Goal: Task Accomplishment & Management: Manage account settings

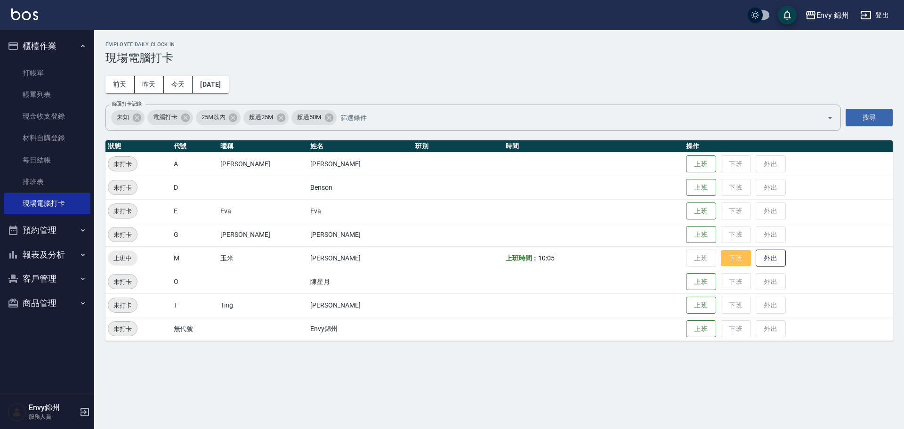
click at [725, 260] on button "下班" at bounding box center [736, 258] width 30 height 16
drag, startPoint x: 654, startPoint y: 312, endPoint x: 474, endPoint y: 451, distance: 227.6
drag, startPoint x: 474, startPoint y: 451, endPoint x: 413, endPoint y: 379, distance: 94.2
click at [413, 379] on div "Employee Daily Clock In 現場電腦打卡 前天 昨天 今天 2025/10/04 篩選打卡記錄 未知 電腦打卡 25M以內 超過25M 超…" at bounding box center [452, 214] width 904 height 429
click at [41, 94] on link "帳單列表" at bounding box center [47, 95] width 87 height 22
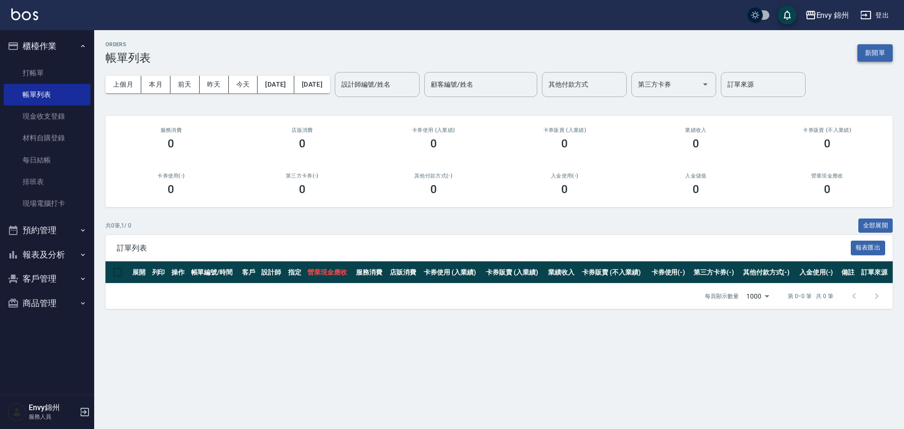
click at [875, 47] on button "新開單" at bounding box center [874, 52] width 35 height 17
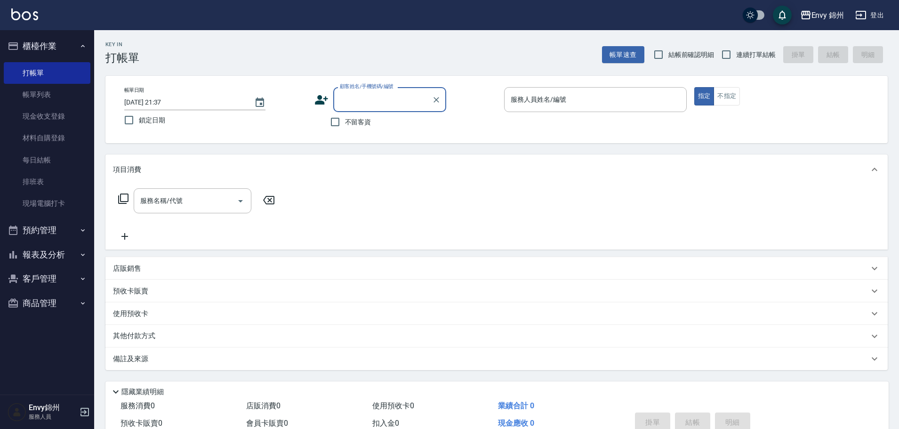
click at [313, 98] on div "帳單日期 2025/10/04 21:37 鎖定日期 顧客姓名/手機號碼/編號 顧客姓名/手機號碼/編號 不留客資 服務人員姓名/編號 服務人員姓名/編號 指…" at bounding box center [497, 109] width 760 height 45
click at [314, 98] on icon at bounding box center [321, 100] width 14 height 14
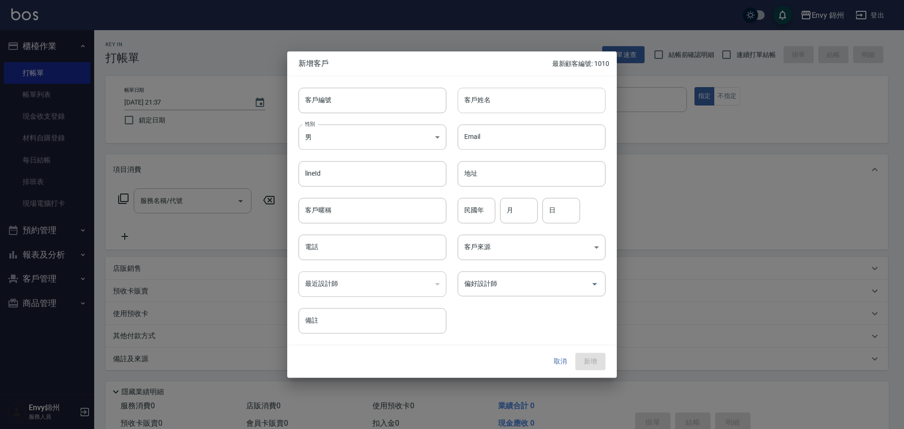
click at [481, 105] on input "客戶姓名" at bounding box center [532, 100] width 148 height 25
type input "黃婉瑜"
click at [397, 131] on body "Envy 錦州 登出 櫃檯作業 打帳單 帳單列表 現金收支登錄 材料自購登錄 每日結帳 排班表 現場電腦打卡 預約管理 預約管理 單日預約紀錄 單週預約紀錄 …" at bounding box center [452, 236] width 904 height 472
click at [357, 191] on li "女" at bounding box center [372, 193] width 148 height 16
type input "FEMALE"
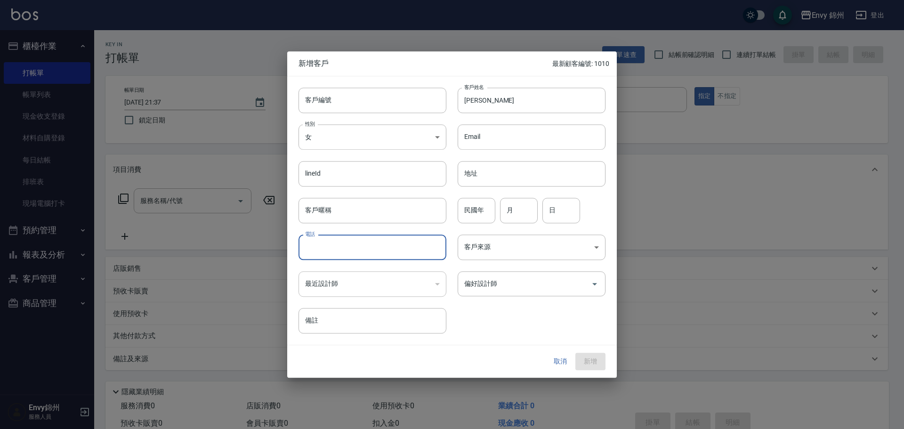
click at [341, 251] on input "電話" at bounding box center [372, 246] width 148 height 25
type input "0916900436"
click at [523, 220] on input "月" at bounding box center [519, 210] width 38 height 25
type input "10"
type input "16"
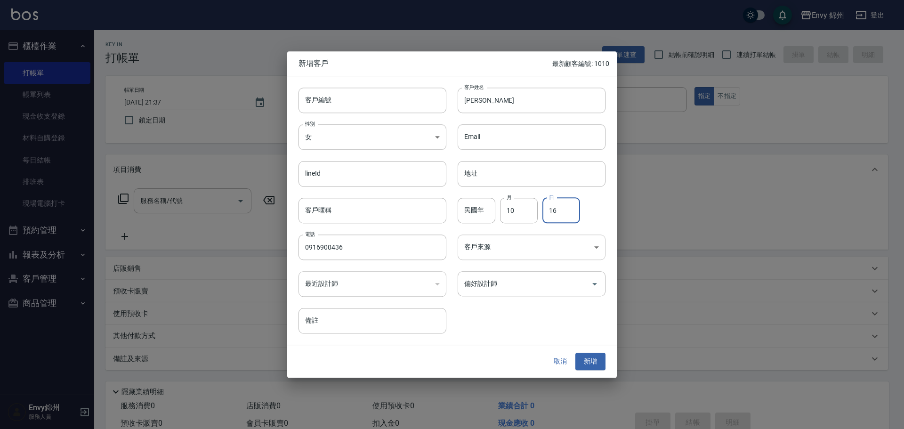
click at [561, 237] on body "Envy 錦州 登出 櫃檯作業 打帳單 帳單列表 現金收支登錄 材料自購登錄 每日結帳 排班表 現場電腦打卡 預約管理 預約管理 單日預約紀錄 單週預約紀錄 …" at bounding box center [452, 236] width 904 height 472
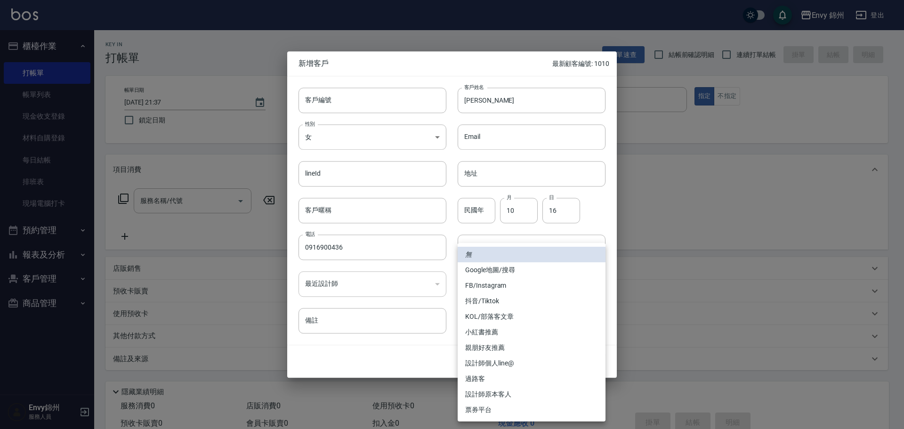
click at [508, 288] on li "FB/Instagram" at bounding box center [532, 286] width 148 height 16
type input "FB/Instagram"
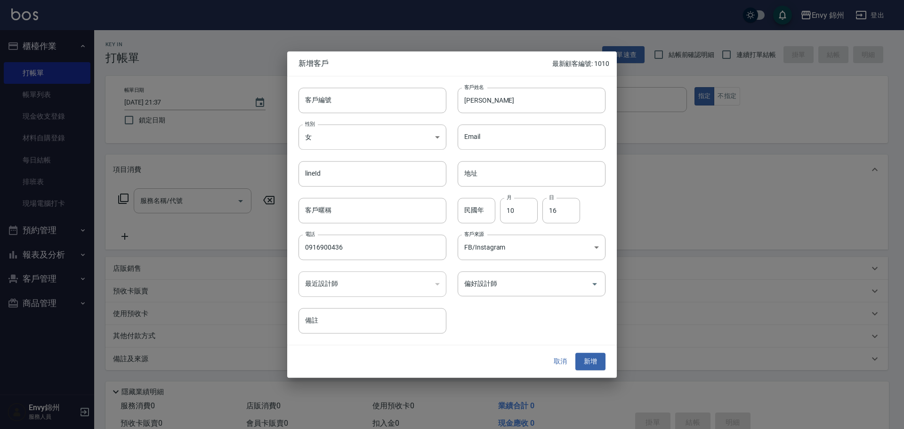
click at [512, 281] on input "偏好設計師" at bounding box center [524, 283] width 125 height 16
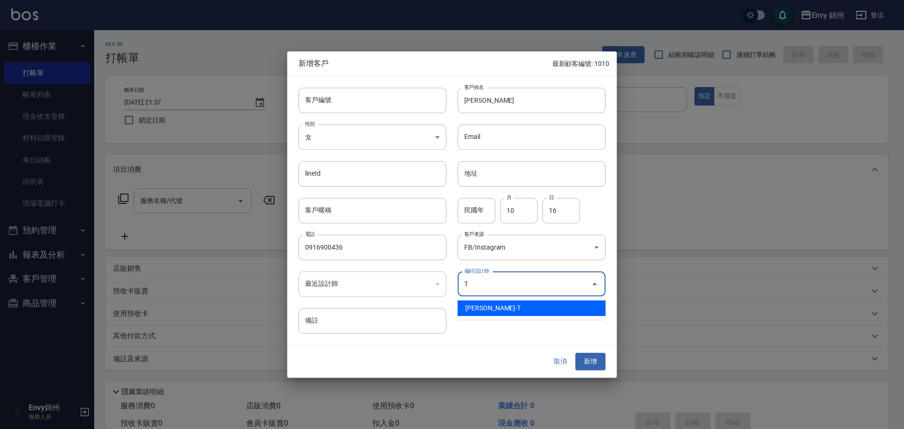
click at [513, 313] on li "潘昀廷-T" at bounding box center [532, 308] width 148 height 16
type input "潘昀廷"
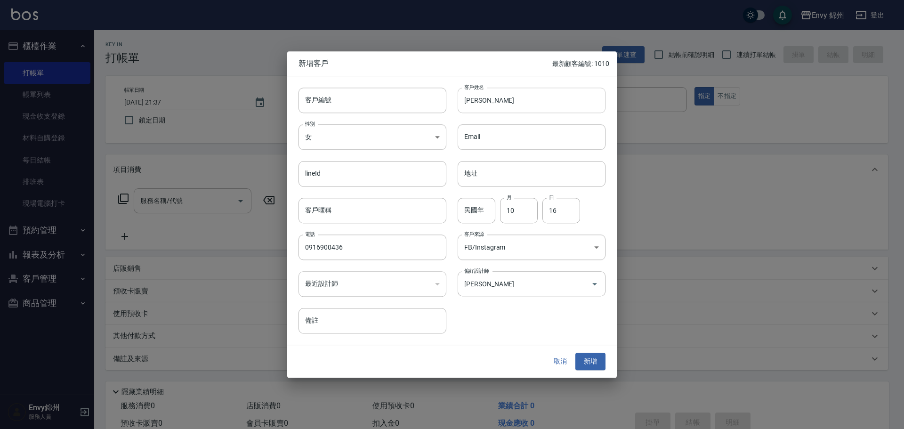
drag, startPoint x: 498, startPoint y: 115, endPoint x: 499, endPoint y: 108, distance: 7.1
click at [498, 114] on div "Email Email" at bounding box center [525, 131] width 159 height 37
click at [503, 102] on input "黃婉瑜" at bounding box center [532, 100] width 148 height 25
click at [596, 353] on button "新增" at bounding box center [590, 361] width 30 height 17
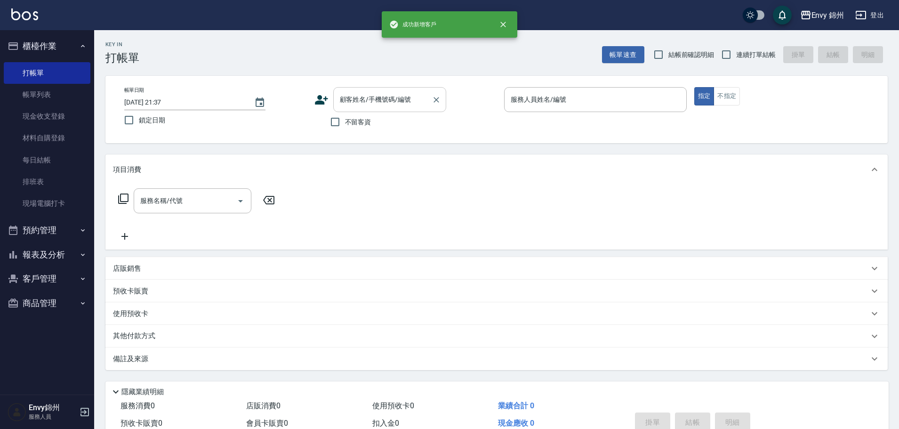
click at [358, 93] on div "顧客姓名/手機號碼/編號 顧客姓名/手機號碼/編號" at bounding box center [389, 99] width 113 height 25
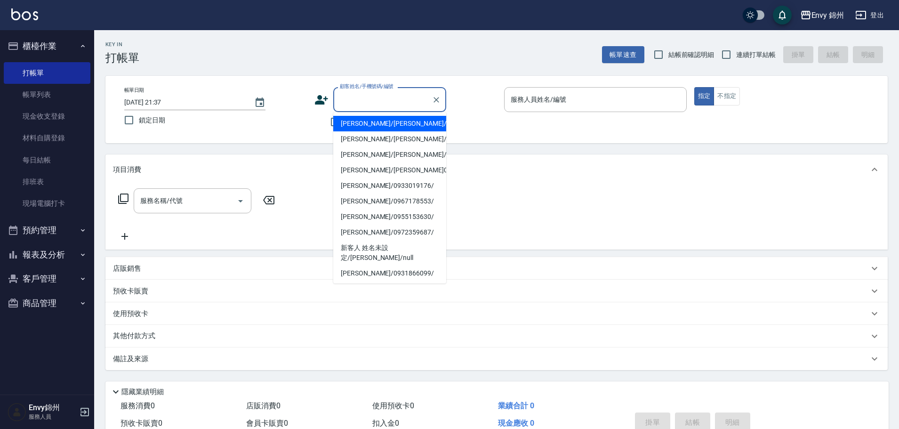
paste input "黃婉瑜"
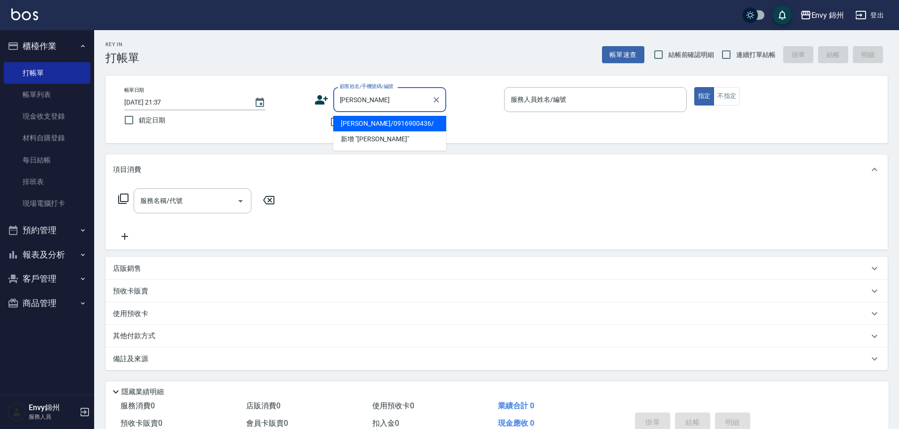
click at [381, 126] on li "黃婉瑜/0916900436/" at bounding box center [389, 124] width 113 height 16
type input "黃婉瑜/0916900436/"
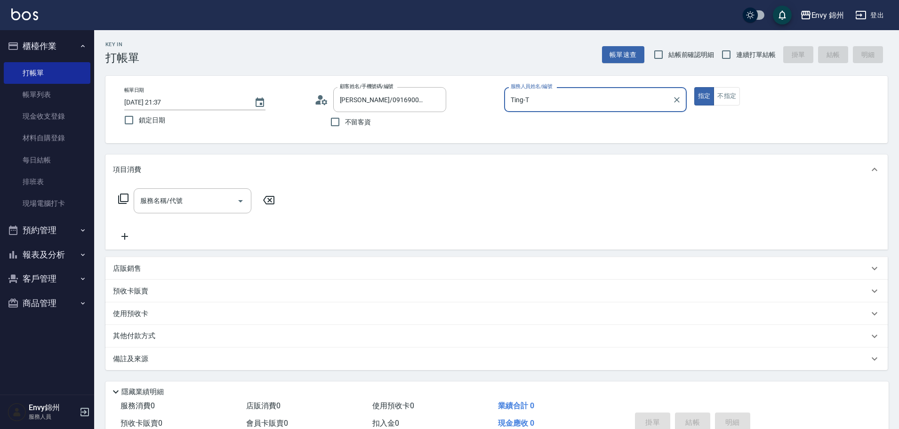
type input "Ting-T"
click at [201, 193] on input "服務名稱/代號" at bounding box center [185, 201] width 95 height 16
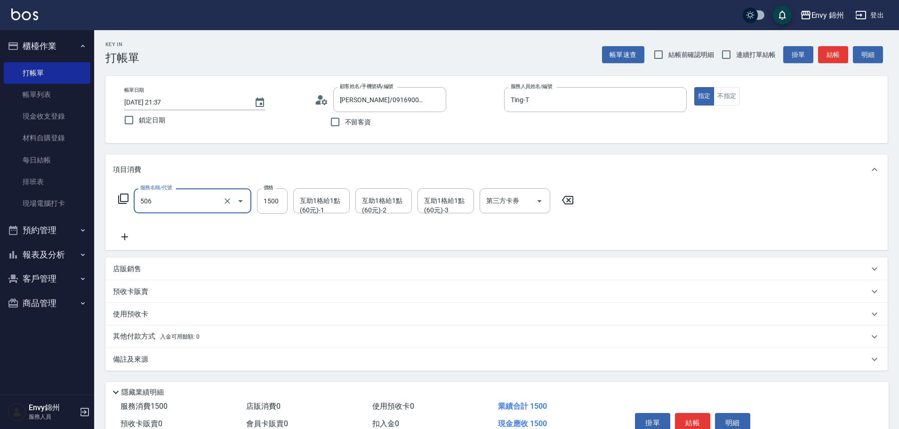
type input "506 縮毛矯正 (506)"
type input "1480"
type input "Annie-A"
click at [129, 237] on icon at bounding box center [125, 236] width 24 height 11
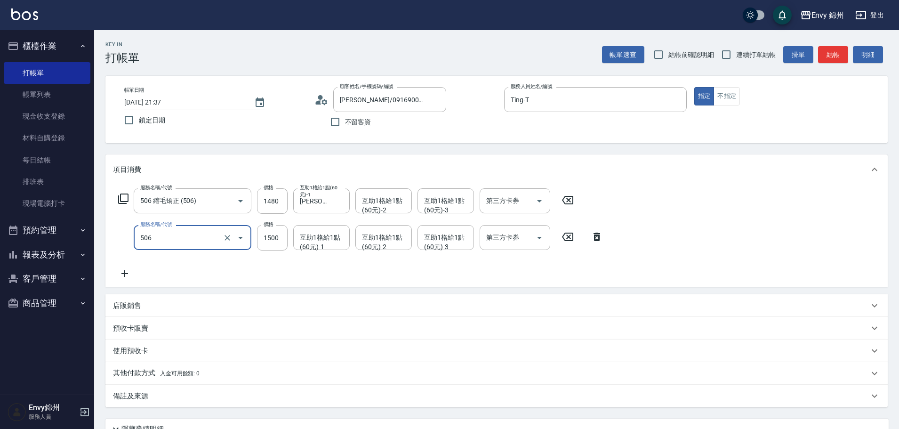
type input "506 縮毛矯正 (506)"
type input "1480"
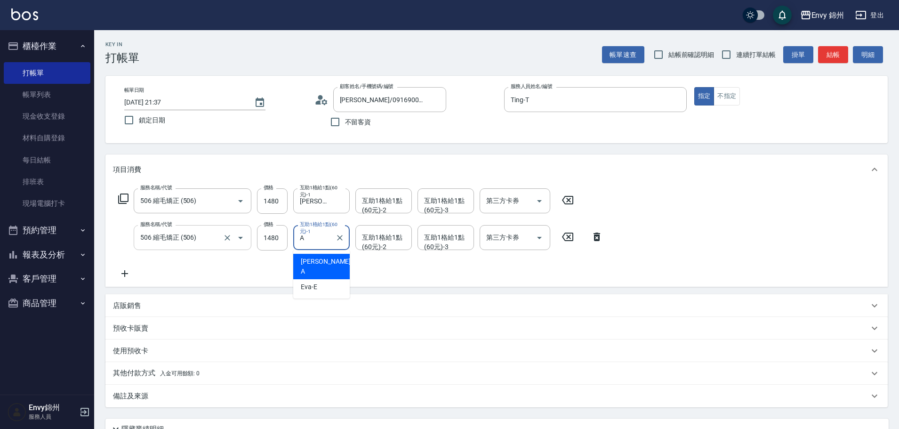
type input "Annie-A"
click at [389, 186] on div "服務名稱/代號 506 縮毛矯正 (506) 服務名稱/代號 價格 1480 價格 互助1格給1點(60元)-1 Annie-A 互助1格給1點(60元)-1…" at bounding box center [496, 236] width 782 height 102
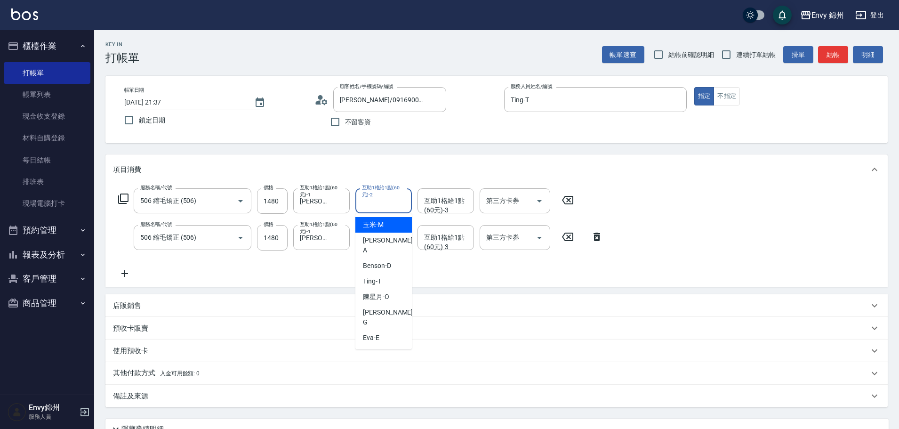
click at [382, 201] on div "互助1格給1點(60元)-2 互助1格給1點(60元)-2" at bounding box center [383, 200] width 56 height 25
type input "玉米-M"
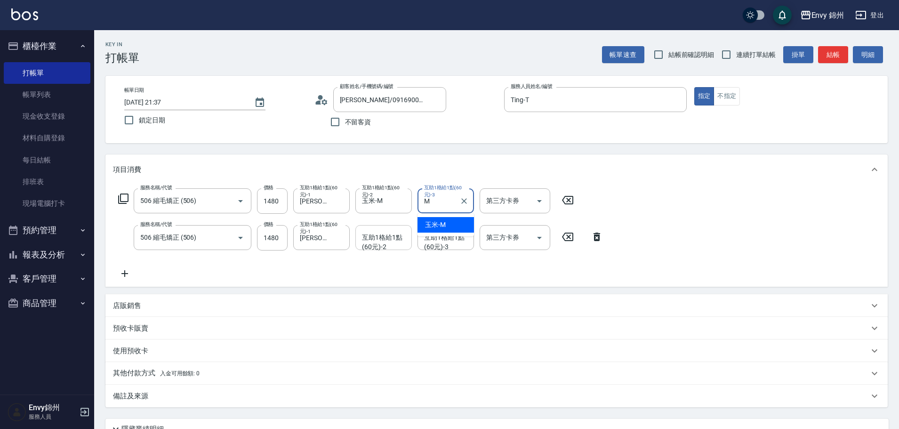
type input "M"
click at [392, 245] on input "互助1格給1點(60元)-2" at bounding box center [384, 237] width 48 height 16
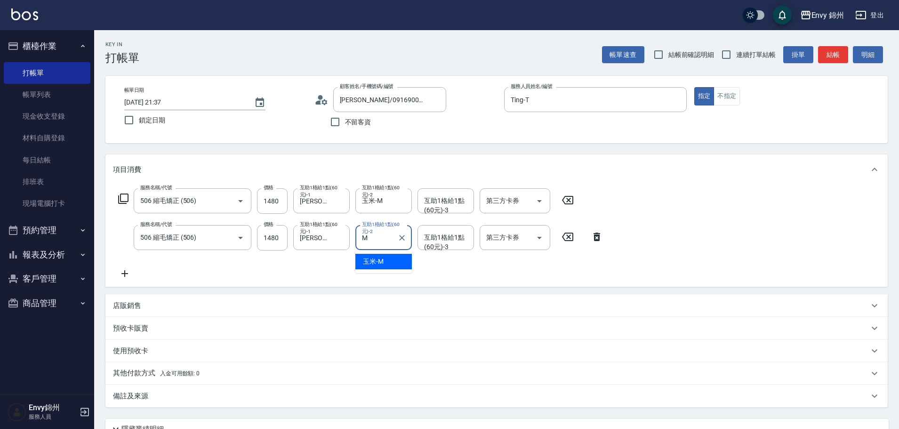
click at [386, 262] on div "玉米 -M" at bounding box center [383, 262] width 56 height 16
type input "玉米-M"
click at [122, 273] on icon at bounding box center [125, 273] width 24 height 11
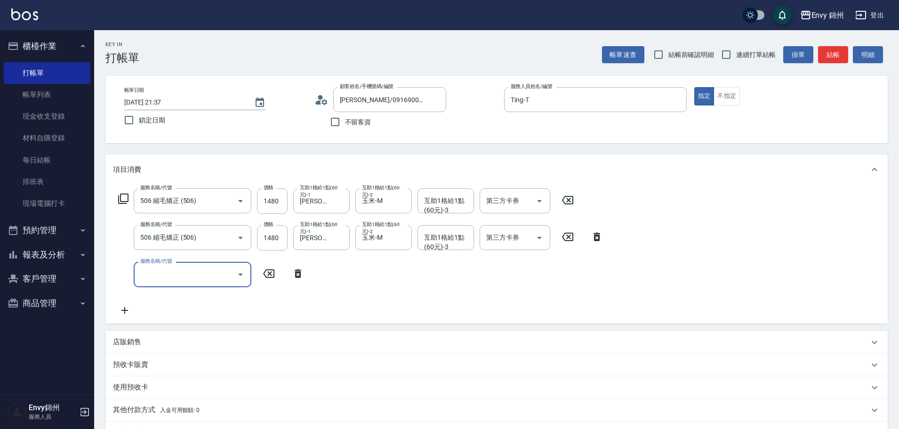
click at [171, 278] on input "服務名稱/代號" at bounding box center [185, 274] width 95 height 16
type input "Bespoke 極光蘊護髮(123)"
type input "1800"
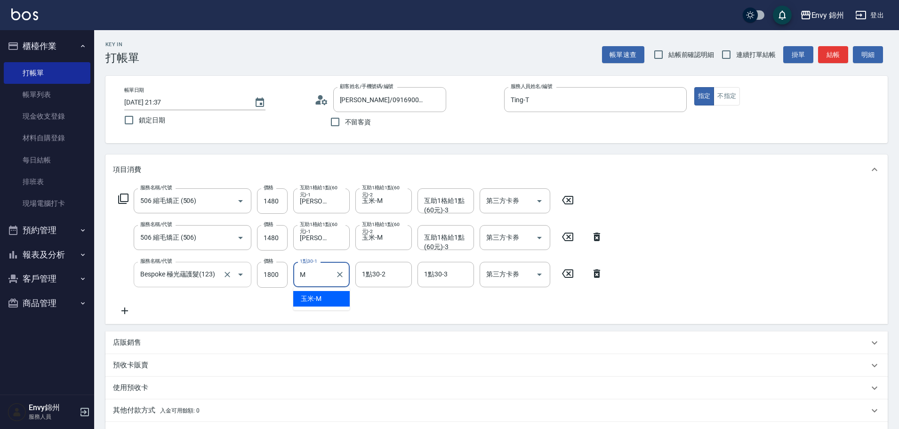
type input "玉米-M"
click at [127, 205] on div "服務名稱/代號 506 縮毛矯正 (506) 服務名稱/代號 價格 1480 價格 互助1格給1點(60元)-1 Annie-A 互助1格給1點(60元)-1…" at bounding box center [346, 200] width 466 height 25
click at [128, 201] on icon at bounding box center [123, 198] width 10 height 10
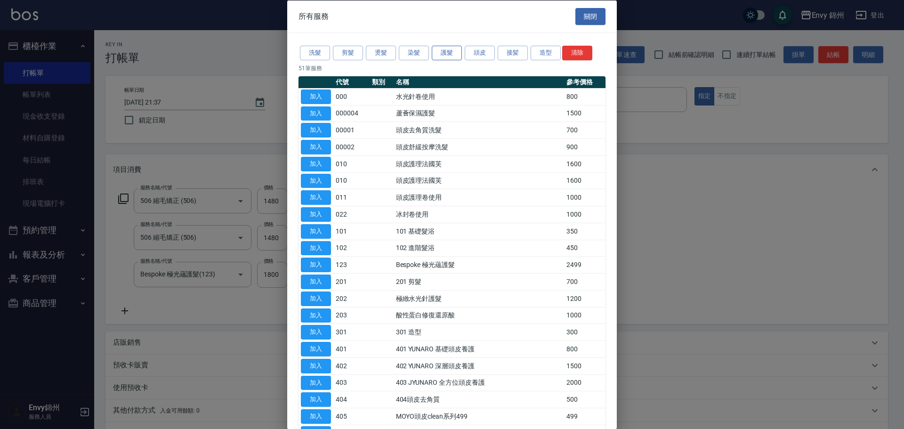
click at [434, 48] on button "護髮" at bounding box center [447, 53] width 30 height 15
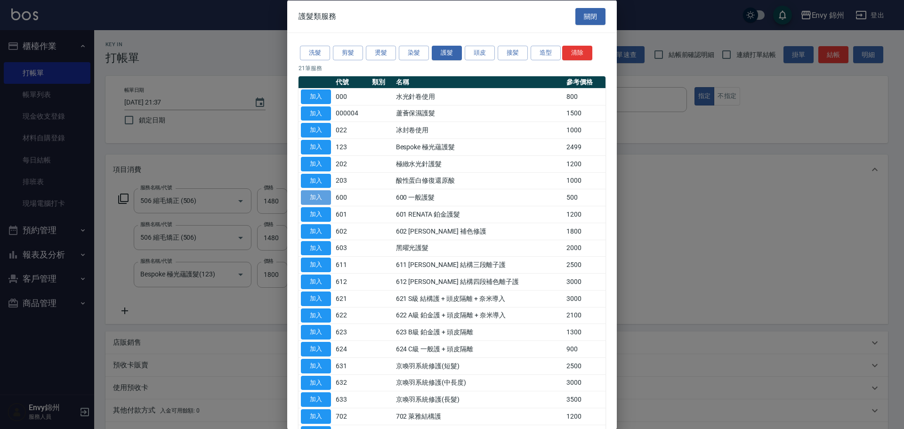
click at [321, 195] on button "加入" at bounding box center [316, 197] width 30 height 15
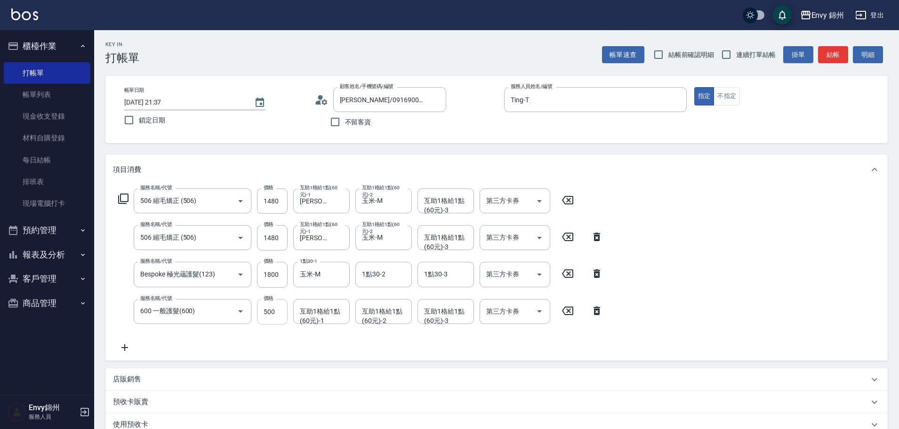
click at [277, 310] on input "500" at bounding box center [272, 311] width 31 height 25
type input "800"
click at [158, 376] on div "店販銷售" at bounding box center [491, 379] width 756 height 10
click at [152, 402] on div "店販銷售 服務人員姓名/編號 服務人員姓名/編號 商品代號/名稱 商品代號/名稱" at bounding box center [496, 415] width 782 height 95
click at [146, 421] on input "服務人員姓名/編號" at bounding box center [148, 414] width 62 height 16
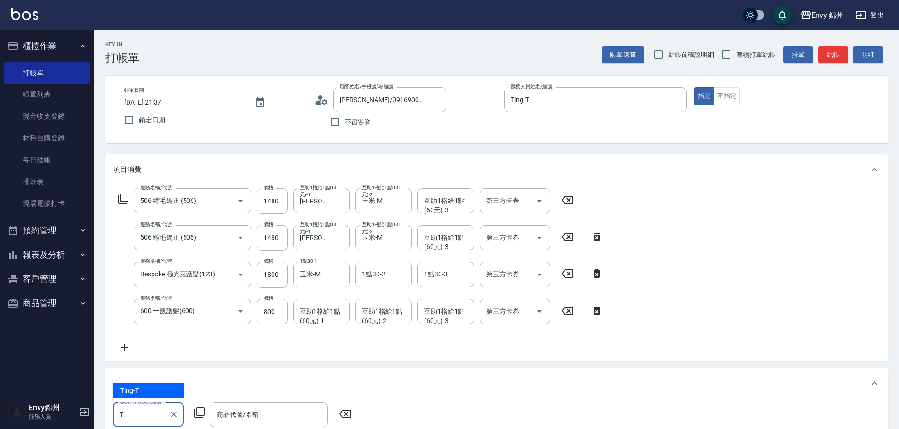
click at [142, 390] on div "Ting -T" at bounding box center [148, 391] width 71 height 16
type input "Ting-T"
click at [198, 414] on icon at bounding box center [199, 412] width 11 height 11
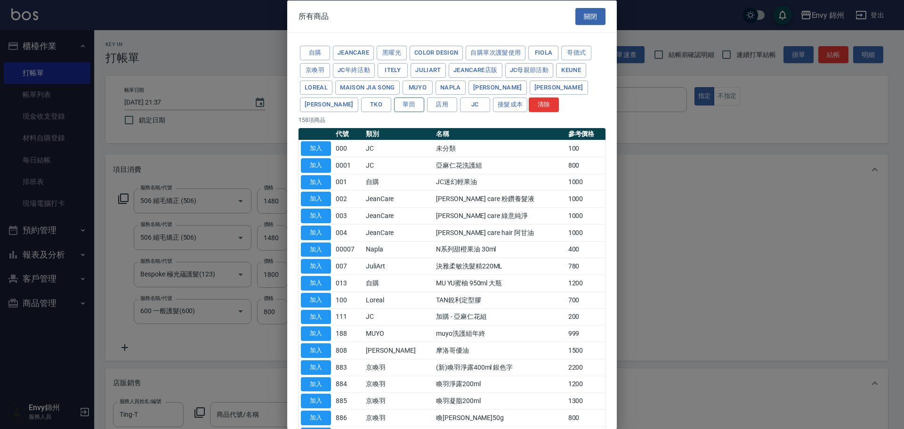
click at [331, 104] on div "自購 JeanCare 黑曜光 color design 自購單次護髮使用 Fiola 哥德式 京喚羽 JC年終活動 ITELY JuliArt JeanCa…" at bounding box center [451, 78] width 307 height 69
click at [394, 102] on button "華田" at bounding box center [409, 104] width 30 height 15
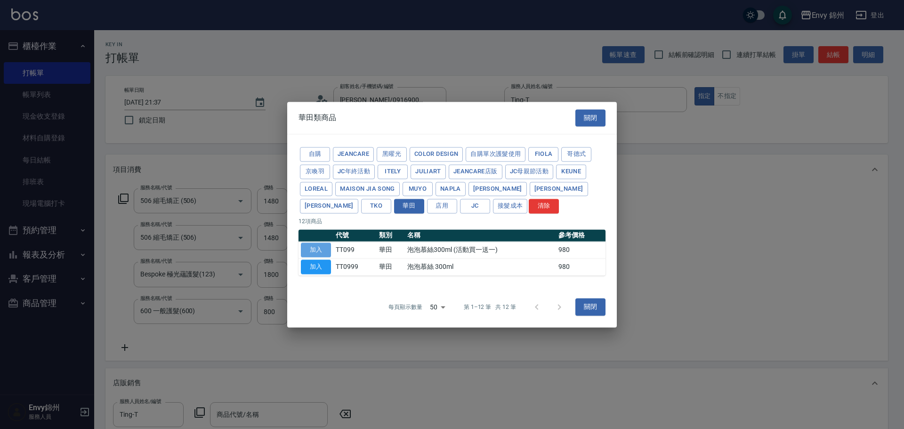
click at [324, 249] on button "加入" at bounding box center [316, 249] width 30 height 15
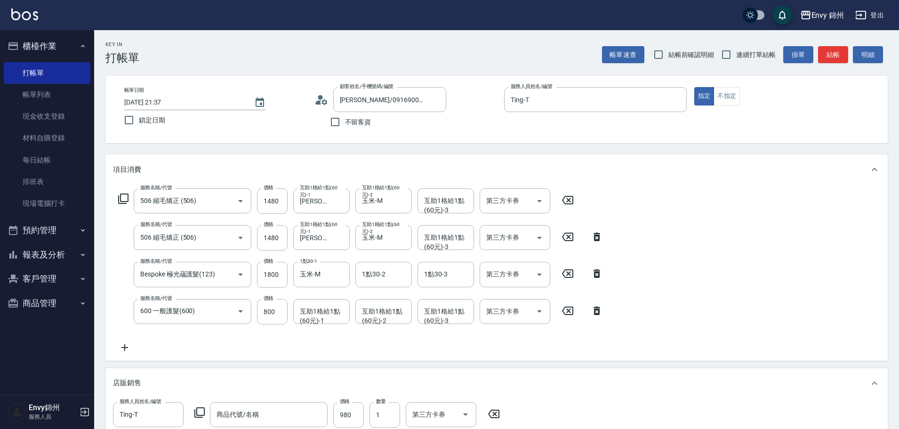
scroll to position [141, 0]
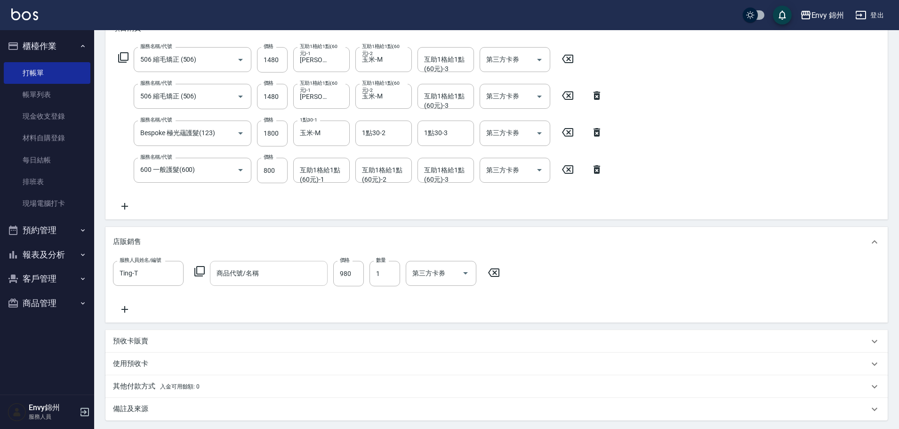
click at [266, 283] on div "商品代號/名稱" at bounding box center [269, 273] width 118 height 25
click at [306, 351] on div "項目消費 服務名稱/代號 506 縮毛矯正 (506) 服務名稱/代號 價格 1480 價格 互助1格給1點(60元)-1 Annie-A 互助1格給1點(6…" at bounding box center [496, 216] width 782 height 407
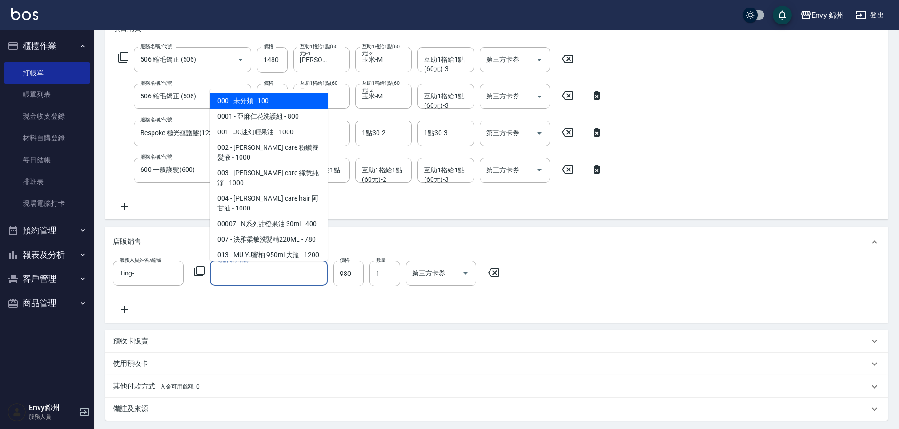
click at [278, 277] on input "商品代號/名稱" at bounding box center [268, 273] width 109 height 16
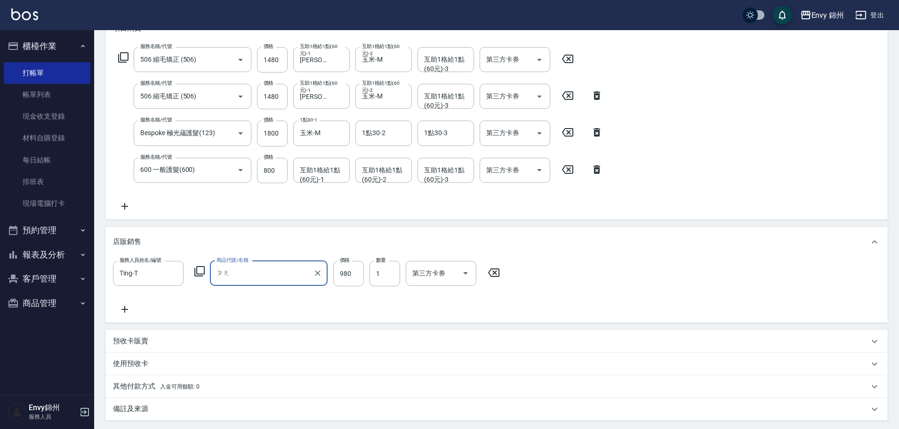
type input "胖"
type input "泡泡慕絲 300ml"
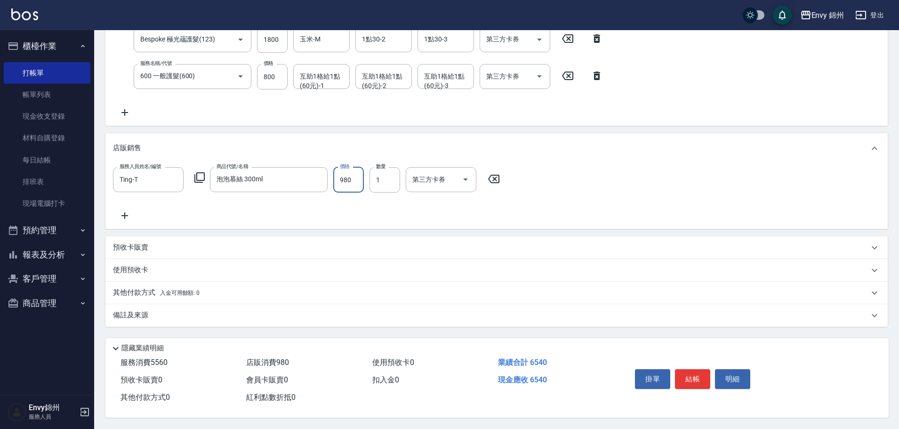
click at [152, 313] on div "備註及來源" at bounding box center [491, 315] width 756 height 10
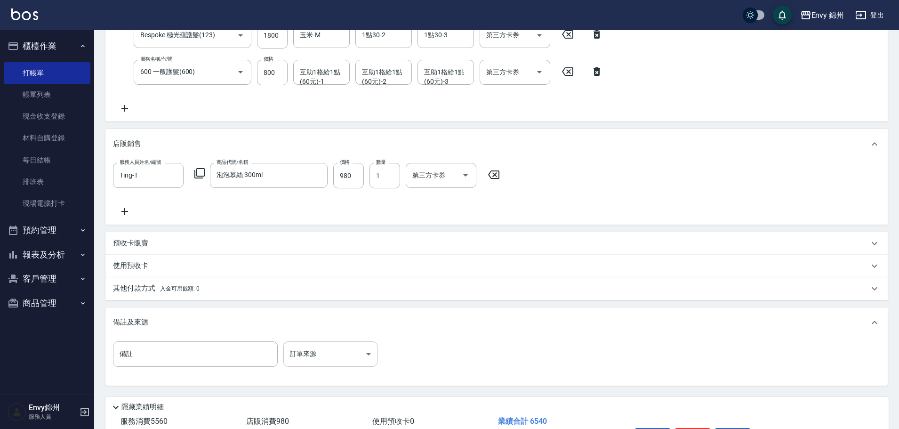
click at [318, 350] on body "Envy 錦州 登出 櫃檯作業 打帳單 帳單列表 現金收支登錄 材料自購登錄 每日結帳 排班表 現場電腦打卡 預約管理 預約管理 單日預約紀錄 單週預約紀錄 …" at bounding box center [449, 124] width 899 height 727
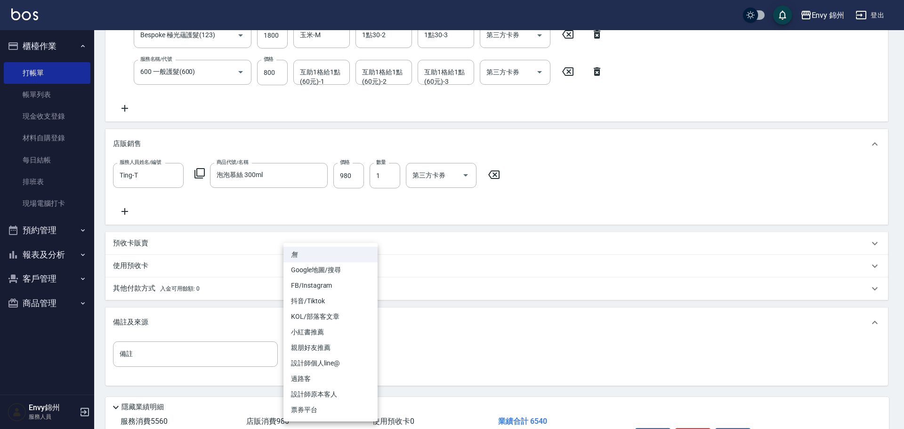
click at [315, 279] on li "FB/Instagram" at bounding box center [330, 286] width 94 height 16
type input "FB/Instagram"
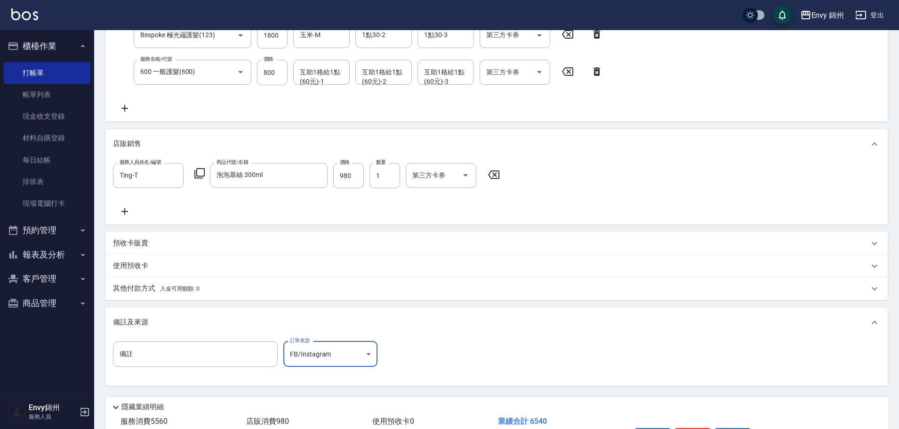
scroll to position [302, 0]
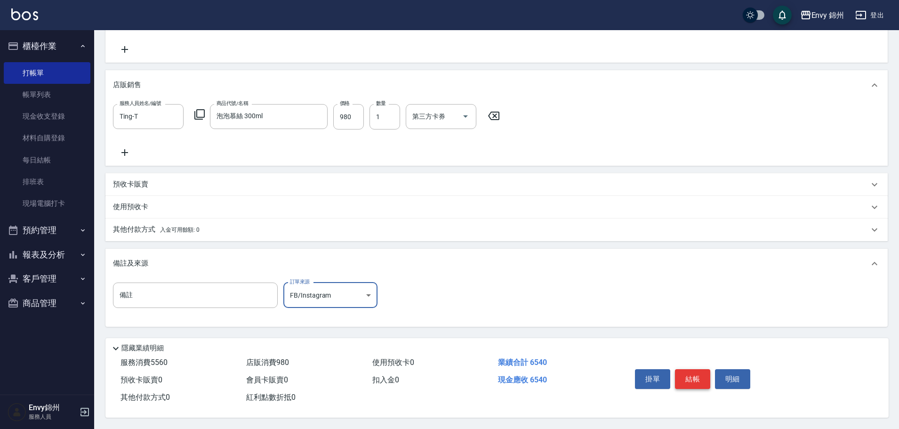
click at [702, 372] on button "結帳" at bounding box center [692, 379] width 35 height 20
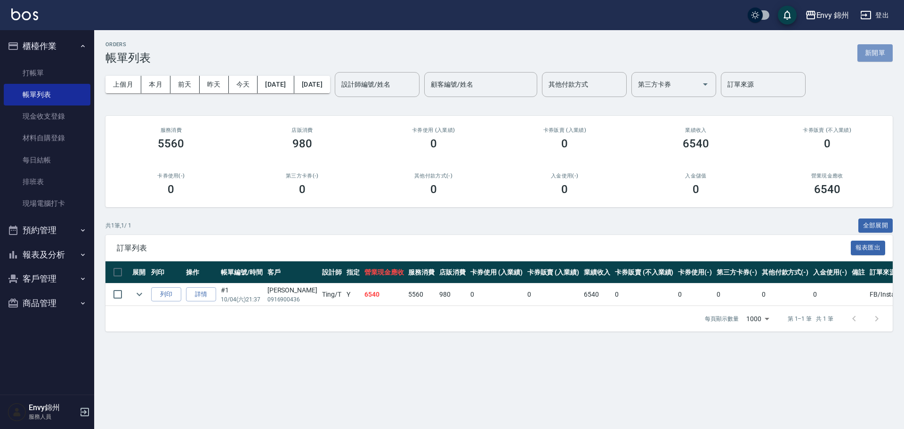
drag, startPoint x: 873, startPoint y: 57, endPoint x: 851, endPoint y: 64, distance: 23.1
click at [873, 57] on button "新開單" at bounding box center [874, 52] width 35 height 17
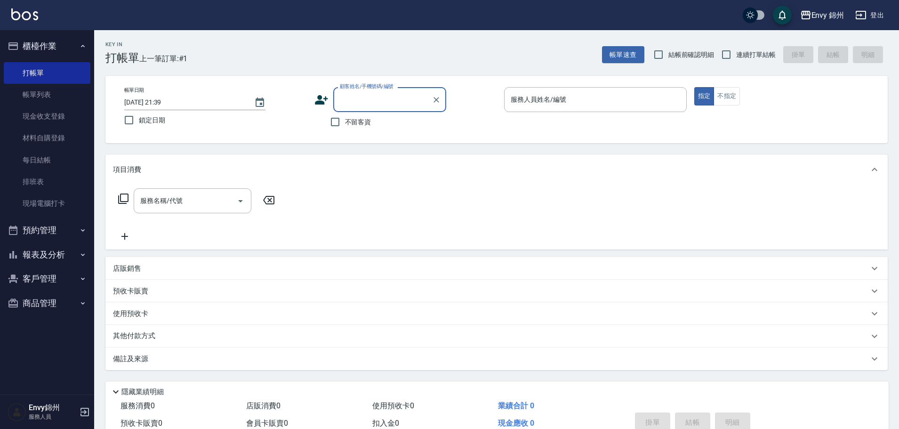
click at [327, 96] on icon at bounding box center [321, 100] width 14 height 14
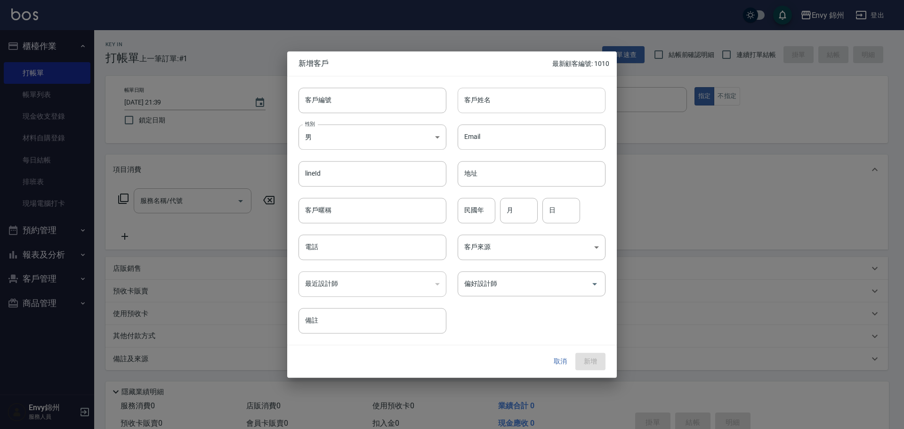
click at [473, 98] on input "客戶姓名" at bounding box center [532, 100] width 148 height 25
type input "貓貓"
drag, startPoint x: 363, startPoint y: 131, endPoint x: 378, endPoint y: 162, distance: 34.5
click at [365, 131] on body "Envy 錦州 登出 櫃檯作業 打帳單 帳單列表 現金收支登錄 材料自購登錄 每日結帳 排班表 現場電腦打卡 預約管理 預約管理 單日預約紀錄 單週預約紀錄 …" at bounding box center [452, 236] width 904 height 472
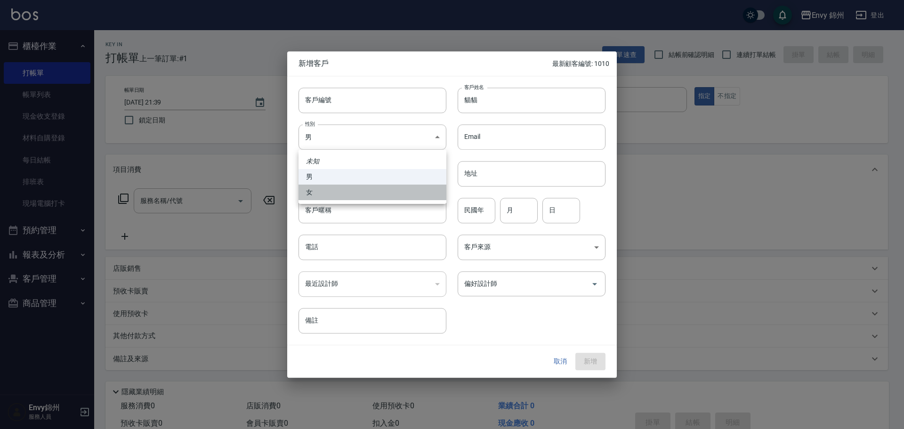
click at [363, 191] on li "女" at bounding box center [372, 193] width 148 height 16
type input "FEMALE"
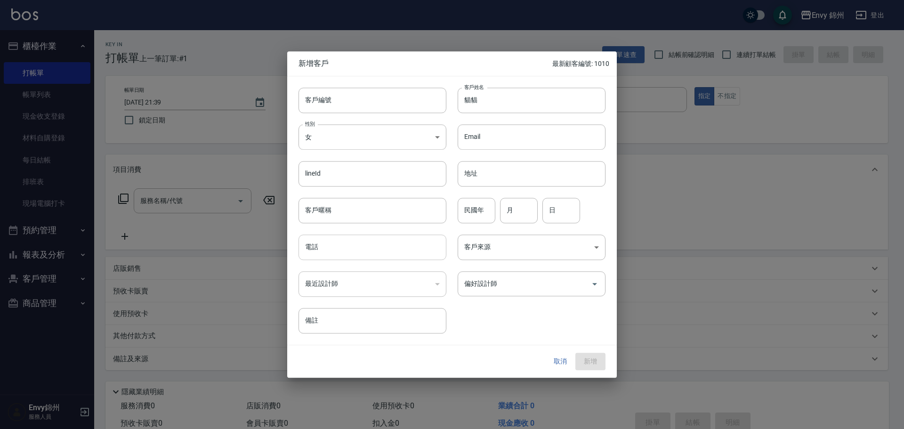
click at [359, 248] on input "電話" at bounding box center [372, 246] width 148 height 25
type input "0936104030"
click at [522, 247] on body "Envy 錦州 登出 櫃檯作業 打帳單 帳單列表 現金收支登錄 材料自購登錄 每日結帳 排班表 現場電腦打卡 預約管理 預約管理 單日預約紀錄 單週預約紀錄 …" at bounding box center [452, 236] width 904 height 472
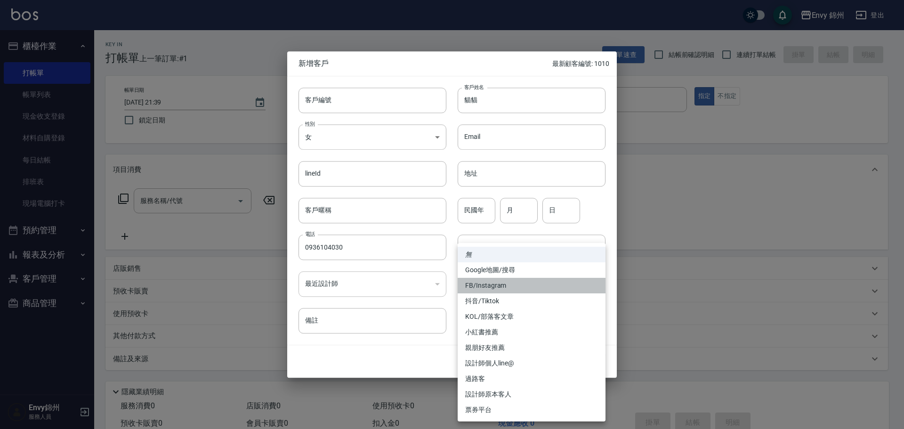
click at [531, 286] on li "FB/Instagram" at bounding box center [532, 286] width 148 height 16
type input "FB/Instagram"
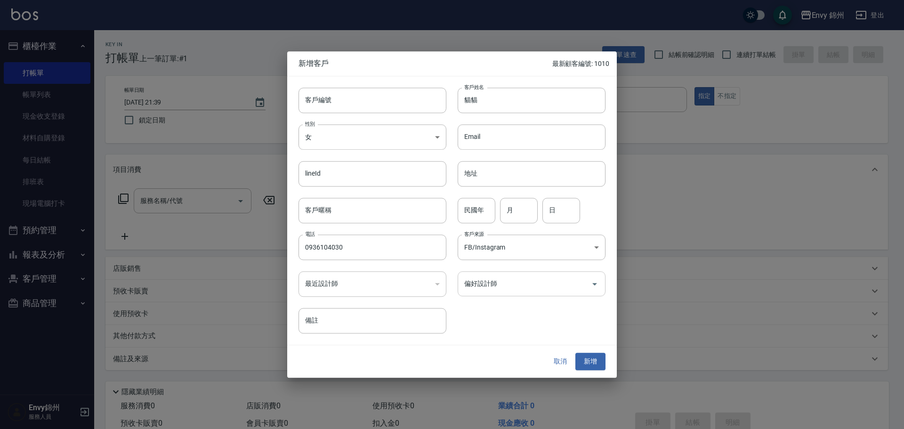
click at [517, 280] on input "偏好設計師" at bounding box center [524, 283] width 125 height 16
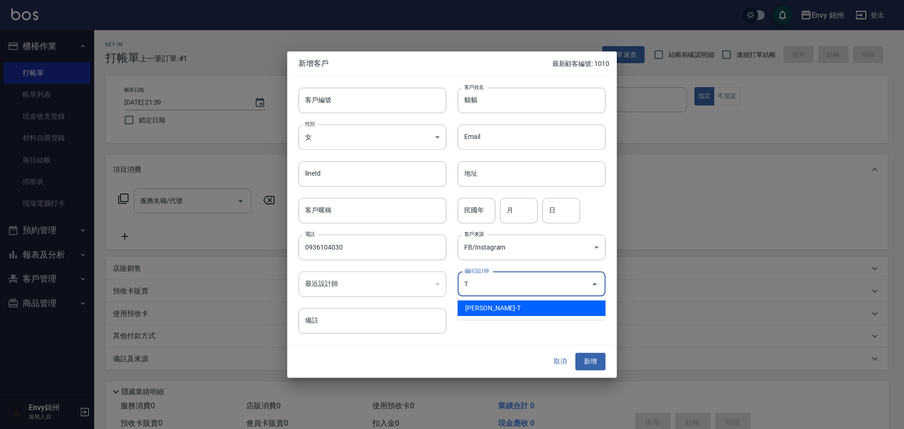
click at [500, 304] on li "潘昀廷-T" at bounding box center [532, 308] width 148 height 16
type input "潘昀廷"
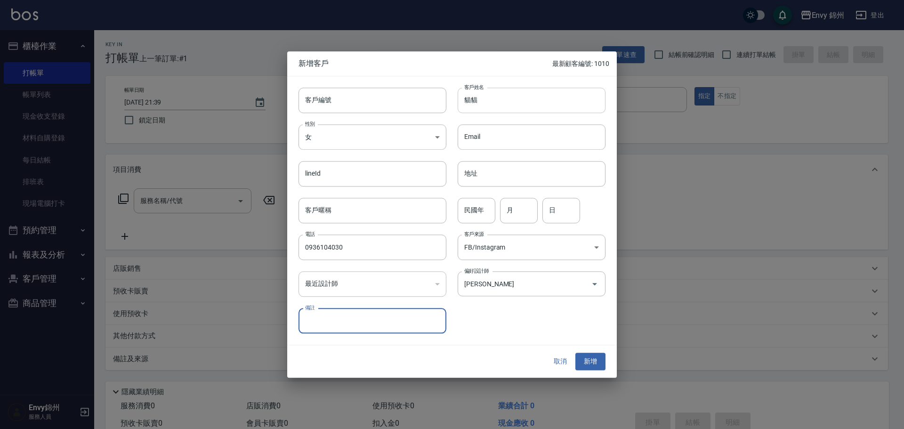
click at [508, 104] on input "貓貓" at bounding box center [532, 100] width 148 height 25
click at [596, 357] on button "新增" at bounding box center [590, 361] width 30 height 17
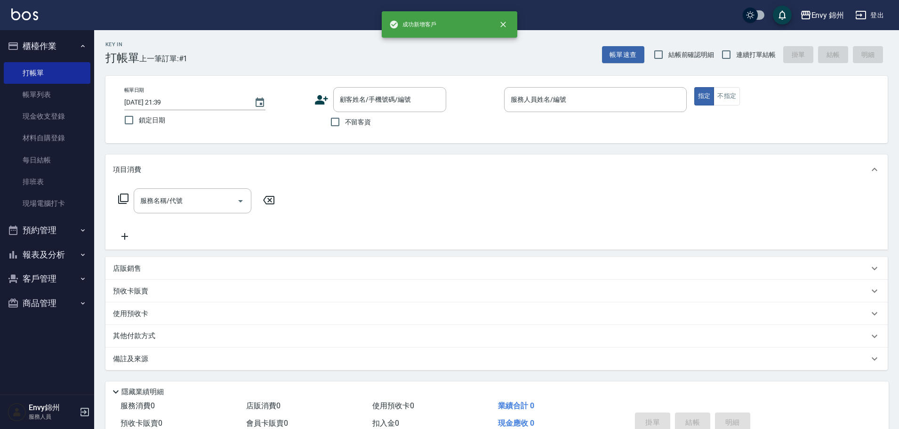
click at [372, 118] on div "不留客資" at bounding box center [380, 122] width 132 height 20
click at [384, 96] on input "顧客姓名/手機號碼/編號" at bounding box center [382, 99] width 90 height 16
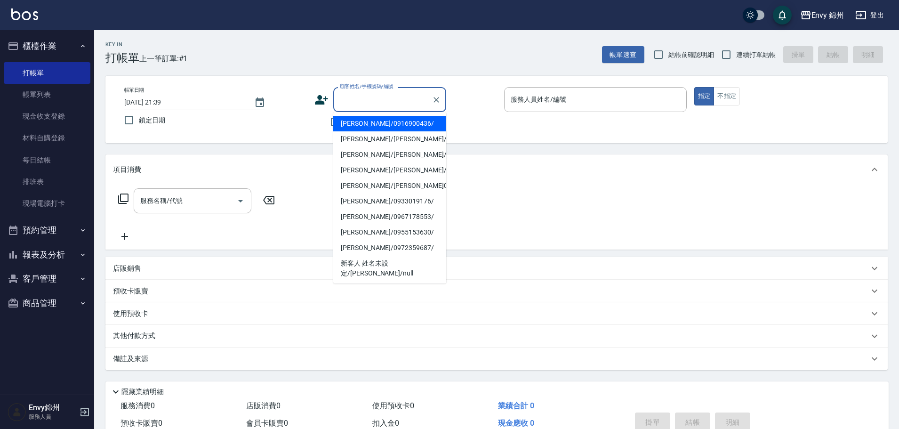
paste input "貓貓"
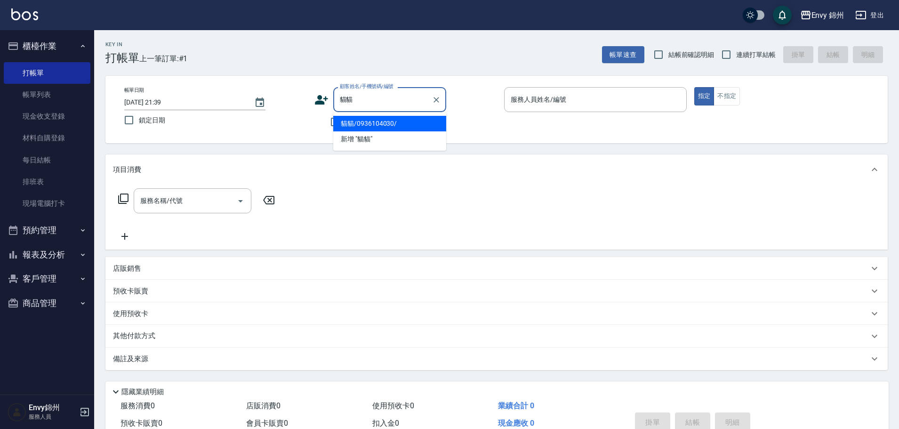
click at [361, 120] on li "貓貓/0936104030/" at bounding box center [389, 124] width 113 height 16
type input "貓貓/0936104030/"
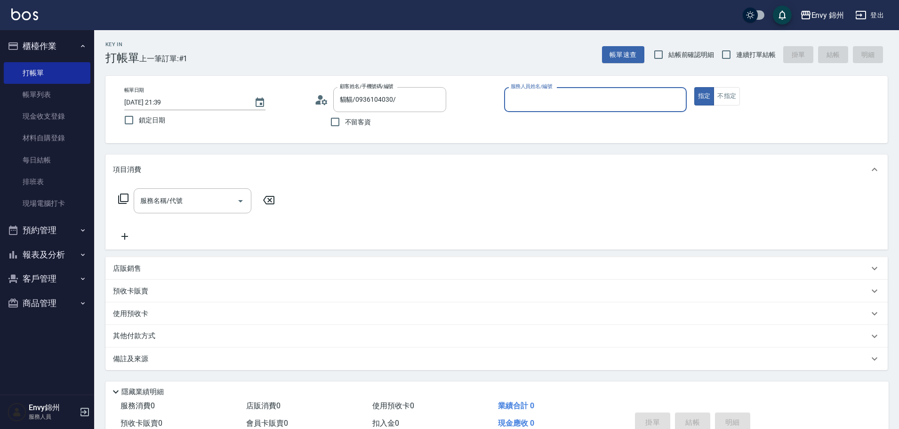
type input "Ting-T"
click at [144, 209] on input "服務名稱/代號" at bounding box center [185, 201] width 95 height 16
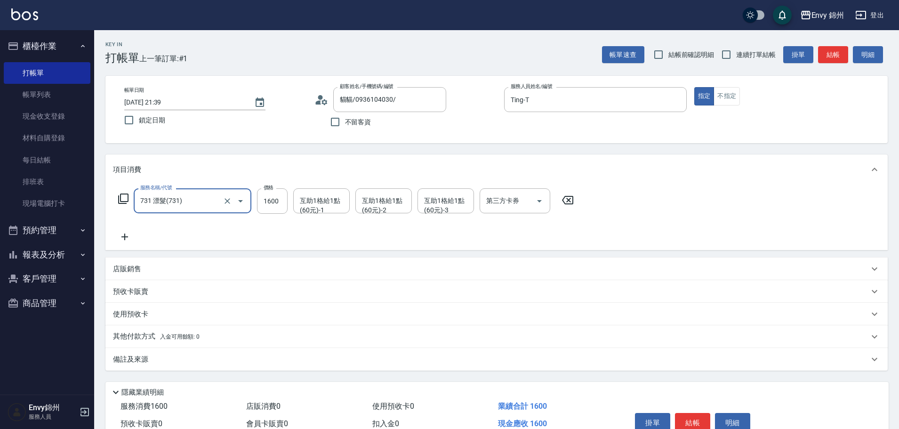
type input "731 漂髮(731)"
click at [282, 198] on input "200" at bounding box center [272, 200] width 31 height 25
type input "2000"
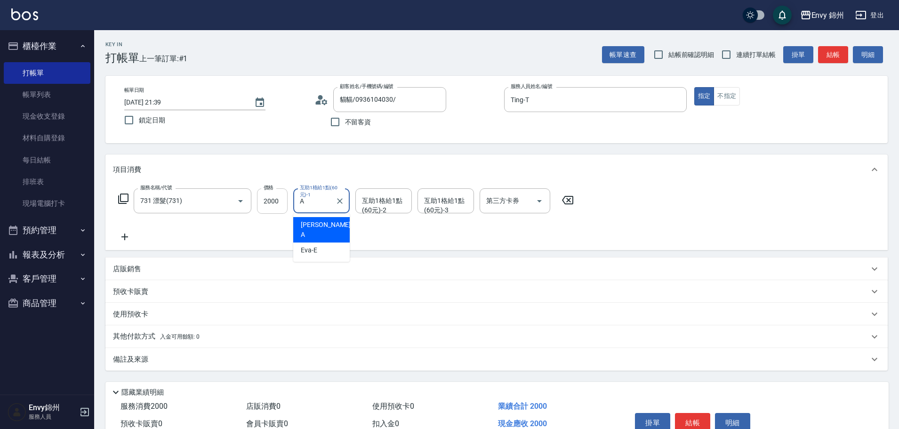
type input "Annie-A"
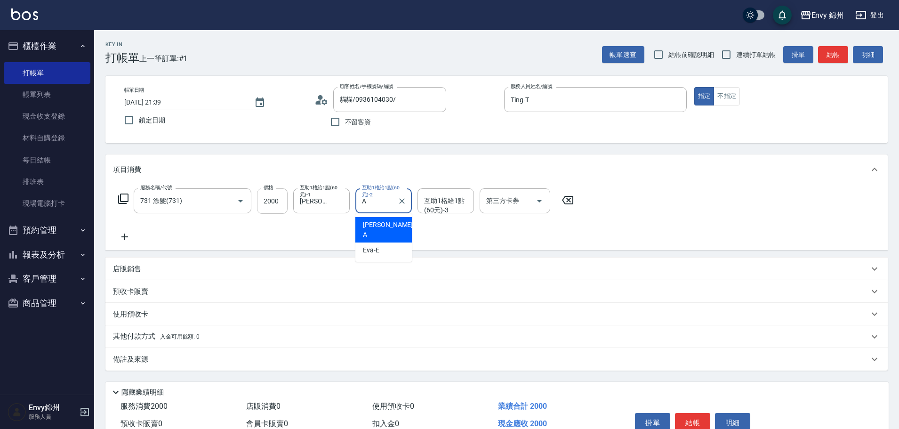
type input "Annie-A"
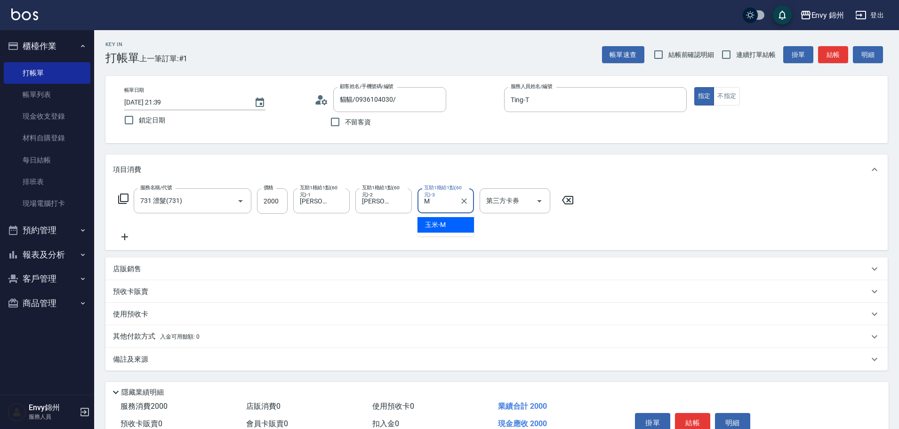
click at [452, 210] on div "M 互助1格給1點(60元)-3" at bounding box center [446, 200] width 56 height 25
click at [442, 225] on span "玉米 -M" at bounding box center [435, 225] width 21 height 10
type input "玉米-M"
click at [170, 361] on div "備註及來源" at bounding box center [491, 359] width 756 height 10
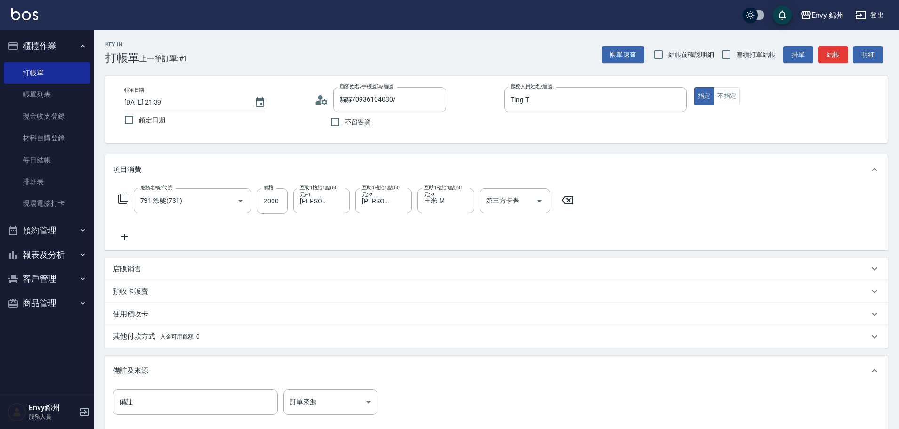
click at [327, 421] on div "備註 備註 訂單來源 ​ 訂單來源" at bounding box center [496, 407] width 767 height 37
click at [327, 411] on body "Envy 錦州 登出 櫃檯作業 打帳單 帳單列表 現金收支登錄 材料自購登錄 每日結帳 排班表 現場電腦打卡 預約管理 預約管理 單日預約紀錄 單週預約紀錄 …" at bounding box center [452, 268] width 904 height 536
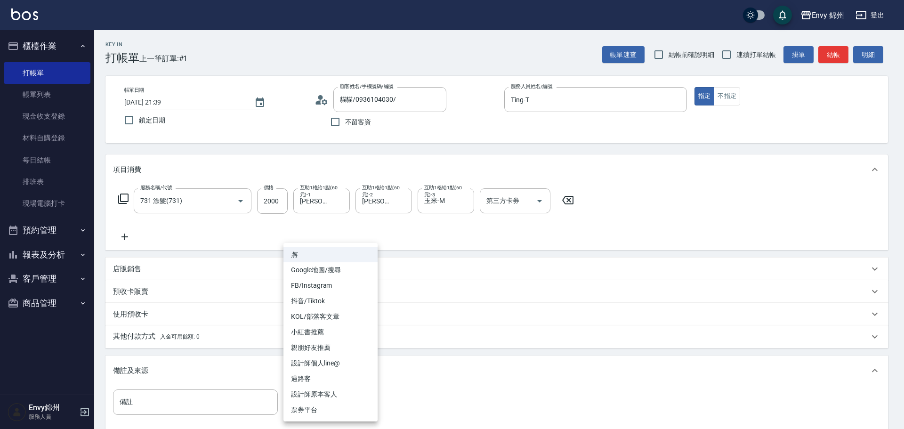
click at [308, 282] on li "FB/Instagram" at bounding box center [330, 286] width 94 height 16
type input "FB/Instagram"
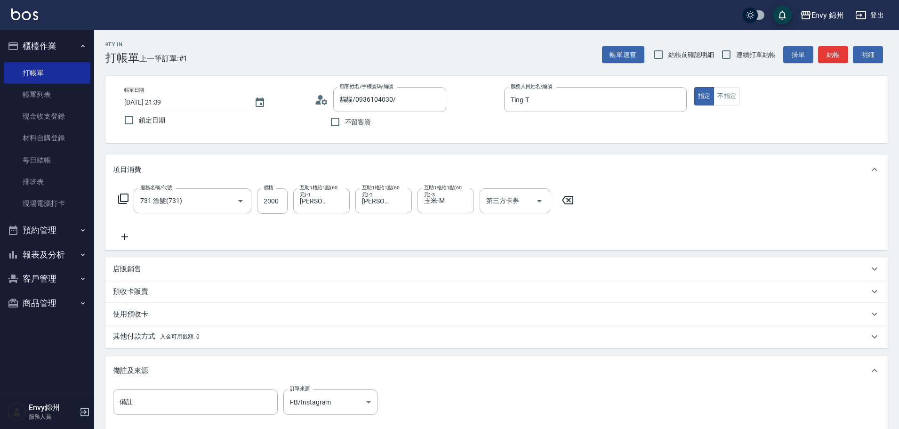
click at [138, 272] on p "店販銷售" at bounding box center [127, 269] width 28 height 10
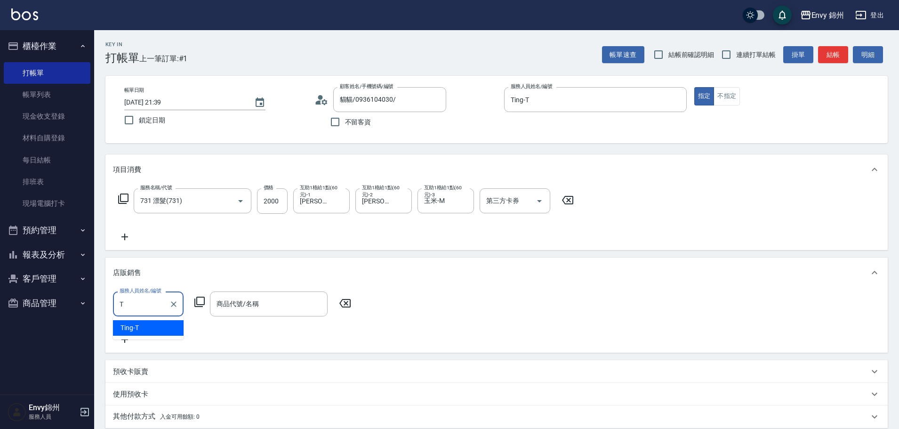
click at [152, 326] on div "Ting -T" at bounding box center [148, 328] width 71 height 16
type input "Ting-T"
click at [280, 298] on input "商品代號/名稱" at bounding box center [268, 304] width 109 height 16
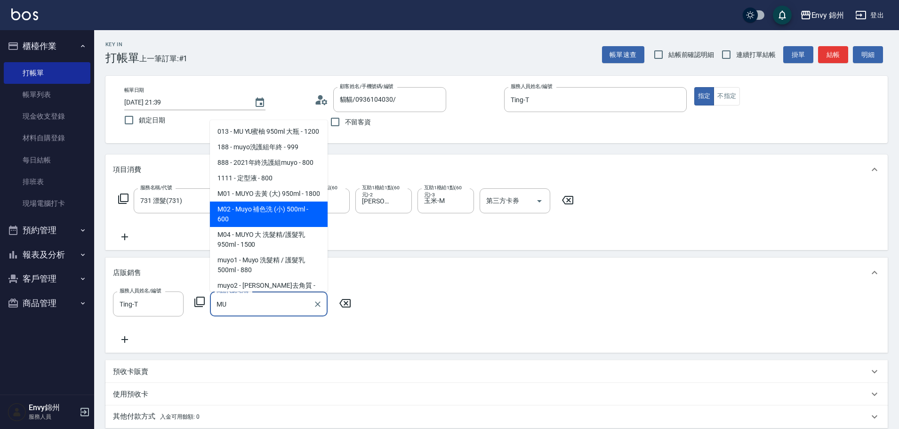
click at [266, 227] on span "M02 - Muyo 補色洗 (小) 500ml - 600" at bounding box center [269, 213] width 118 height 25
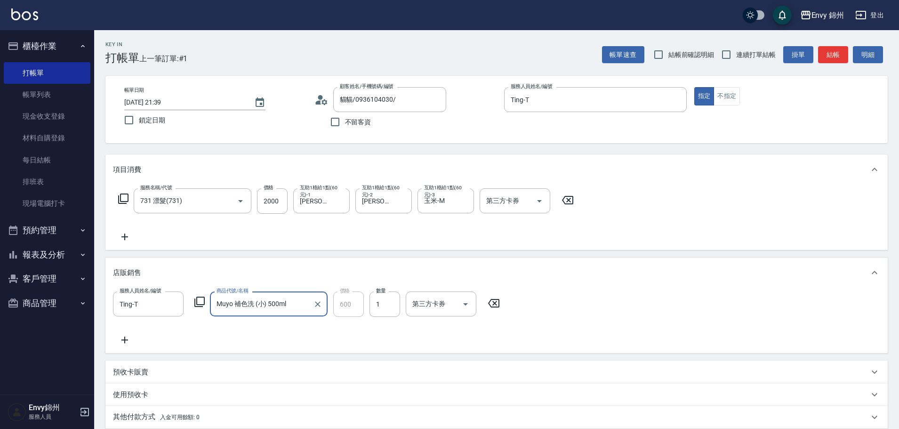
scroll to position [188, 0]
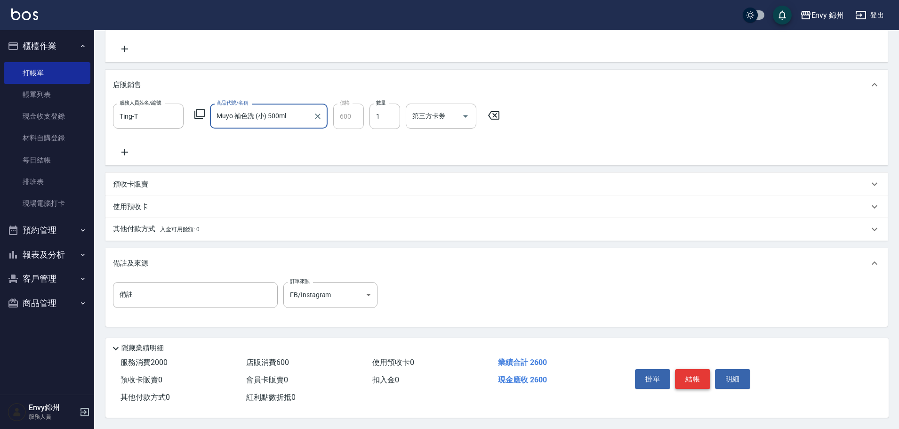
type input "Muyo 補色洗 (小) 500ml"
click at [691, 370] on button "結帳" at bounding box center [692, 379] width 35 height 20
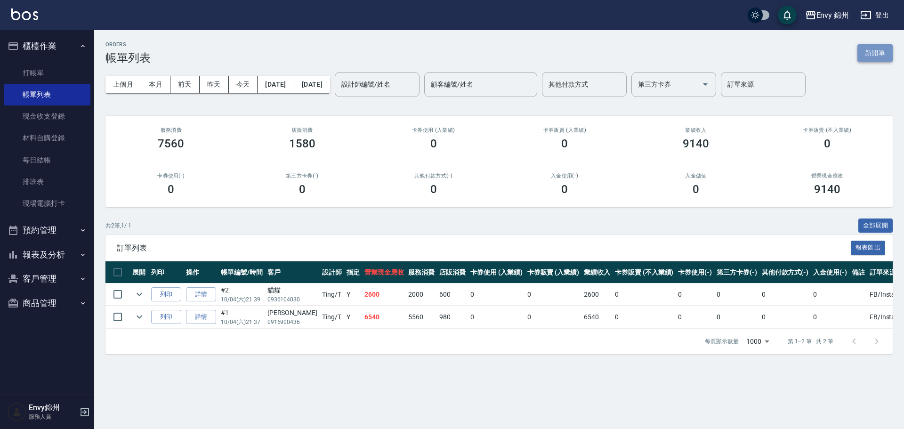
click at [887, 54] on button "新開單" at bounding box center [874, 52] width 35 height 17
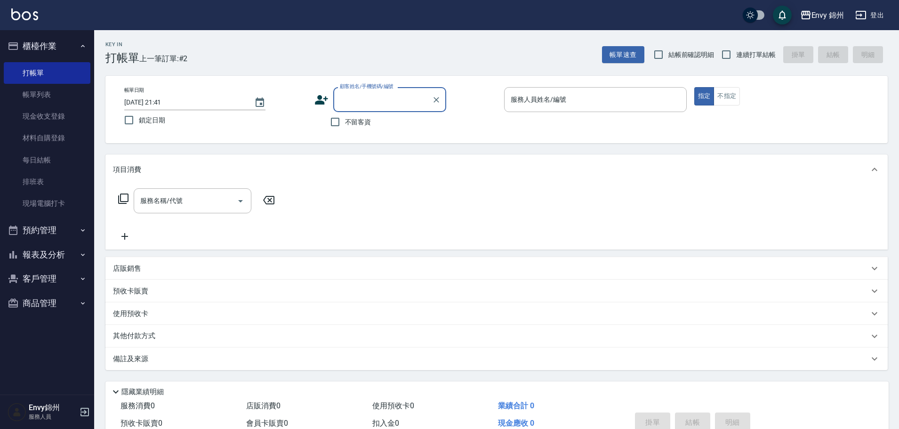
click at [353, 128] on label "不留客資" at bounding box center [348, 122] width 46 height 20
click at [345, 128] on input "不留客資" at bounding box center [335, 122] width 20 height 20
checkbox input "true"
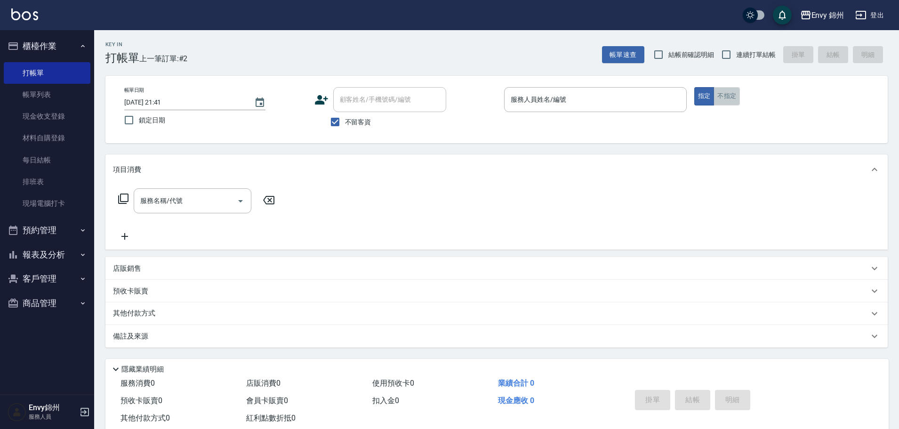
click at [721, 98] on button "不指定" at bounding box center [727, 96] width 26 height 18
click at [548, 105] on input "服務人員姓名/編號" at bounding box center [595, 99] width 174 height 16
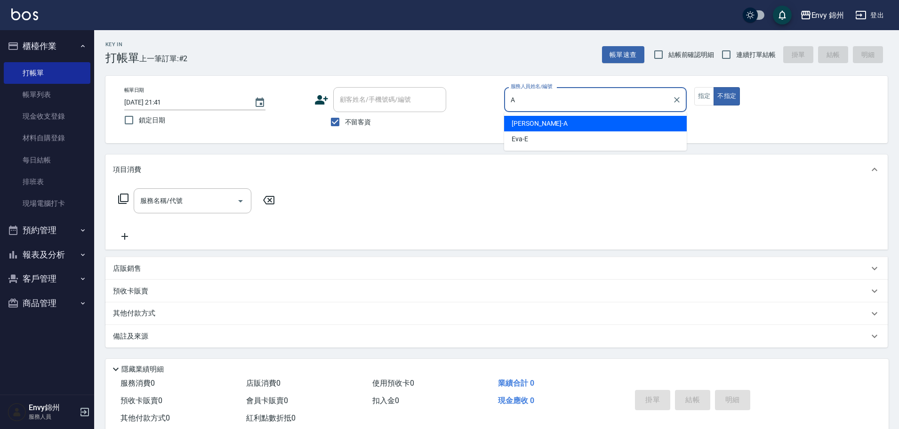
click at [548, 123] on div "Annie -A" at bounding box center [595, 124] width 183 height 16
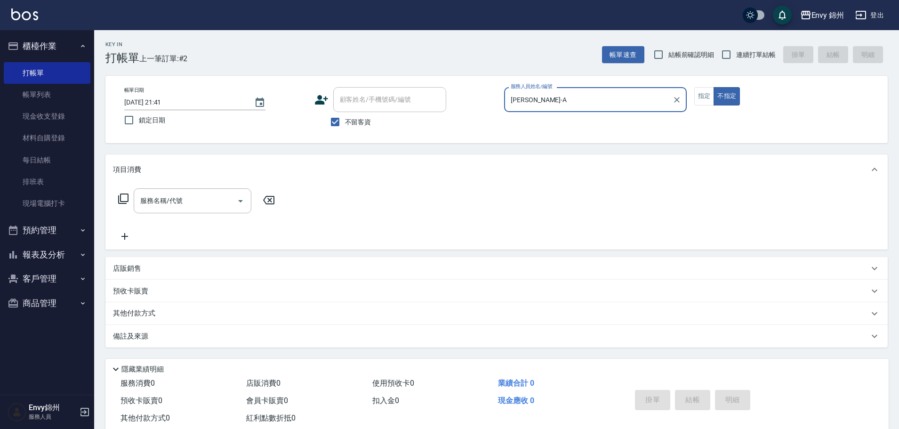
type input "Annie-A"
click at [167, 216] on div "服務名稱/代號 服務名稱/代號" at bounding box center [197, 215] width 168 height 54
click at [215, 225] on div "服務名稱/代號 服務名稱/代號" at bounding box center [197, 215] width 168 height 54
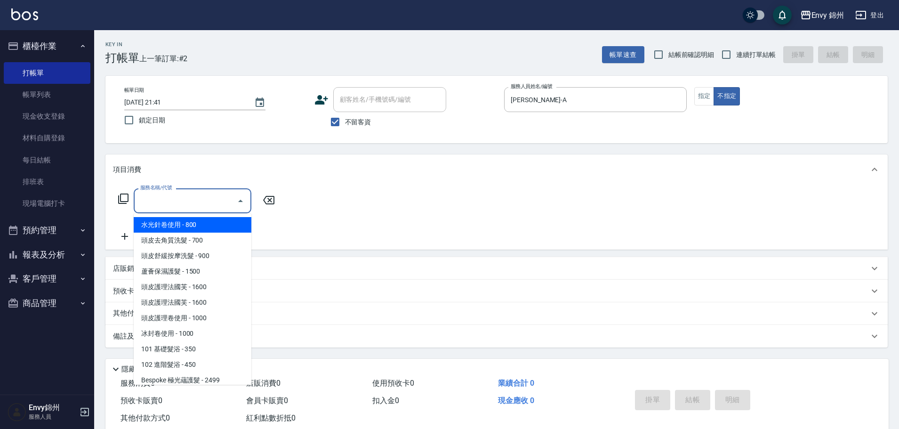
click at [208, 209] on input "服務名稱/代號" at bounding box center [185, 201] width 95 height 16
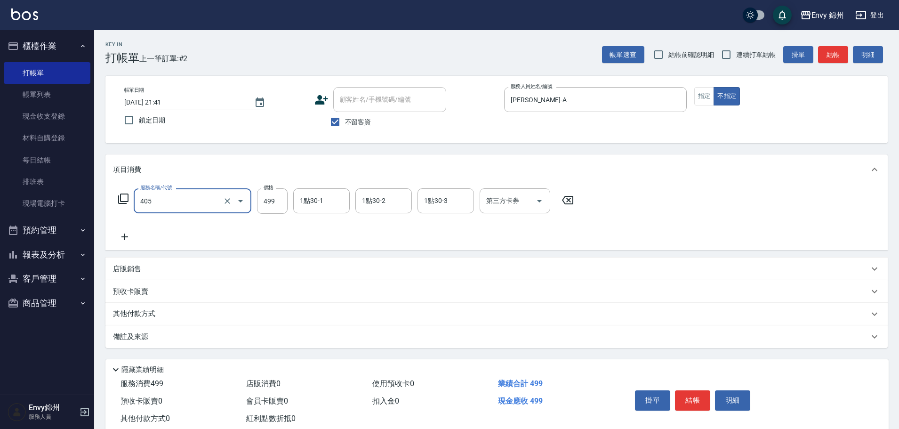
type input "MOYO頭皮clean系列499(405)"
type input "599"
type input "玉米-M"
drag, startPoint x: 178, startPoint y: 352, endPoint x: 192, endPoint y: 345, distance: 15.8
click at [178, 351] on div "Key In 打帳單 上一筆訂單:#2 帳單速查 結帳前確認明細 連續打單結帳 掛單 結帳 明細 帳單日期 2025/10/04 21:41 鎖定日期 顧客姓…" at bounding box center [496, 240] width 805 height 420
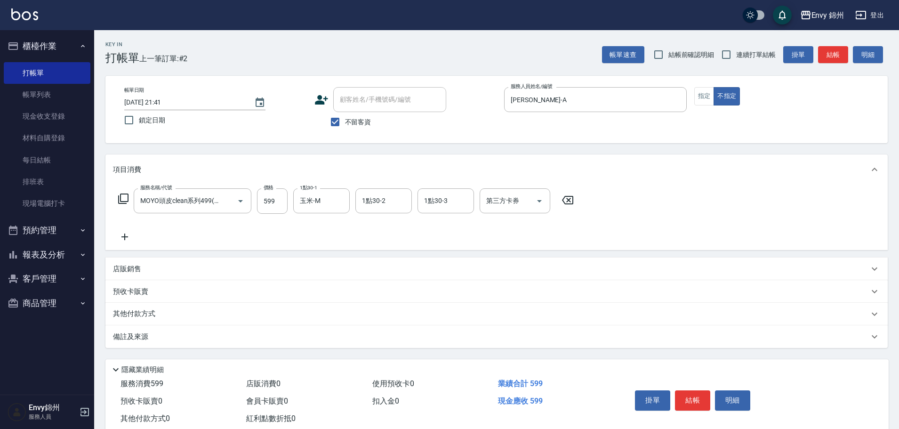
click at [205, 342] on div "備註及來源" at bounding box center [496, 336] width 782 height 23
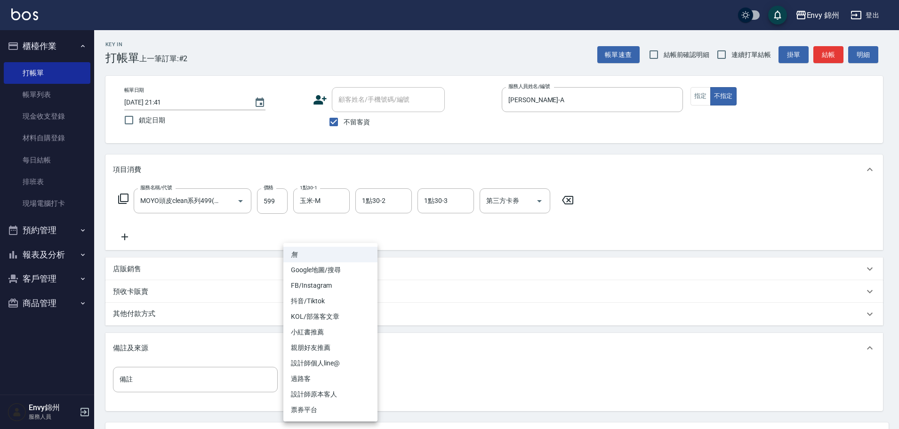
click at [352, 385] on body "Envy 錦州 登出 櫃檯作業 打帳單 帳單列表 現金收支登錄 材料自購登錄 每日結帳 排班表 現場電腦打卡 預約管理 預約管理 單日預約紀錄 單週預約紀錄 …" at bounding box center [449, 256] width 899 height 513
click at [319, 373] on li "過路客" at bounding box center [330, 379] width 94 height 16
type input "過路客"
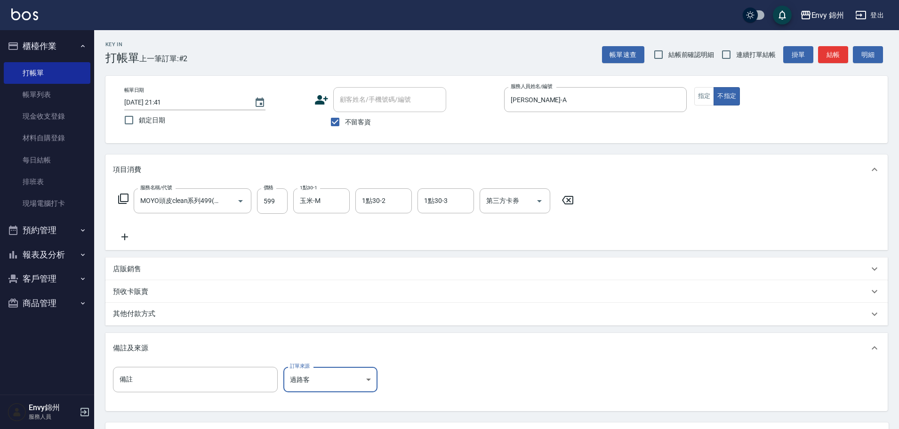
scroll to position [88, 0]
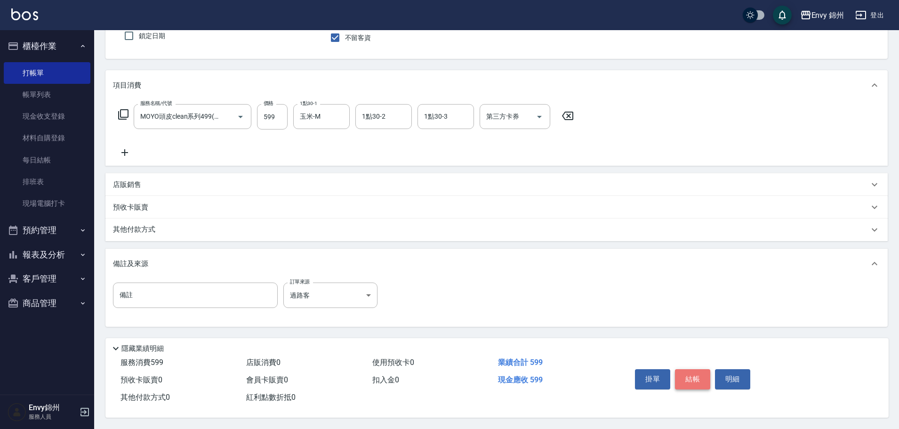
click at [701, 372] on button "結帳" at bounding box center [692, 379] width 35 height 20
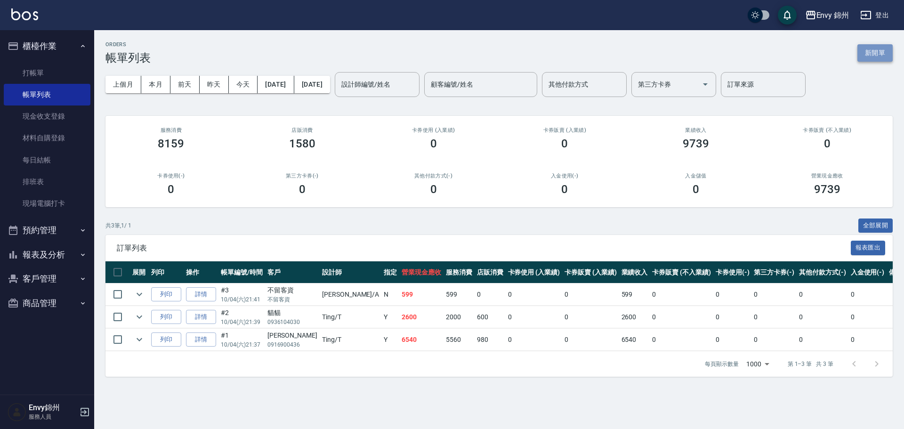
click at [884, 50] on button "新開單" at bounding box center [874, 52] width 35 height 17
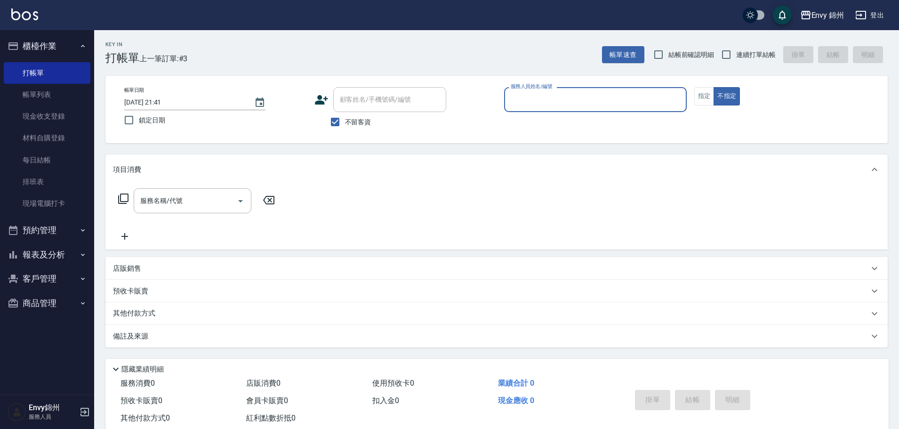
click at [346, 122] on span "不留客資" at bounding box center [358, 122] width 26 height 10
click at [345, 122] on input "不留客資" at bounding box center [335, 122] width 20 height 20
checkbox input "false"
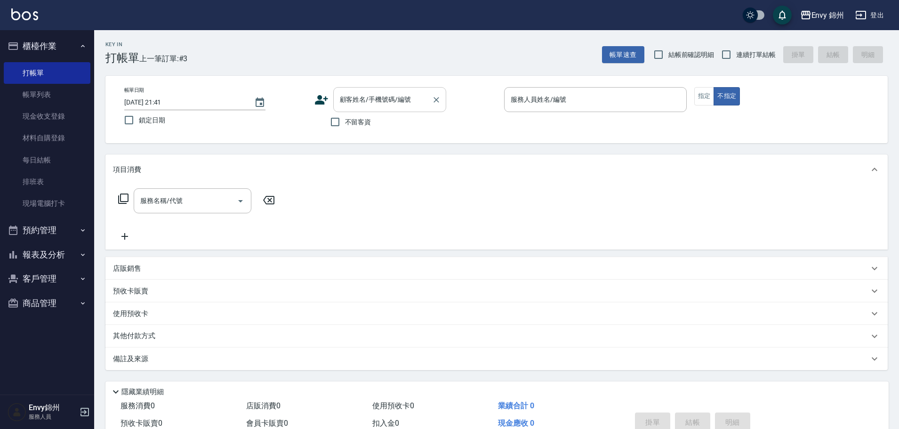
click at [348, 91] on div "顧客姓名/手機號碼/編號" at bounding box center [389, 99] width 113 height 25
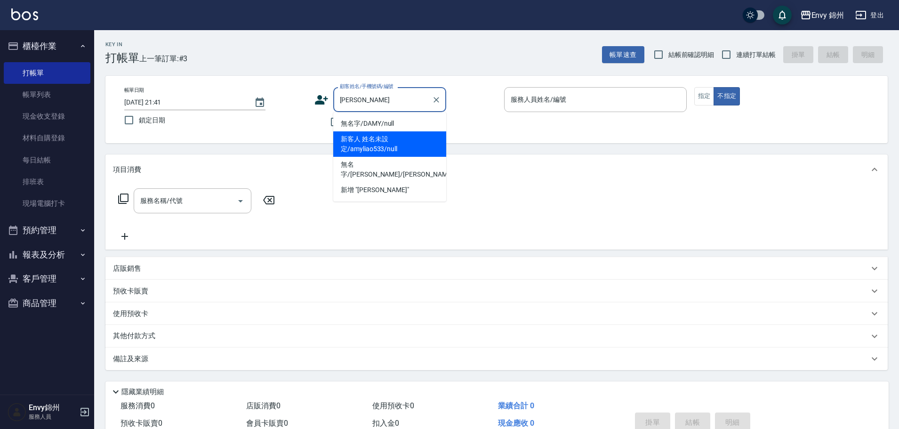
click at [402, 144] on li "新客人 姓名未設定/amyliao533/null" at bounding box center [389, 143] width 113 height 25
type input "新客人 姓名未設定/amyliao533/null"
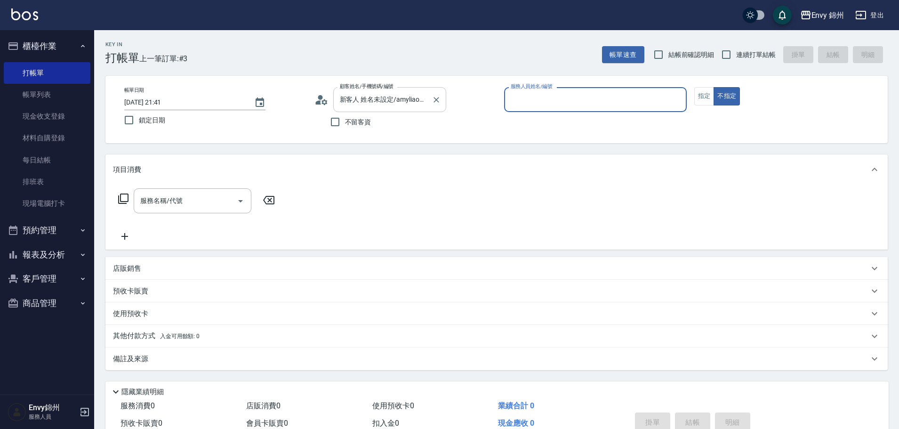
click at [334, 96] on div "新客人 姓名未設定/amyliao533/null 顧客姓名/手機號碼/編號" at bounding box center [389, 99] width 113 height 25
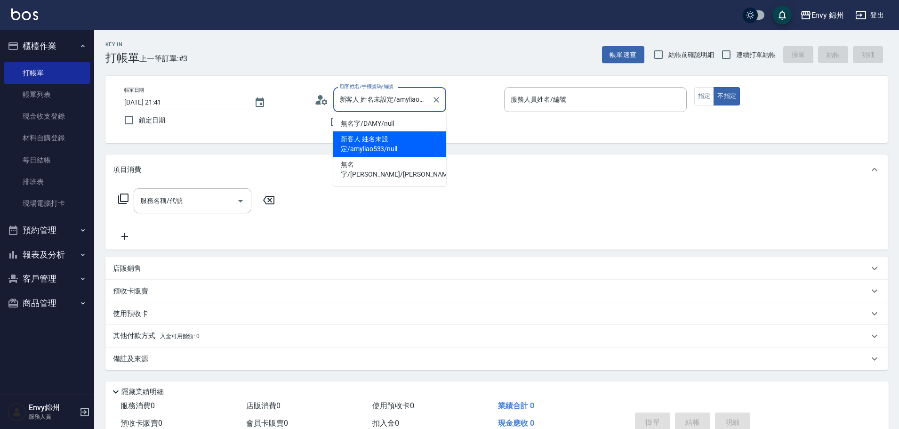
scroll to position [0, 18]
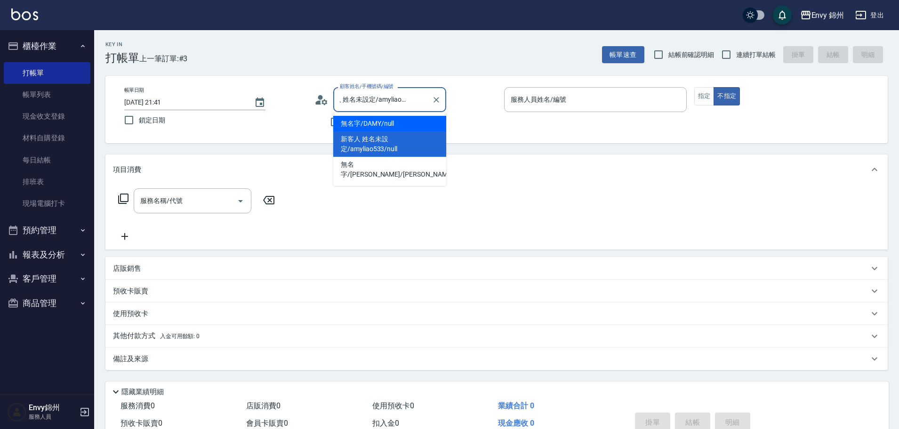
click at [326, 100] on icon at bounding box center [321, 100] width 14 height 14
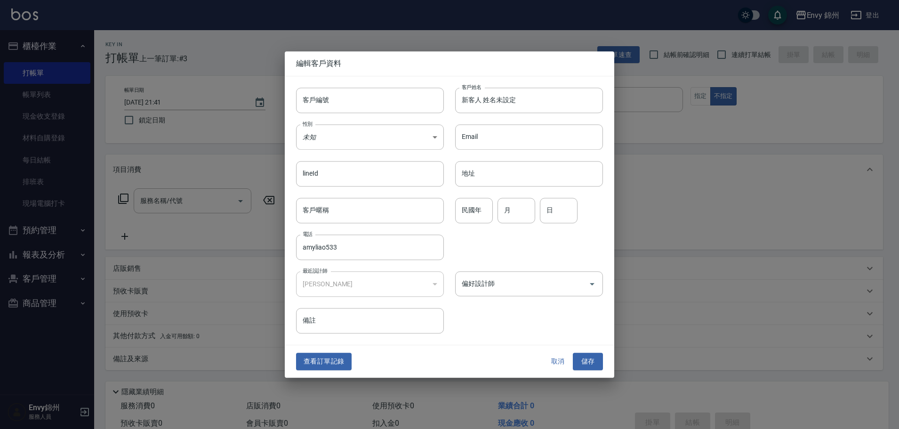
scroll to position [0, 0]
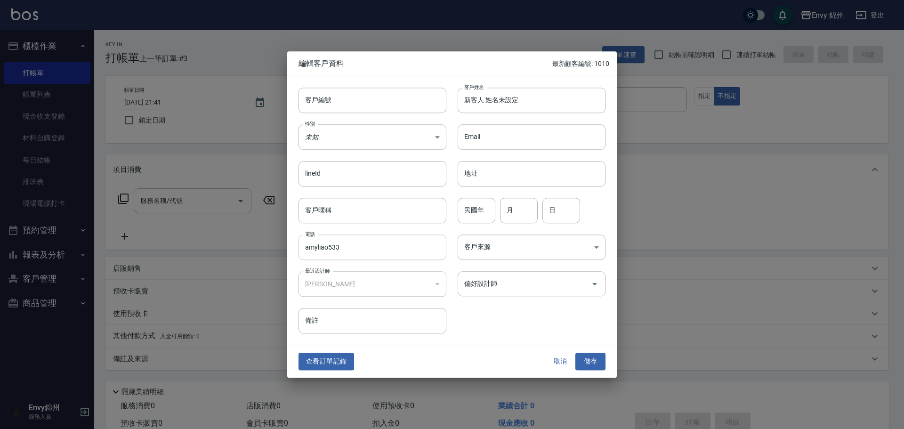
click at [348, 248] on input "amyliao533" at bounding box center [372, 246] width 148 height 25
click at [502, 100] on input "新客人 姓名未設定" at bounding box center [532, 100] width 148 height 25
paste input "amyliao533"
type input "amyliao533"
click at [378, 143] on body "Envy 錦州 登出 櫃檯作業 打帳單 帳單列表 現金收支登錄 材料自購登錄 每日結帳 排班表 現場電腦打卡 預約管理 預約管理 單日預約紀錄 單週預約紀錄 …" at bounding box center [452, 236] width 904 height 472
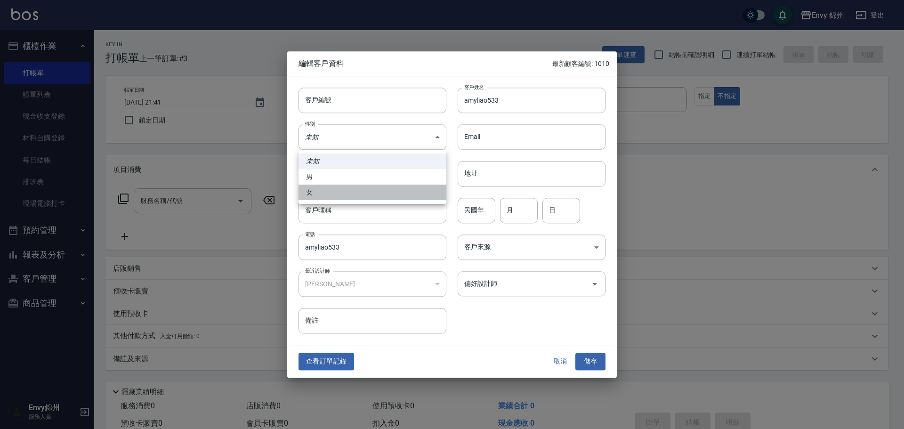
click at [365, 194] on li "女" at bounding box center [372, 193] width 148 height 16
type input "FEMALE"
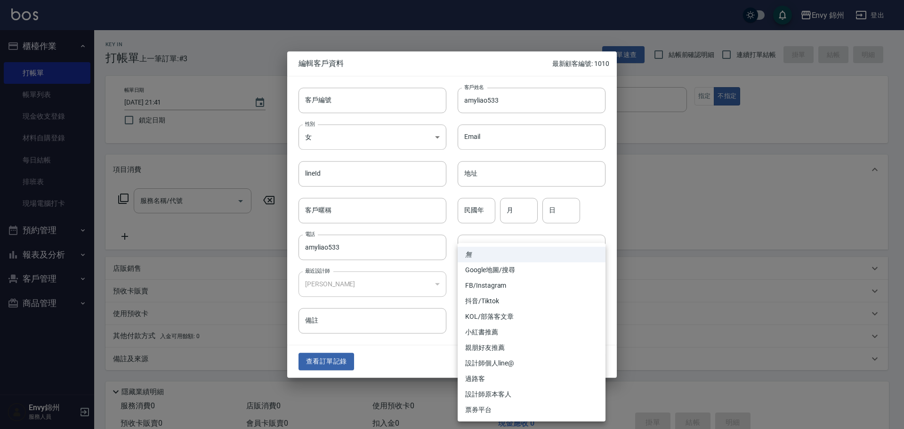
drag, startPoint x: 524, startPoint y: 256, endPoint x: 526, endPoint y: 298, distance: 42.4
click at [524, 255] on body "Envy 錦州 登出 櫃檯作業 打帳單 帳單列表 現金收支登錄 材料自購登錄 每日結帳 排班表 現場電腦打卡 預約管理 預約管理 單日預約紀錄 單週預約紀錄 …" at bounding box center [452, 236] width 904 height 472
click at [502, 391] on li "設計師原本客人" at bounding box center [532, 394] width 148 height 16
type input "設計師原本客人"
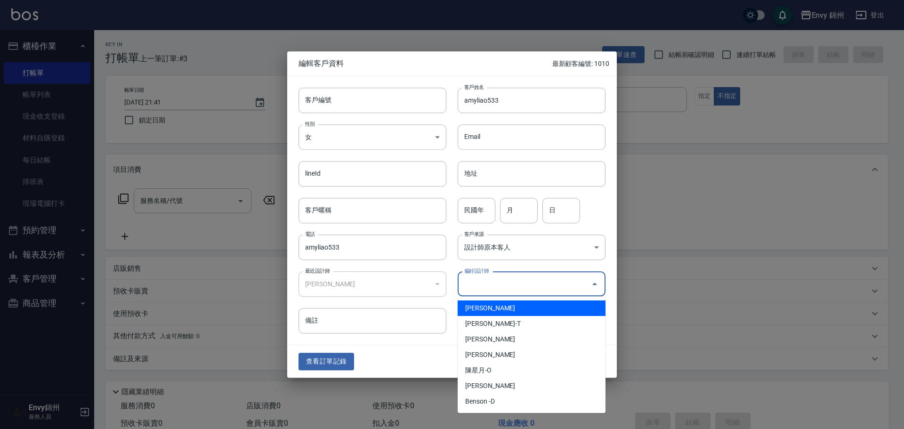
click at [513, 280] on input "偏好設計師" at bounding box center [524, 283] width 125 height 16
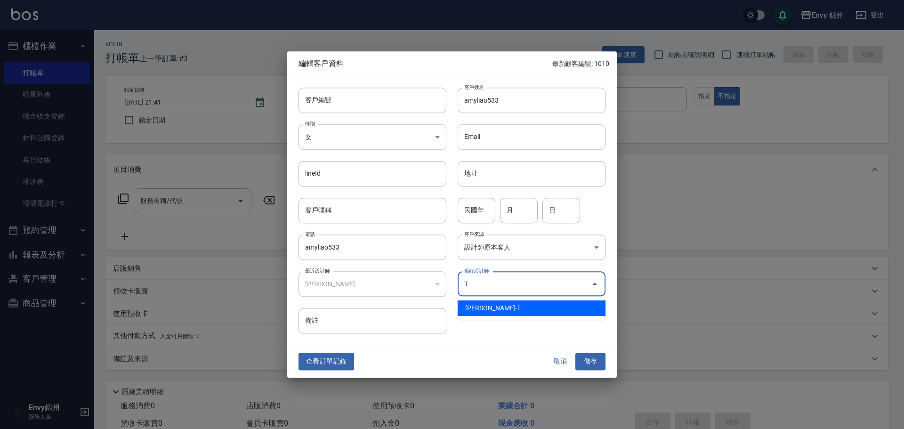
drag, startPoint x: 507, startPoint y: 290, endPoint x: 448, endPoint y: 281, distance: 60.4
click at [448, 281] on div "偏好設計師 T 偏好設計師" at bounding box center [525, 278] width 159 height 37
click at [482, 307] on li "鄭怡秀-A" at bounding box center [532, 308] width 148 height 16
type input "鄭怡秀"
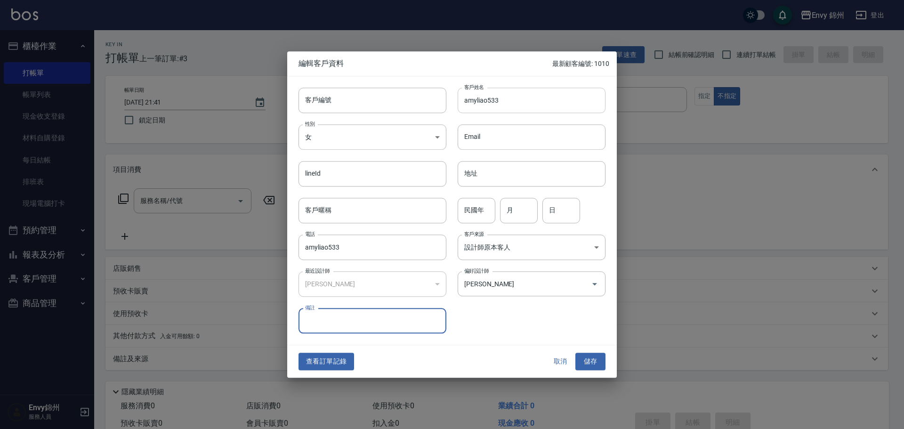
click at [501, 100] on input "amyliao533" at bounding box center [532, 100] width 148 height 25
click at [586, 356] on button "儲存" at bounding box center [590, 361] width 30 height 17
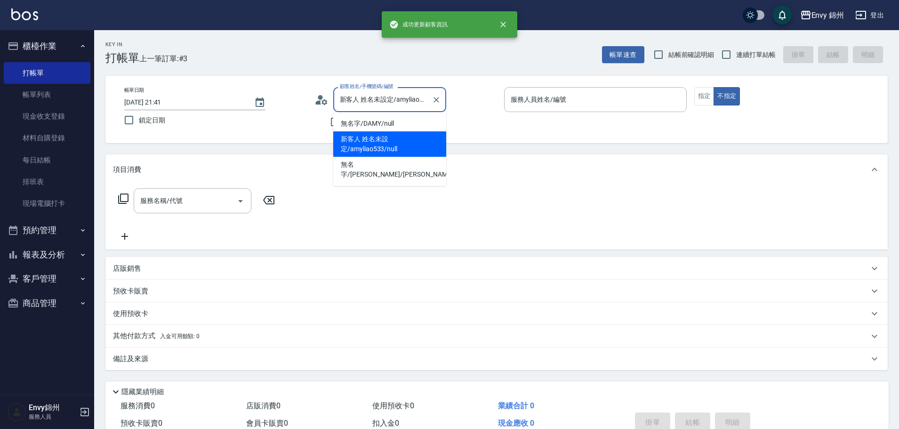
click at [426, 102] on input "新客人 姓名未設定/amyliao533/null" at bounding box center [382, 99] width 90 height 16
click at [434, 98] on icon "Clear" at bounding box center [436, 99] width 9 height 9
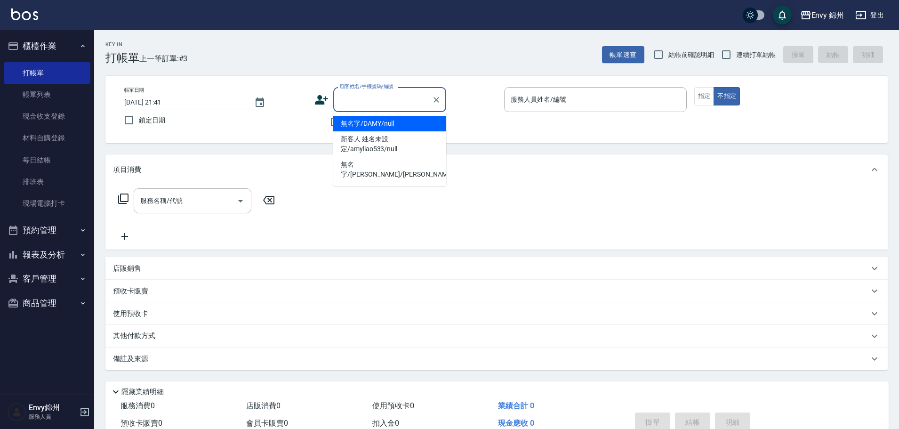
click at [387, 104] on input "顧客姓名/手機號碼/編號" at bounding box center [382, 99] width 90 height 16
paste input "amyliao533"
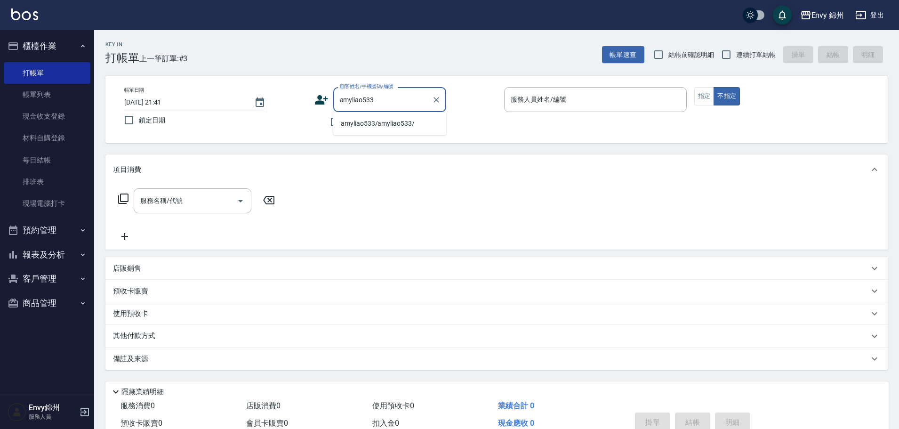
click at [400, 119] on li "amyliao533/amyliao533/" at bounding box center [389, 124] width 113 height 16
type input "amyliao533/amyliao533/"
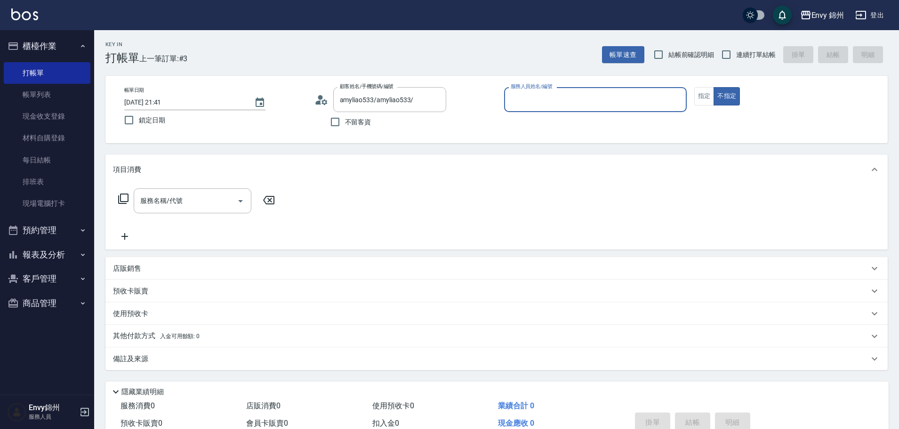
type input "Annie-A"
click at [169, 199] on input "服務名稱/代號" at bounding box center [185, 201] width 95 height 16
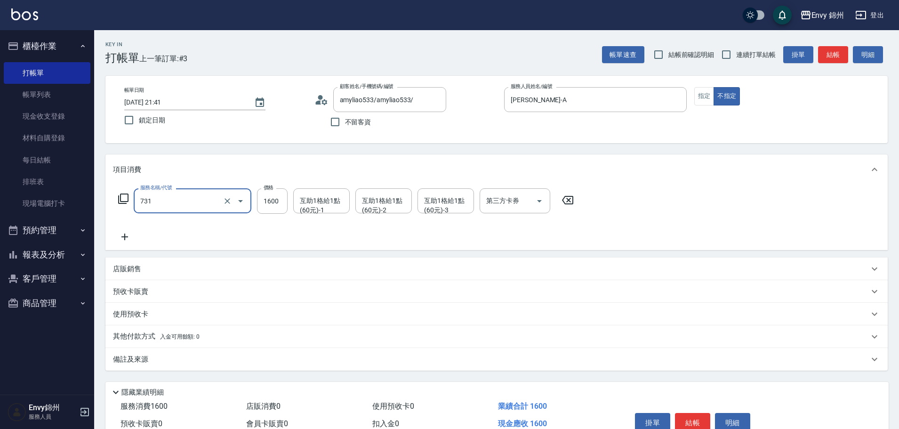
type input "731 漂髮(731)"
type input "6999"
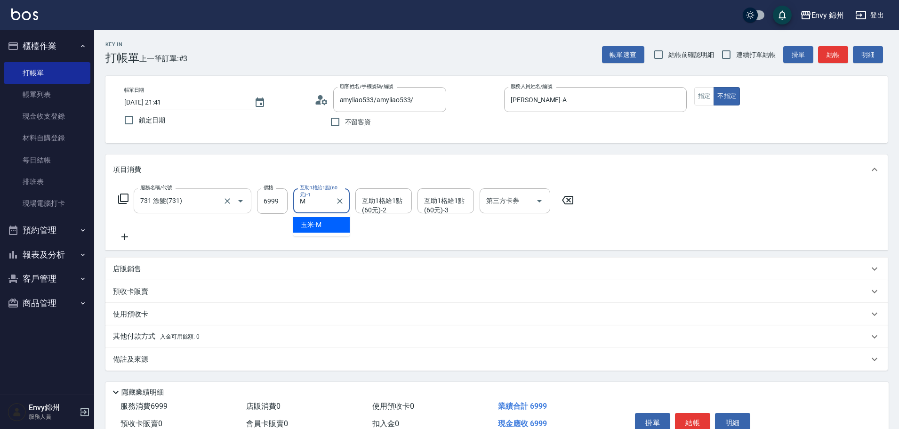
type input "玉米-M"
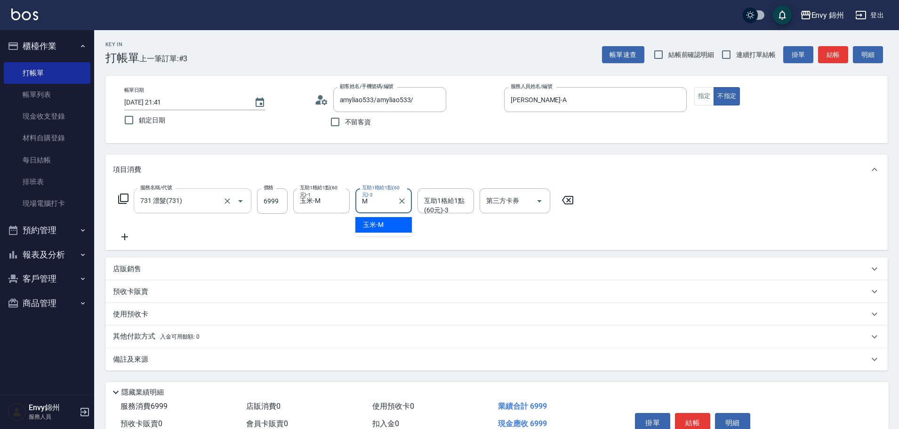
type input "玉米-M"
click at [428, 92] on div "amyliao533/amyliao533/ 顧客姓名/手機號碼/編號" at bounding box center [389, 99] width 113 height 25
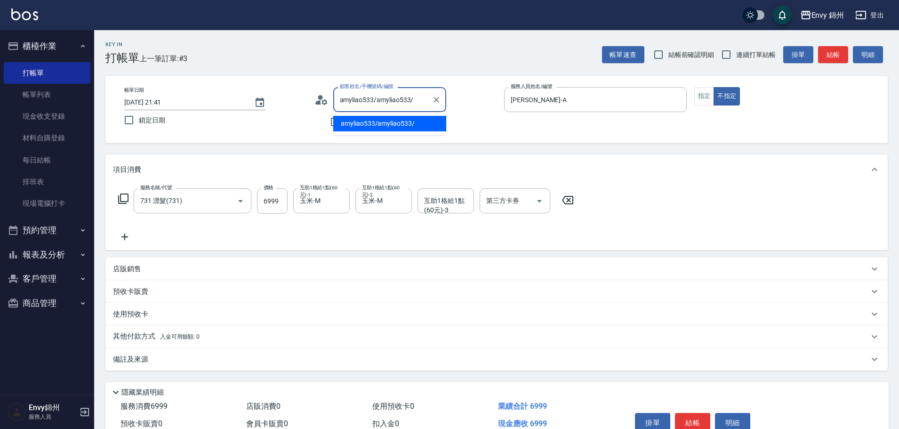
click at [443, 97] on div "amyliao533/amyliao533/ 顧客姓名/手機號碼/編號" at bounding box center [389, 99] width 113 height 25
click at [442, 99] on button "Clear" at bounding box center [436, 99] width 13 height 13
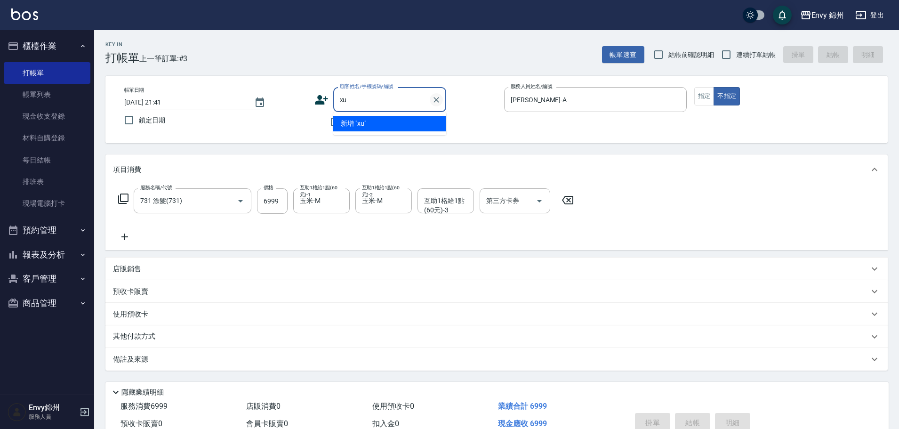
type input "x"
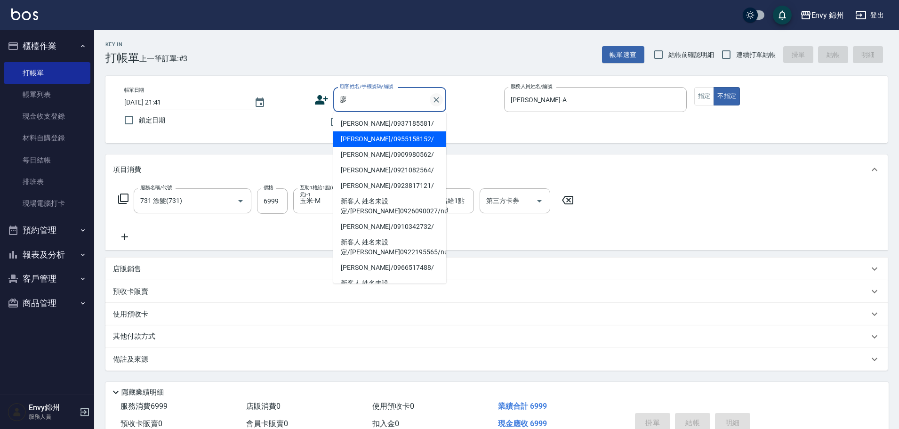
type input "廖婕伃/0955158152/"
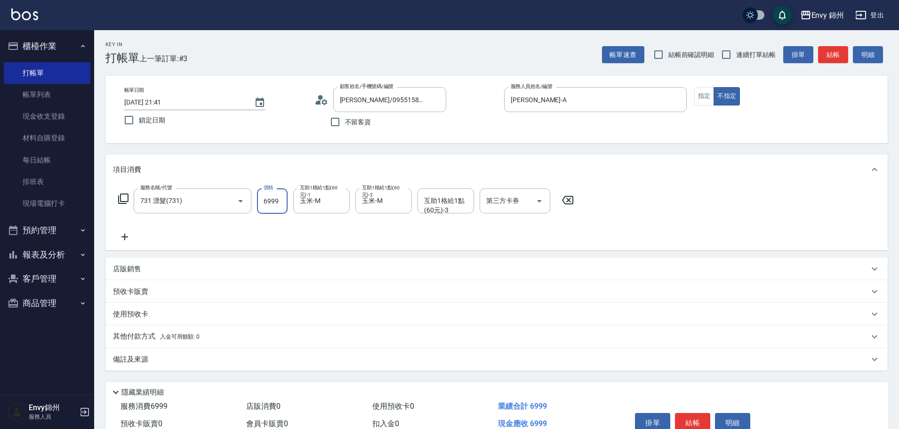
click at [261, 202] on input "6999" at bounding box center [272, 200] width 31 height 25
type input "3999"
click at [125, 236] on icon at bounding box center [124, 236] width 7 height 7
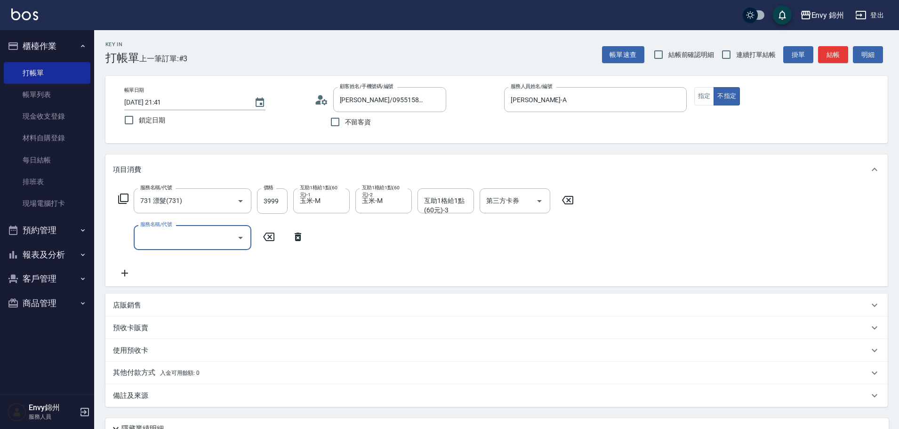
click at [175, 245] on input "服務名稱/代號" at bounding box center [185, 237] width 95 height 16
type input "京喚羽系統修護(短髮)(631)"
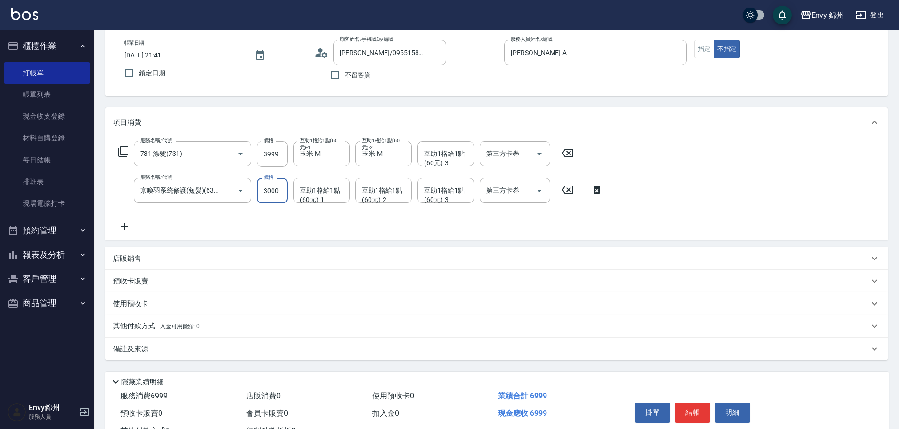
scroll to position [85, 0]
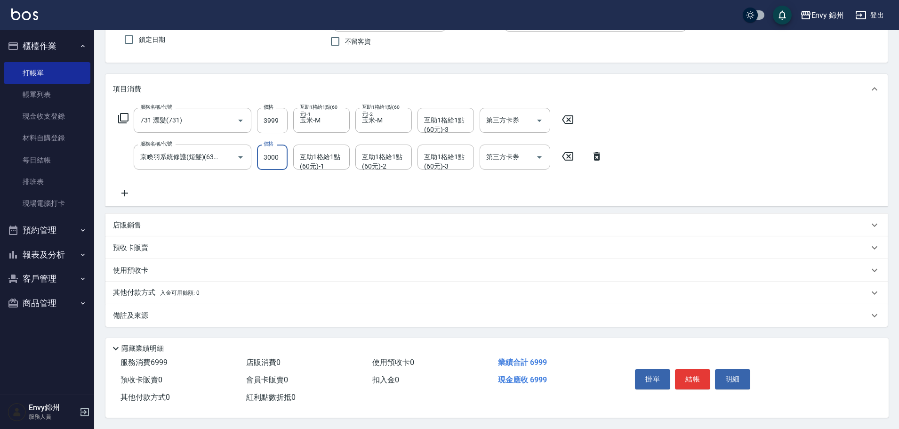
type input "3000"
click at [128, 281] on div "其他付款方式 入金可用餘額: 0" at bounding box center [496, 292] width 782 height 23
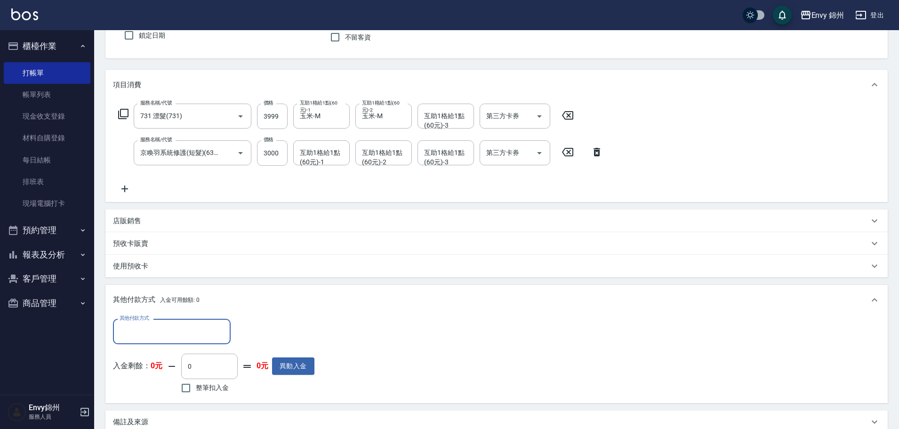
scroll to position [0, 0]
click at [174, 319] on div "其他付款方式" at bounding box center [172, 331] width 118 height 25
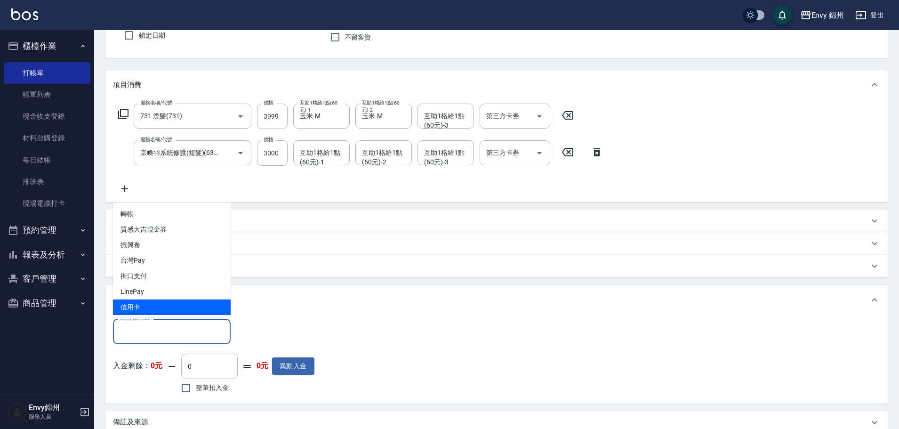
click at [169, 303] on span "信用卡" at bounding box center [172, 307] width 118 height 16
type input "信用卡"
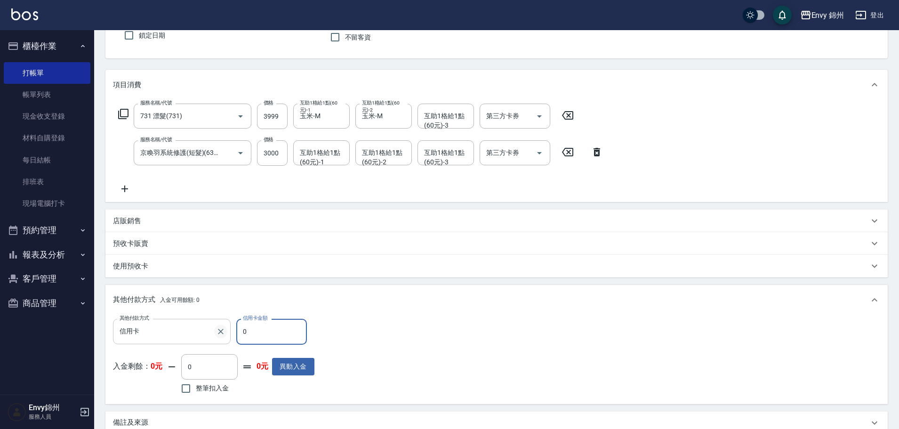
drag, startPoint x: 257, startPoint y: 329, endPoint x: 223, endPoint y: 327, distance: 34.0
click at [223, 327] on div "其他付款方式 信用卡 其他付款方式 信用卡金額 0 信用卡金額" at bounding box center [213, 331] width 201 height 25
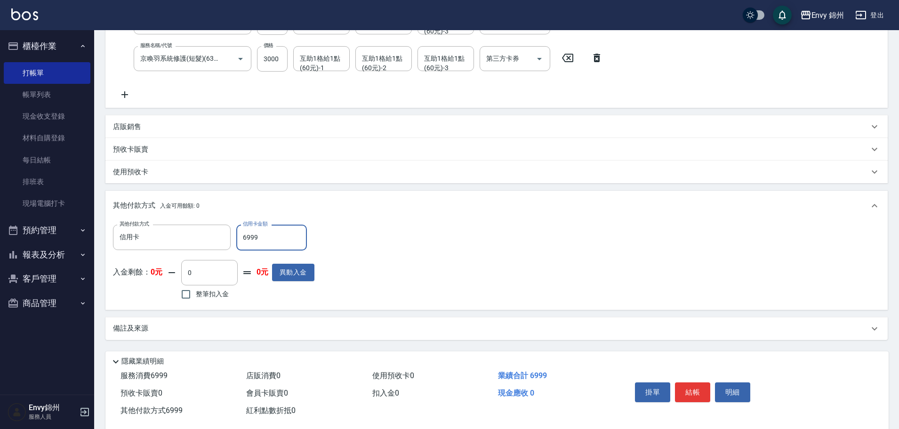
type input "6999"
click at [210, 328] on div "備註及來源" at bounding box center [491, 328] width 756 height 10
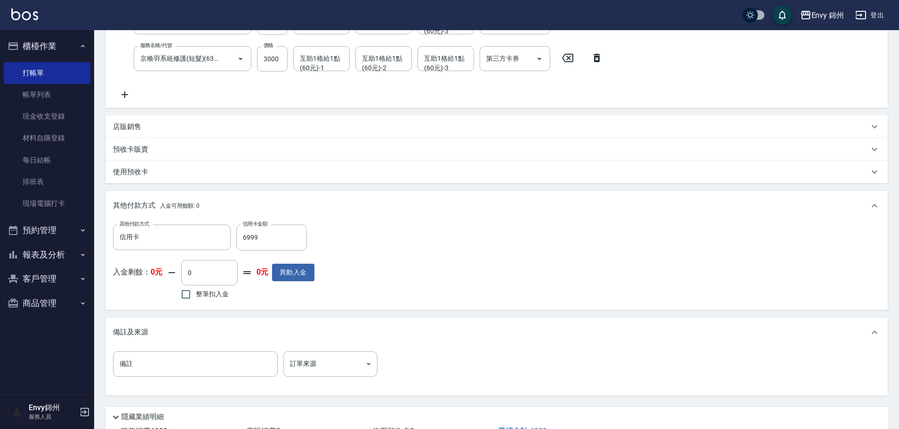
click at [337, 407] on div "隱藏業績明細" at bounding box center [496, 415] width 783 height 16
click at [329, 376] on body "Envy 錦州 登出 櫃檯作業 打帳單 帳單列表 現金收支登錄 材料自購登錄 每日結帳 排班表 現場電腦打卡 預約管理 預約管理 單日預約紀錄 單週預約紀錄 …" at bounding box center [452, 159] width 904 height 676
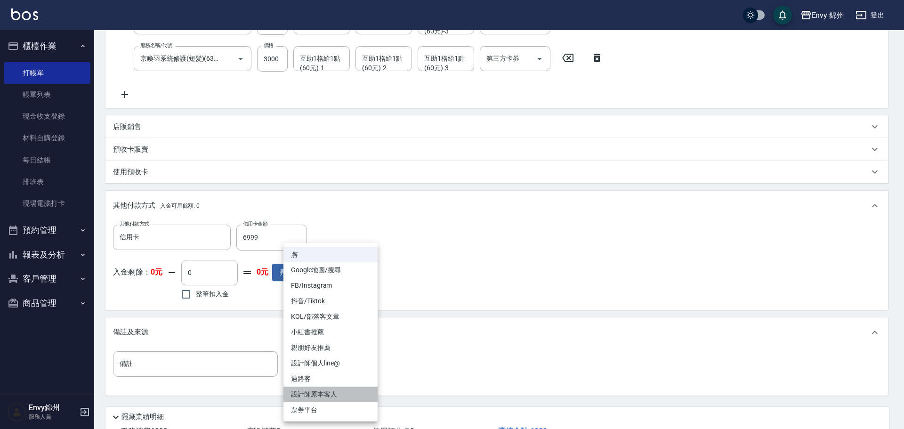
click at [330, 395] on li "設計師原本客人" at bounding box center [330, 394] width 94 height 16
type input "設計師原本客人"
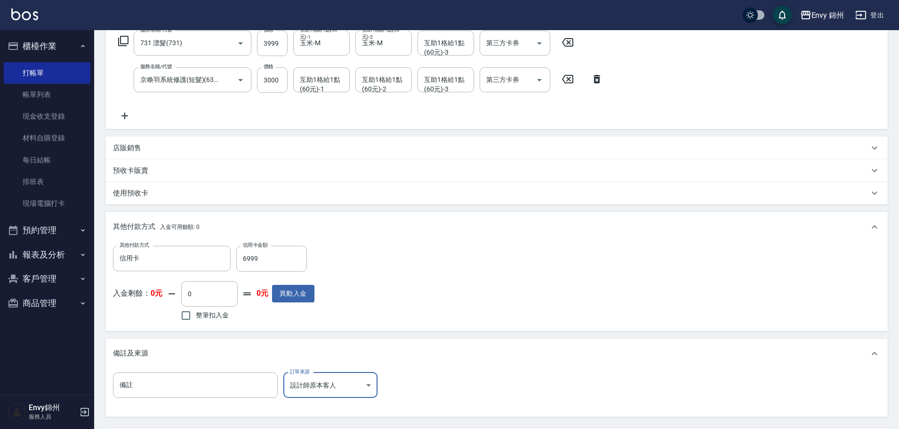
scroll to position [64, 0]
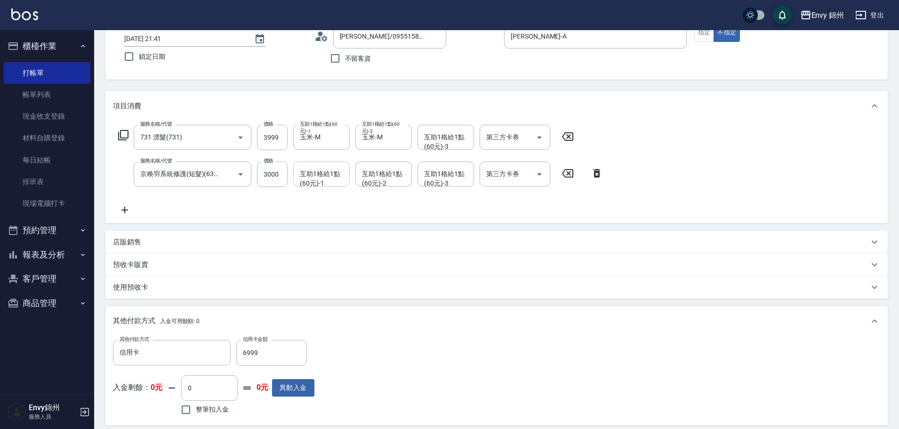
click at [321, 179] on div "互助1格給1點(60元)-1 互助1格給1點(60元)-1" at bounding box center [321, 173] width 56 height 25
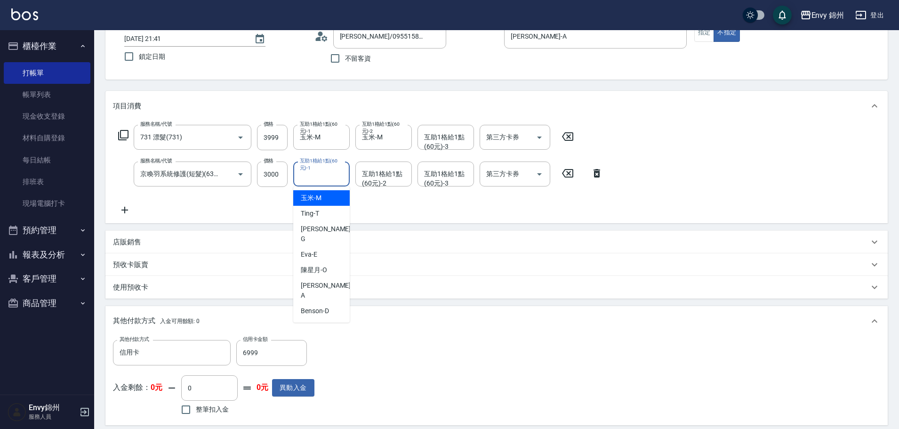
scroll to position [252, 0]
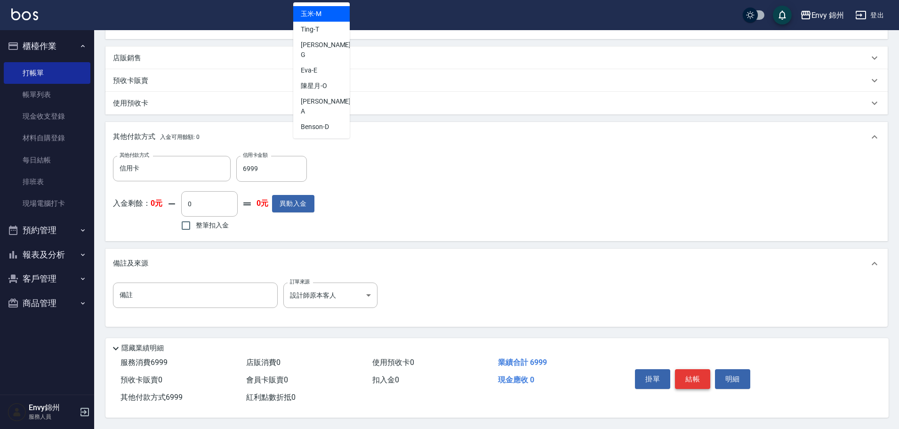
click at [691, 370] on button "結帳" at bounding box center [692, 379] width 35 height 20
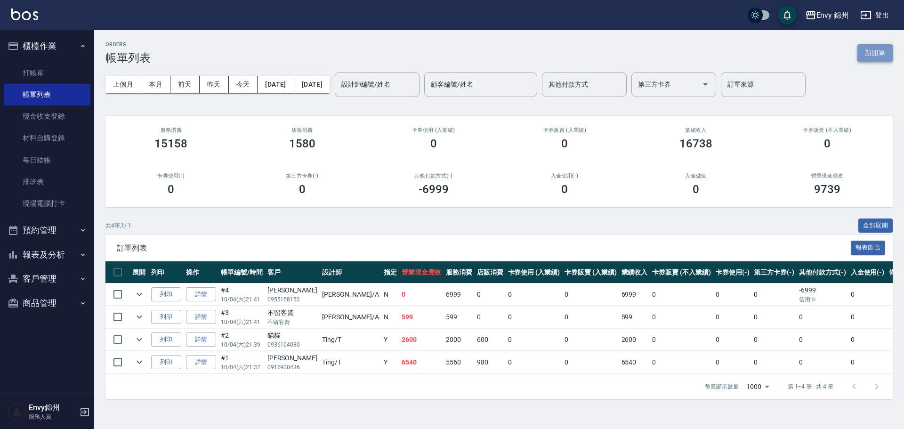
click at [875, 48] on button "新開單" at bounding box center [874, 52] width 35 height 17
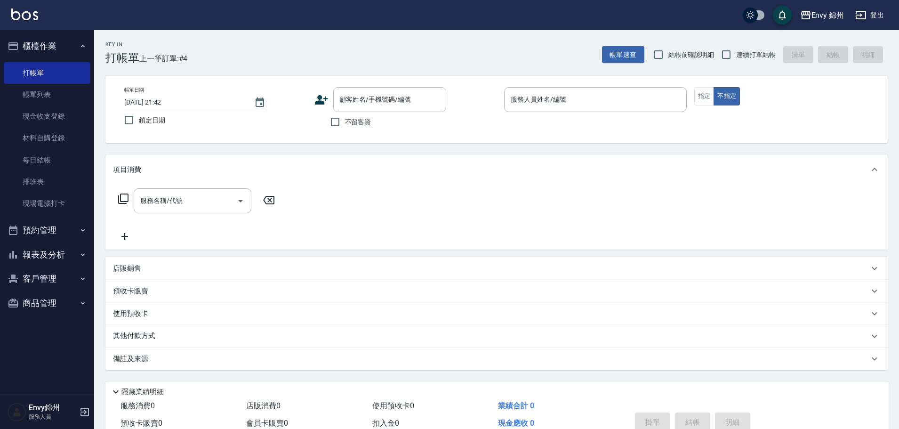
click at [319, 103] on icon at bounding box center [321, 99] width 13 height 9
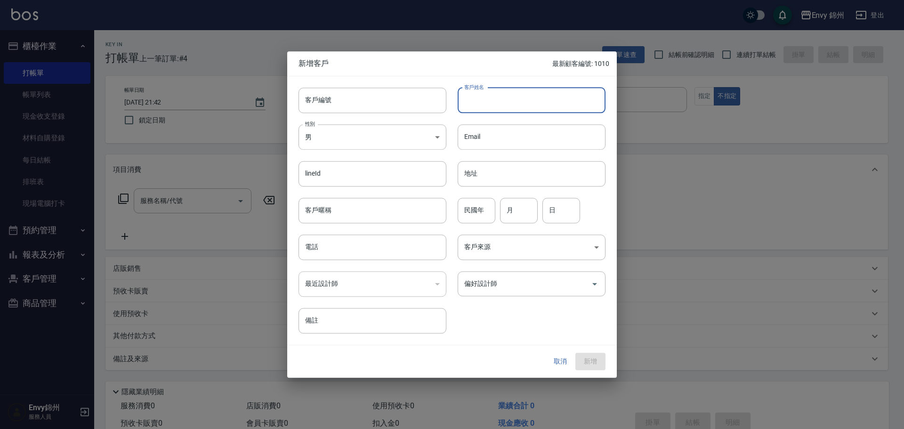
click at [491, 99] on input "客戶姓名" at bounding box center [532, 100] width 148 height 25
type input "[PERSON_NAME]"
click at [363, 139] on body "Envy 錦州 登出 櫃檯作業 打帳單 帳單列表 現金收支登錄 材料自購登錄 每日結帳 排班表 現場電腦打卡 預約管理 預約管理 單日預約紀錄 單週預約紀錄 …" at bounding box center [452, 236] width 904 height 472
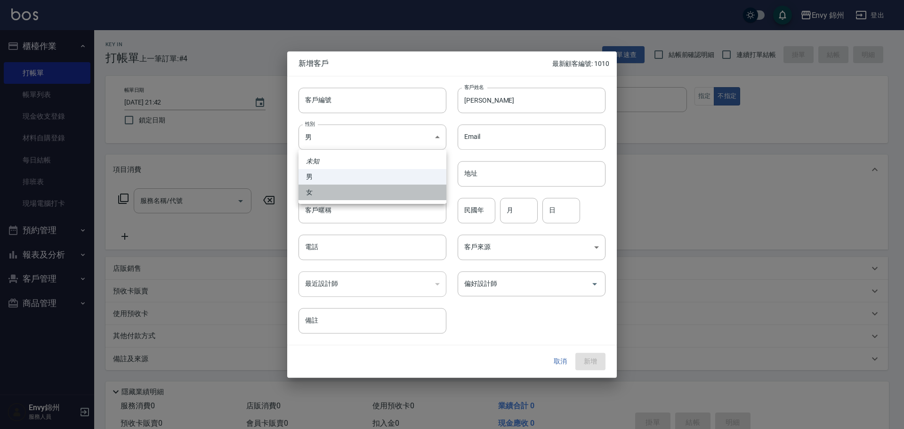
click at [319, 195] on li "女" at bounding box center [372, 193] width 148 height 16
type input "FEMALE"
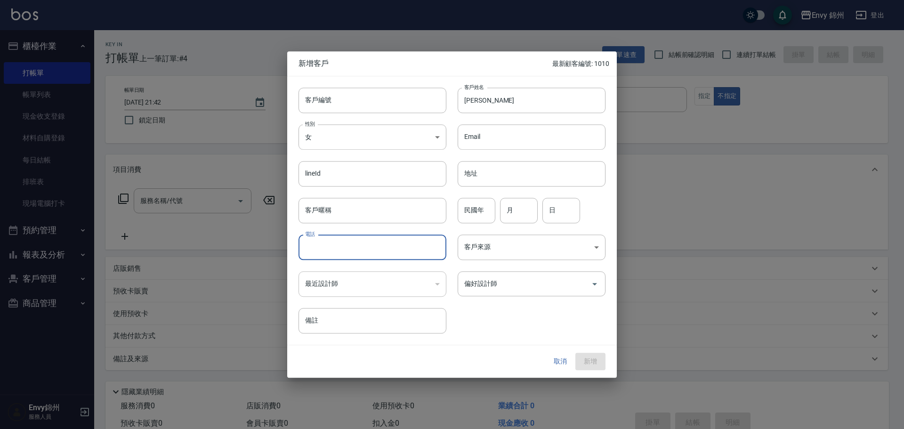
click at [329, 244] on input "電話" at bounding box center [372, 246] width 148 height 25
type input "0988163997"
click at [507, 204] on div "月 月" at bounding box center [519, 210] width 38 height 25
type input "11"
type input "28"
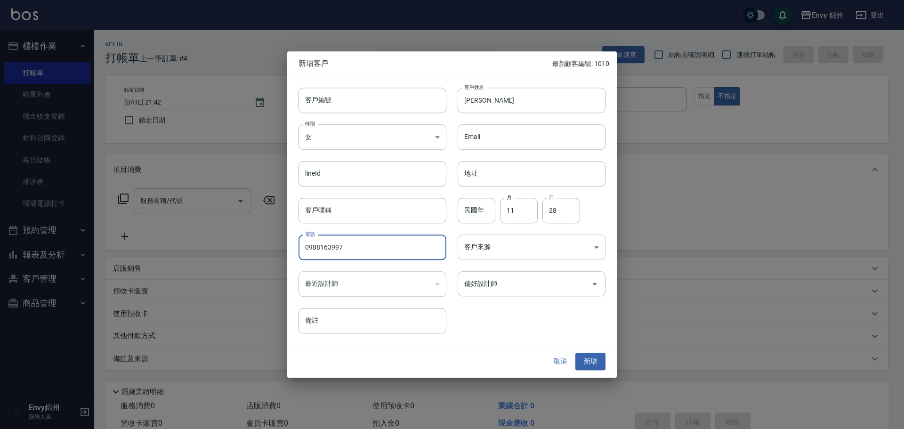
click at [480, 243] on body "Envy 錦州 登出 櫃檯作業 打帳單 帳單列表 現金收支登錄 材料自購登錄 每日結帳 排班表 現場電腦打卡 預約管理 預約管理 單日預約紀錄 單週預約紀錄 …" at bounding box center [452, 236] width 904 height 472
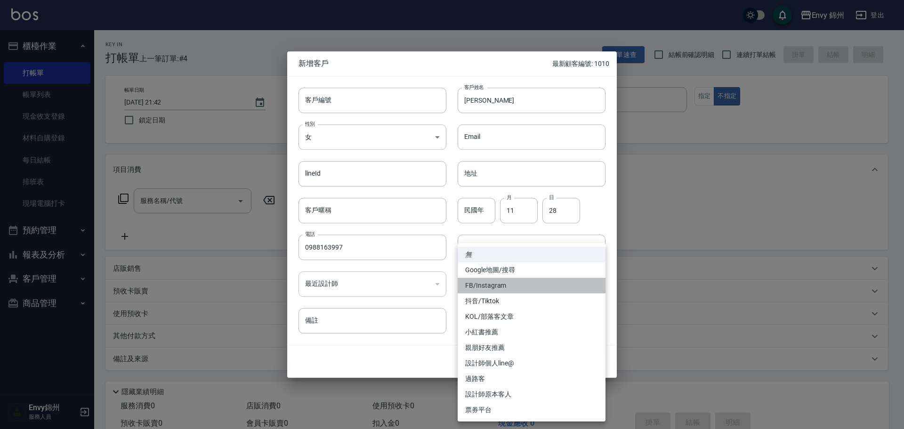
click at [498, 288] on li "FB/Instagram" at bounding box center [532, 286] width 148 height 16
type input "FB/Instagram"
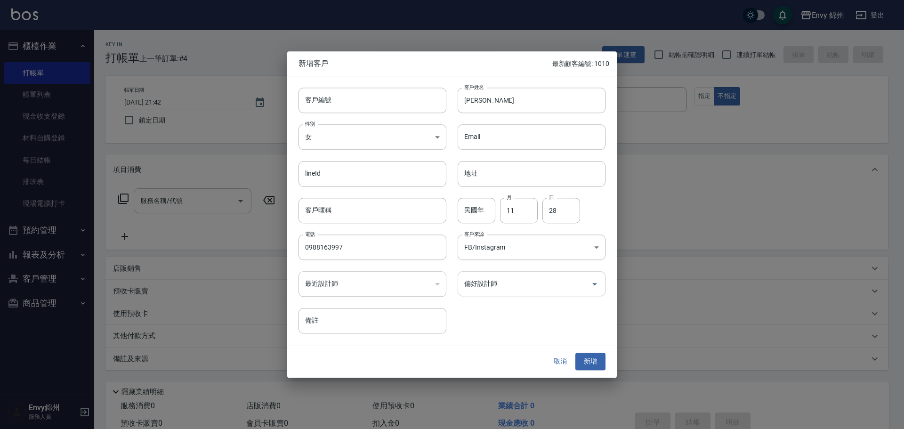
click at [514, 280] on ul "無 Google地圖/搜尋 FB/Instagram 抖音/Tiktok KOL/部落客文章 小紅書推薦 親朋好友推薦 設計師個人line@ 過路客 設計師原…" at bounding box center [531, 300] width 111 height 100
click at [510, 282] on input "偏好設計師" at bounding box center [524, 283] width 125 height 16
click at [495, 303] on div "No options" at bounding box center [532, 308] width 148 height 23
type input "R"
drag, startPoint x: 502, startPoint y: 268, endPoint x: 496, endPoint y: 272, distance: 6.9
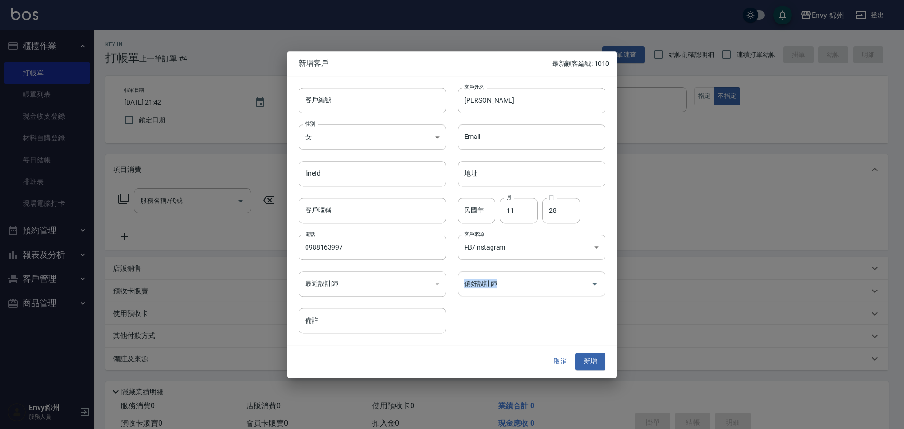
click at [496, 272] on div "偏好設計師 偏好設計師" at bounding box center [525, 278] width 159 height 37
click at [507, 282] on input "偏好設計師" at bounding box center [524, 283] width 125 height 16
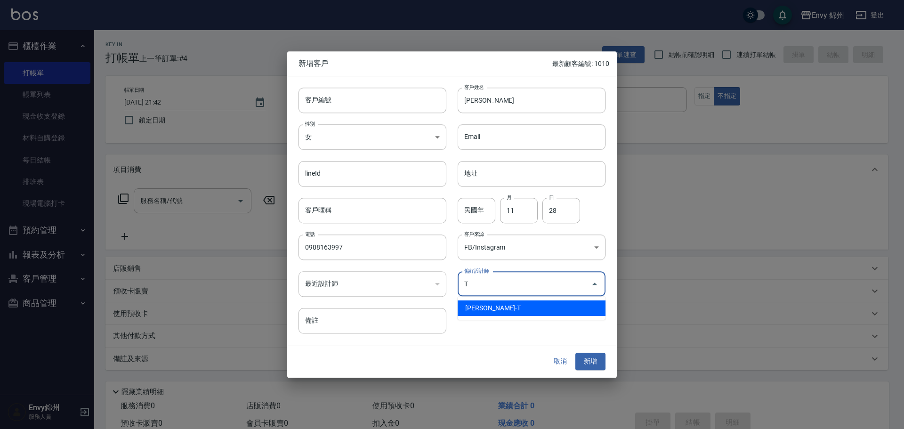
click at [496, 313] on li "潘昀廷-T" at bounding box center [532, 308] width 148 height 16
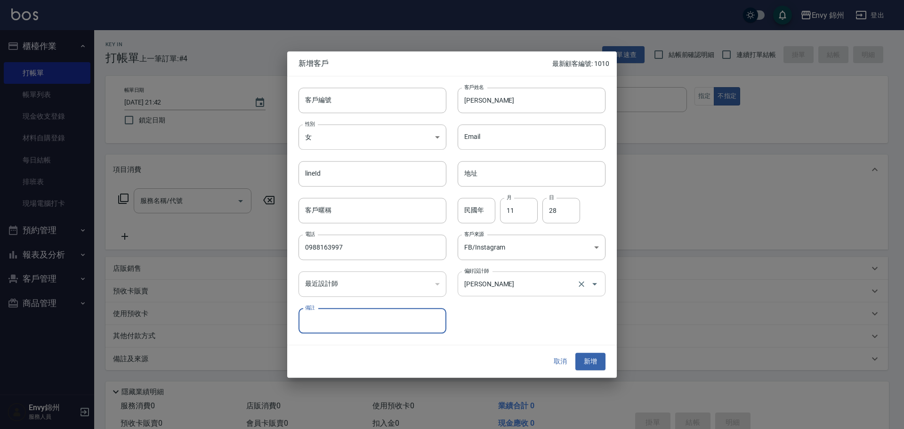
drag, startPoint x: 510, startPoint y: 290, endPoint x: 503, endPoint y: 289, distance: 7.8
click at [510, 290] on input "潘昀廷" at bounding box center [518, 283] width 113 height 16
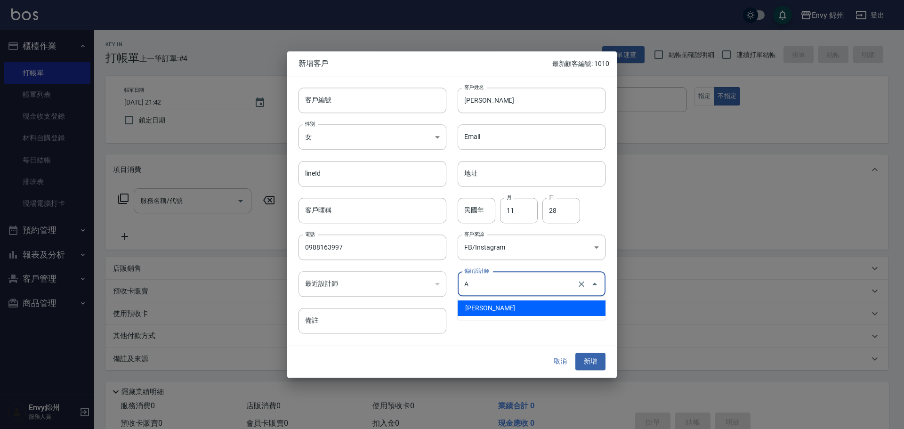
click at [486, 309] on li "鄭怡秀-A" at bounding box center [532, 308] width 148 height 16
type input "鄭怡秀"
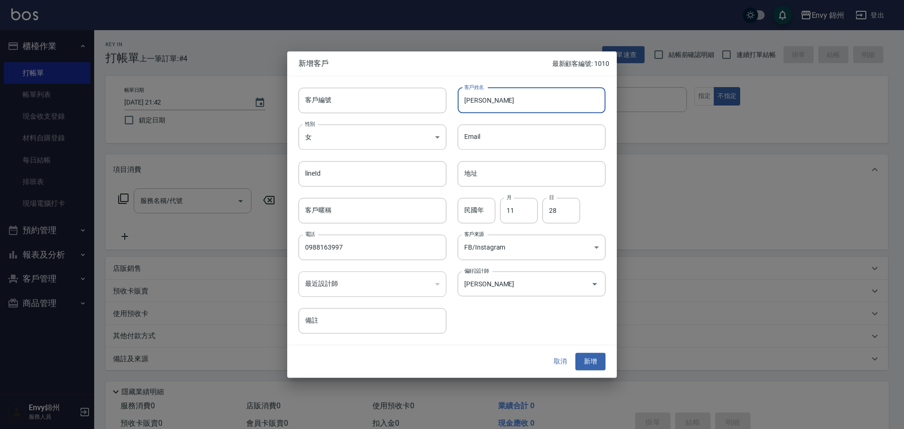
drag, startPoint x: 482, startPoint y: 99, endPoint x: 553, endPoint y: 197, distance: 120.6
click at [482, 99] on input "[PERSON_NAME]" at bounding box center [532, 100] width 148 height 25
click at [588, 366] on button "新增" at bounding box center [590, 361] width 30 height 17
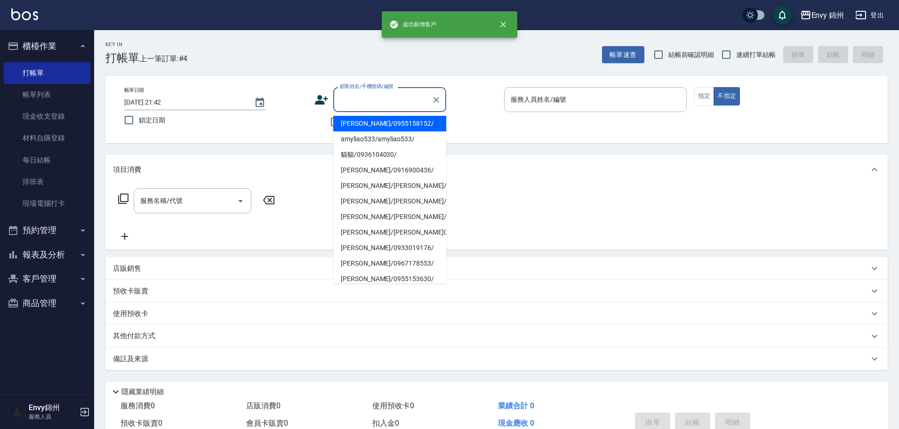
click at [360, 96] on input "顧客姓名/手機號碼/編號" at bounding box center [382, 99] width 90 height 16
paste input "[PERSON_NAME]"
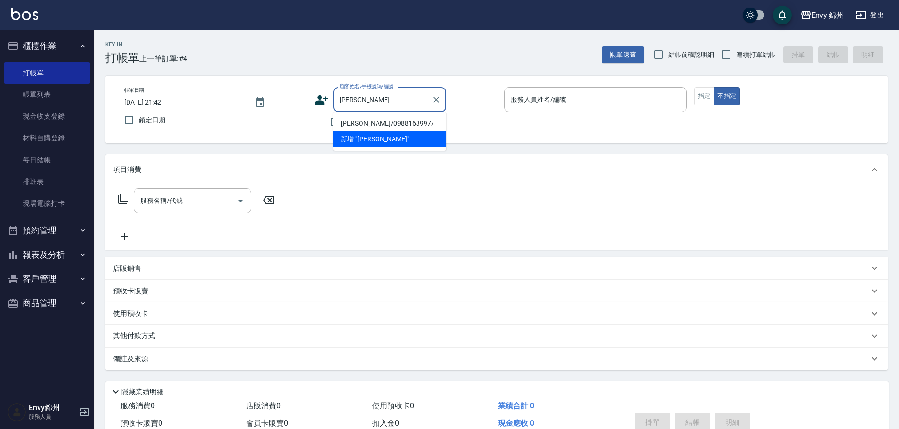
click at [383, 125] on li "陳欣郁/0988163997/" at bounding box center [389, 124] width 113 height 16
type input "陳欣郁/0988163997/"
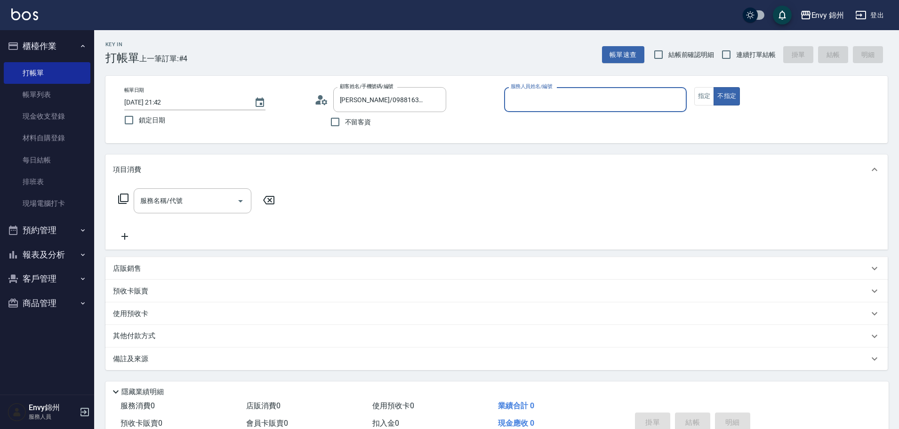
type input "Annie-A"
click at [185, 196] on input "服務名稱/代號" at bounding box center [185, 201] width 95 height 16
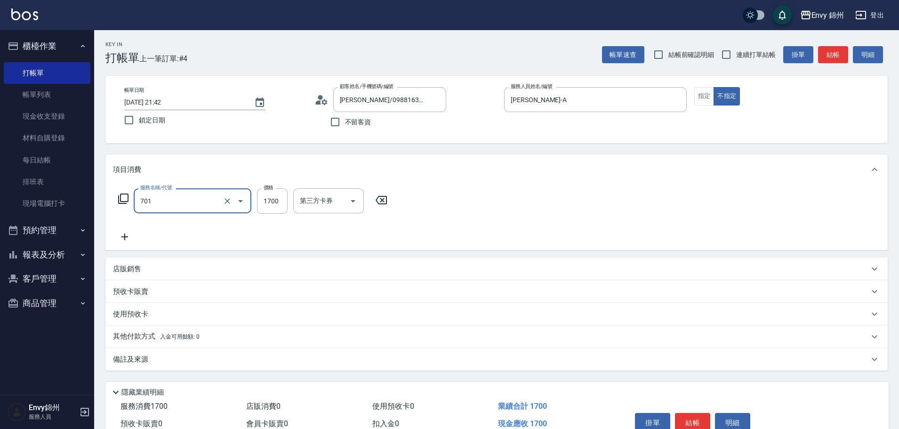
type input "701 染髮(701)"
type input "3280"
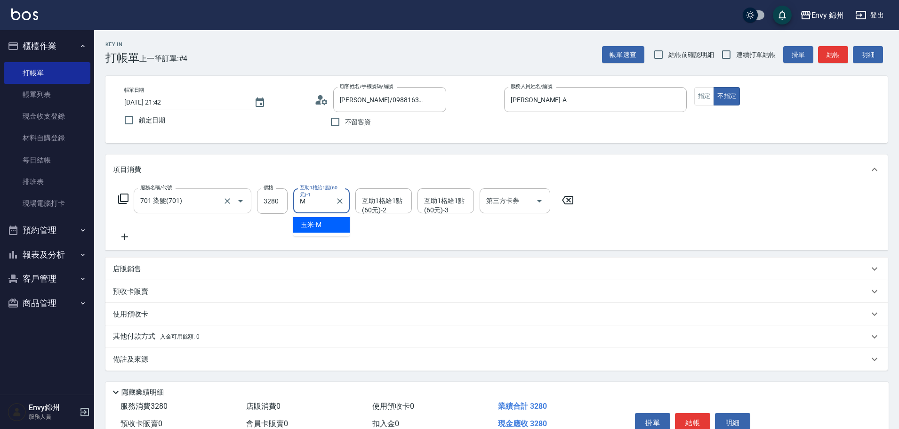
type input "玉米-M"
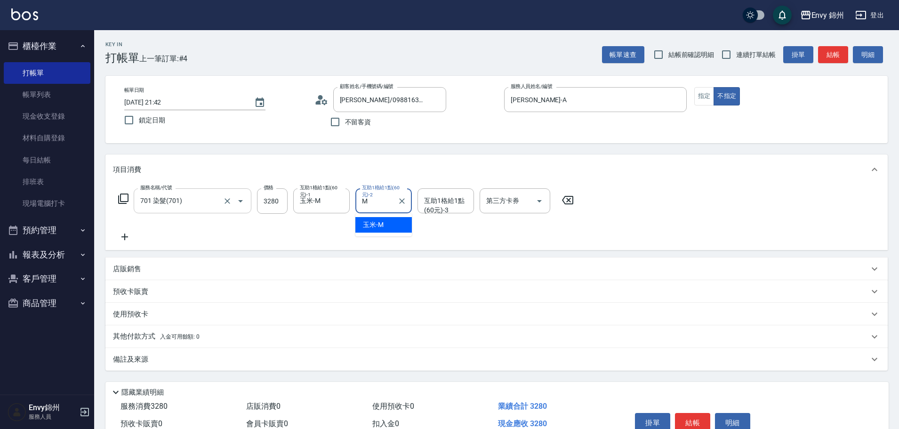
type input "玉米-M"
type input "Annie-A"
click at [461, 204] on icon "Clear" at bounding box center [463, 200] width 9 height 9
click at [448, 205] on input "互助1格給1點(60元)-3" at bounding box center [446, 201] width 48 height 16
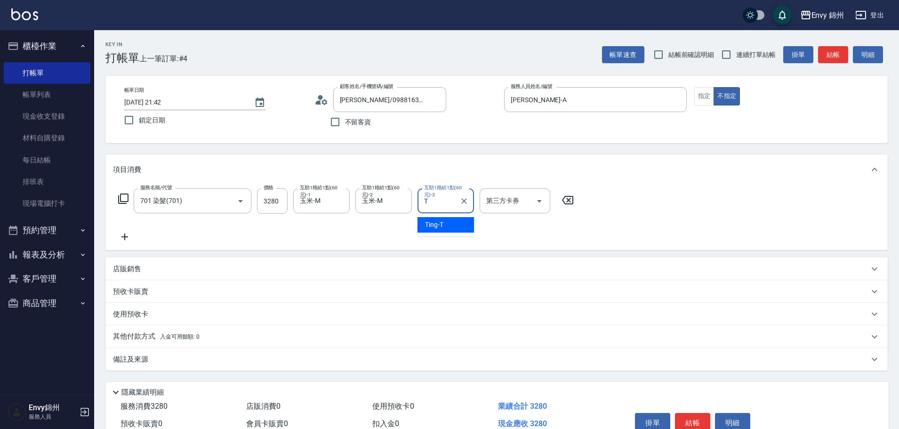
click at [444, 222] on div "Ting -T" at bounding box center [446, 225] width 56 height 16
type input "Ting-T"
click at [143, 361] on p "備註及來源" at bounding box center [130, 359] width 35 height 10
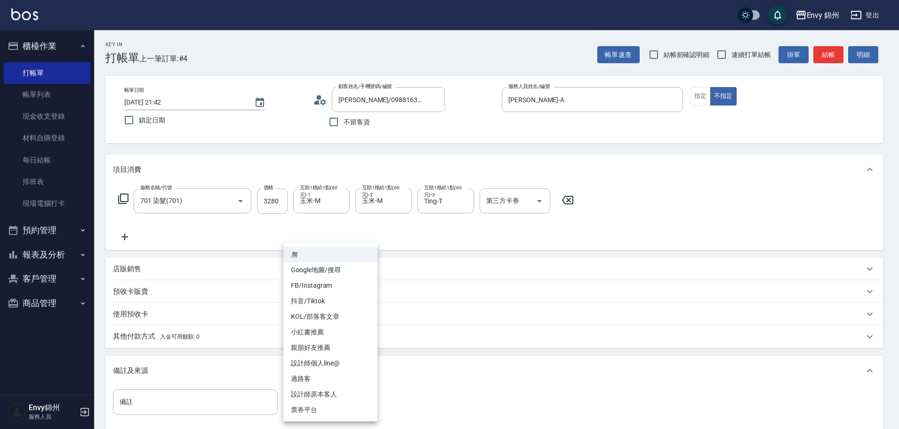
click at [323, 408] on body "Envy 錦州 登出 櫃檯作業 打帳單 帳單列表 現金收支登錄 材料自購登錄 每日結帳 排班表 現場電腦打卡 預約管理 預約管理 單日預約紀錄 單週預約紀錄 …" at bounding box center [449, 268] width 899 height 536
click at [316, 283] on li "FB/Instagram" at bounding box center [330, 286] width 94 height 16
type input "FB/Instagram"
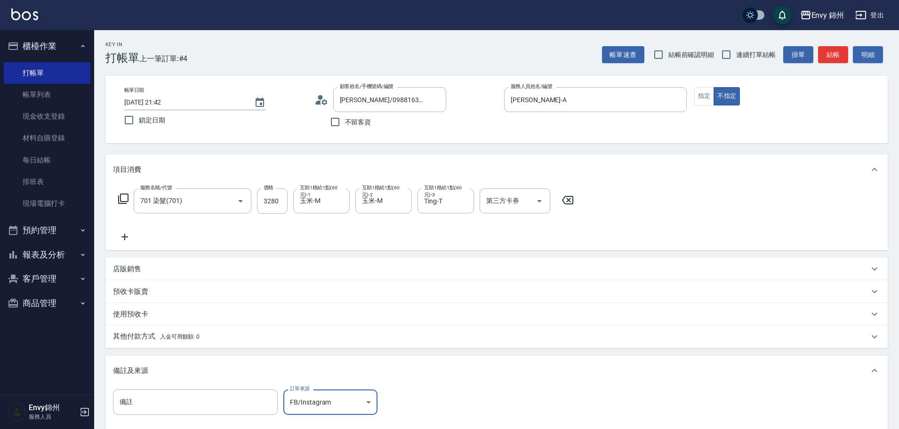
scroll to position [111, 0]
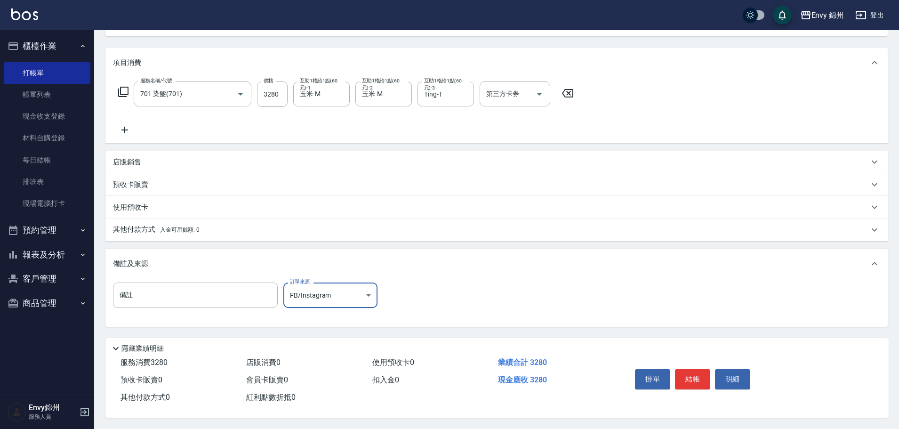
click at [143, 211] on div "使用預收卡" at bounding box center [496, 207] width 782 height 23
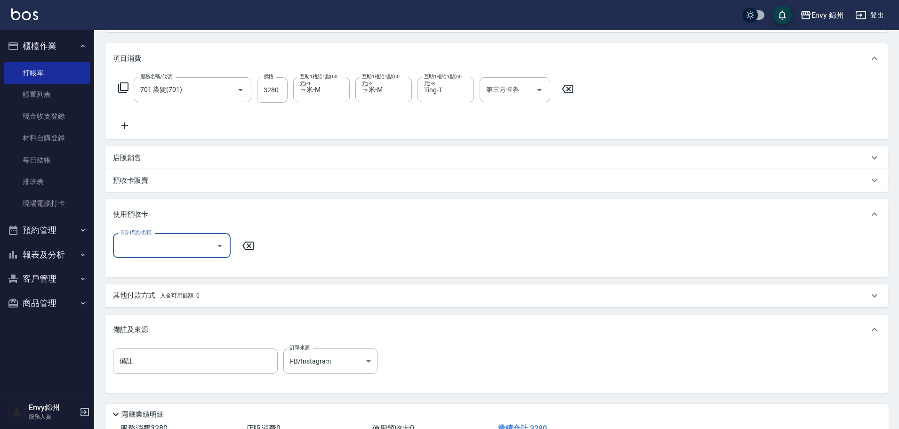
scroll to position [0, 0]
click at [139, 206] on div "使用預收卡" at bounding box center [496, 214] width 782 height 30
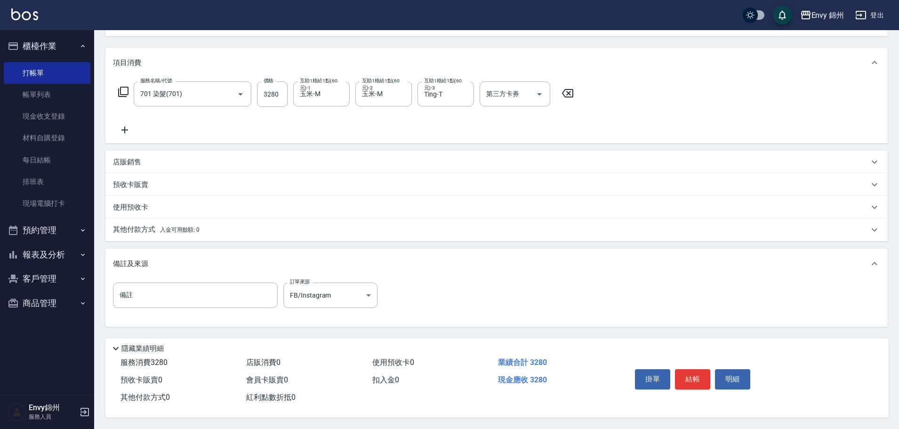
click at [145, 225] on p "其他付款方式 入金可用餘額: 0" at bounding box center [156, 230] width 87 height 10
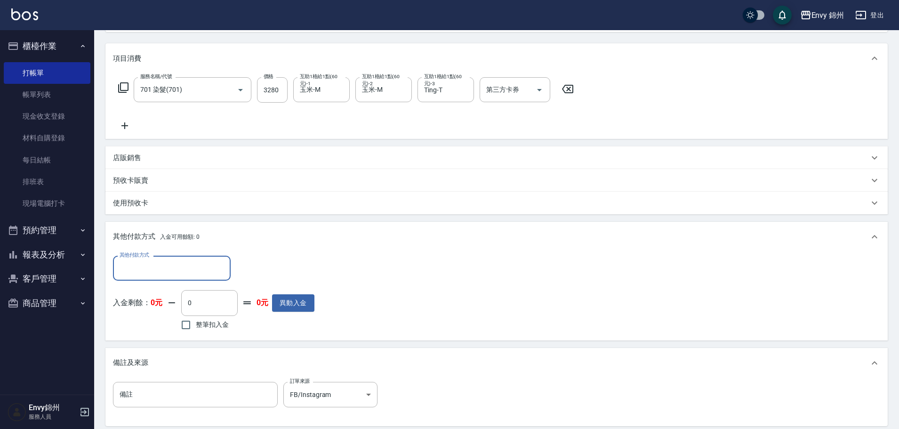
drag, startPoint x: 181, startPoint y: 249, endPoint x: 180, endPoint y: 255, distance: 6.2
click at [181, 251] on div "其他付款方式 入金可用餘額: 0" at bounding box center [496, 237] width 782 height 30
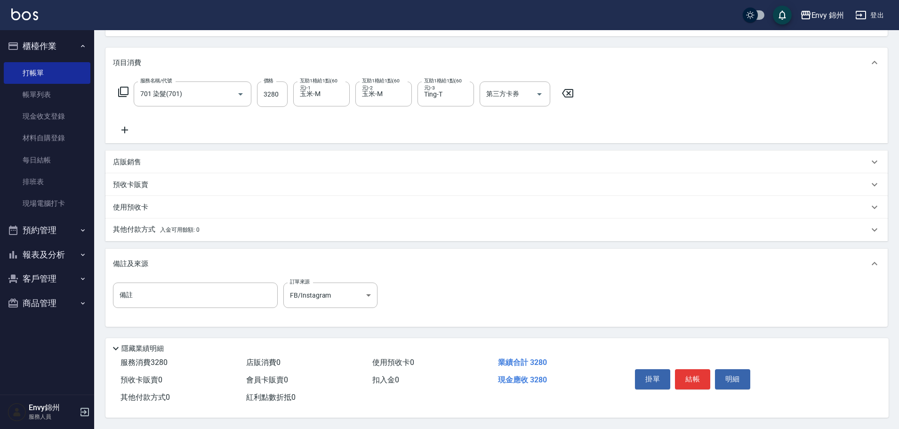
click at [164, 226] on span "入金可用餘額: 0" at bounding box center [180, 229] width 40 height 7
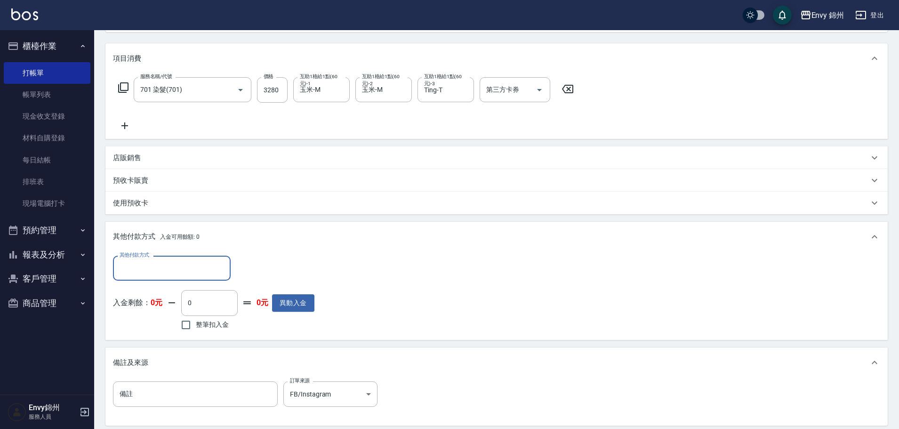
click at [157, 262] on input "其他付款方式" at bounding box center [171, 268] width 109 height 16
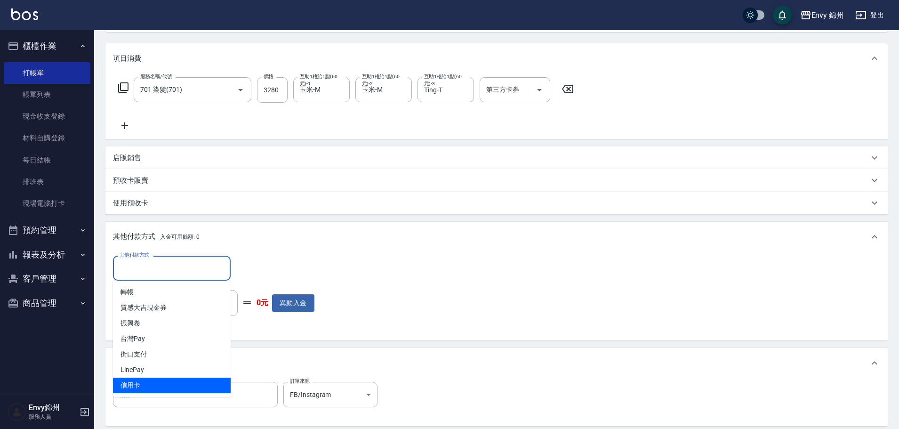
click at [144, 379] on span "信用卡" at bounding box center [172, 386] width 118 height 16
type input "信用卡"
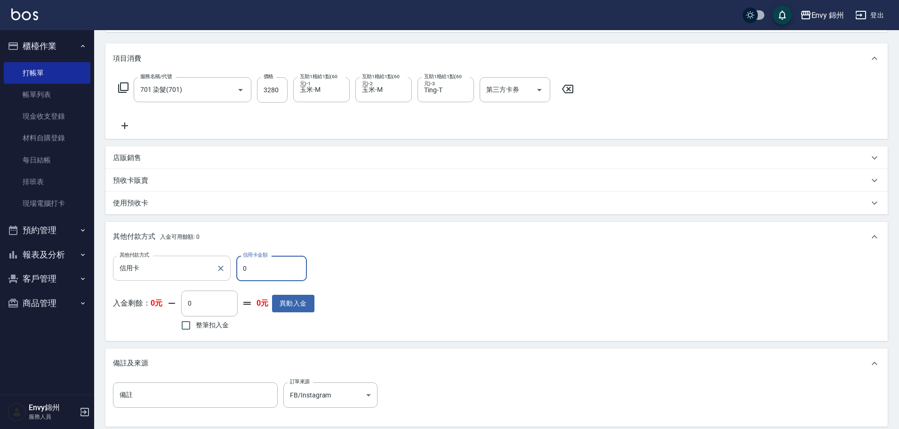
drag, startPoint x: 256, startPoint y: 273, endPoint x: 209, endPoint y: 270, distance: 47.6
click at [220, 271] on div "其他付款方式 信用卡 其他付款方式 信用卡金額 0 信用卡金額" at bounding box center [213, 268] width 201 height 25
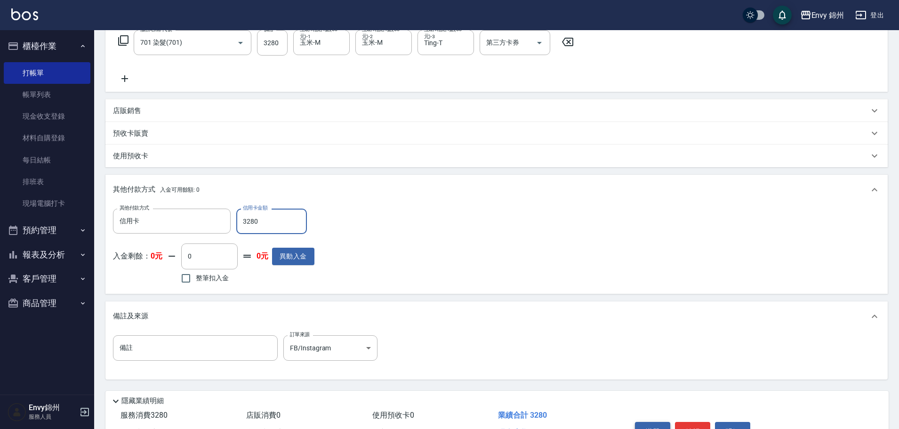
scroll to position [205, 0]
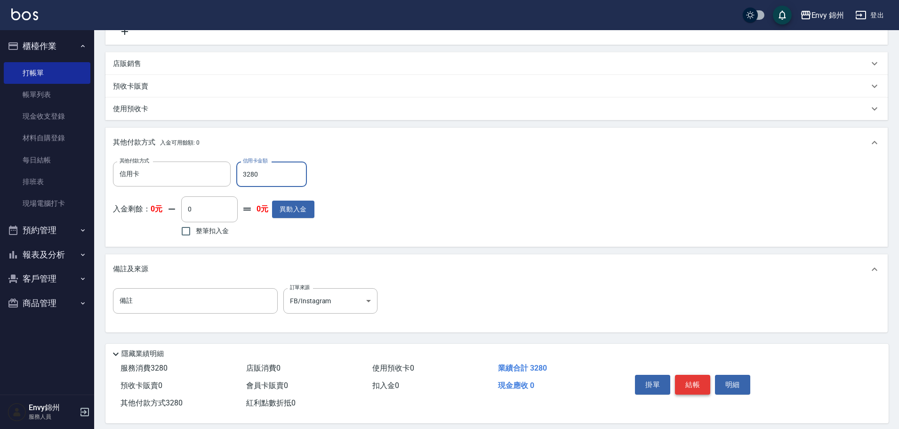
type input "3280"
click at [698, 384] on button "結帳" at bounding box center [692, 385] width 35 height 20
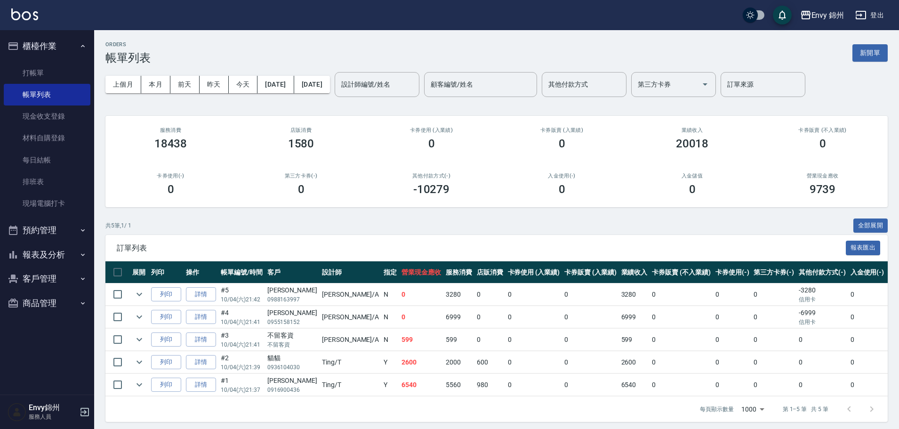
click at [879, 39] on div "ORDERS 帳單列表 新開單 上個月 本月 前天 昨天 今天 2025/10/04 2025/10/04 設計師編號/姓名 設計師編號/姓名 顧客編號/姓名…" at bounding box center [496, 231] width 805 height 403
click at [879, 56] on button "新開單" at bounding box center [869, 52] width 35 height 17
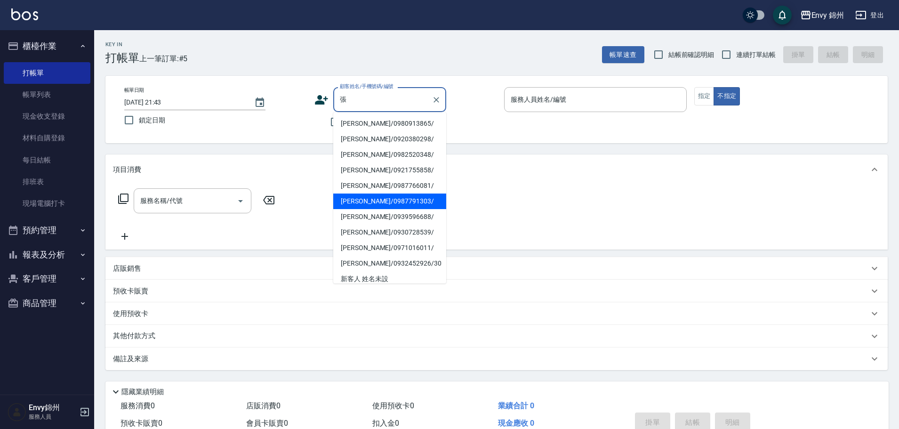
scroll to position [94, 0]
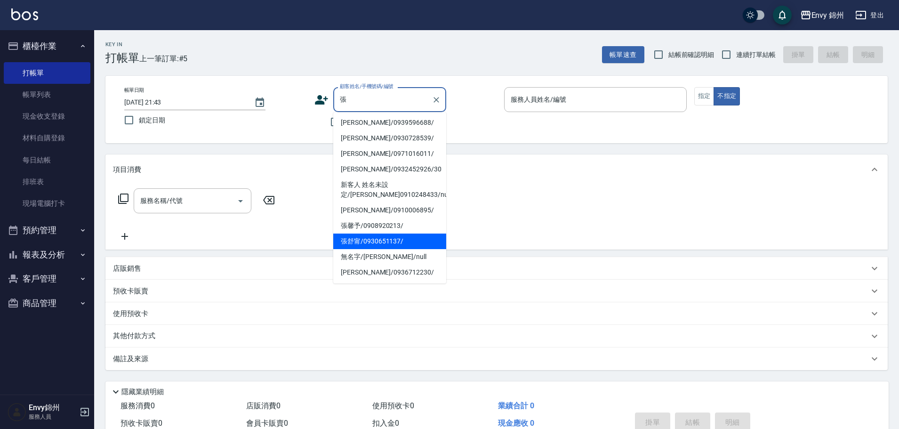
click at [391, 239] on li "張舒甯/0930651137/" at bounding box center [389, 241] width 113 height 16
type input "張舒甯/0930651137/"
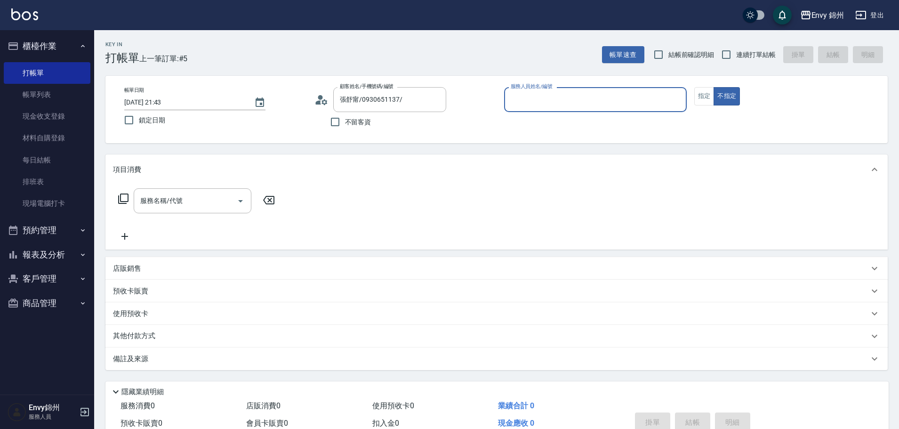
type input "Annie-A"
click at [129, 201] on icon at bounding box center [123, 198] width 11 height 11
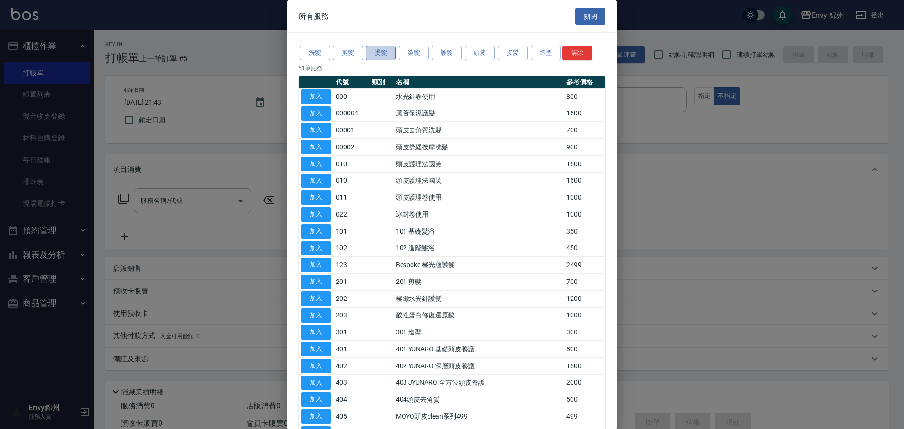
click at [372, 53] on button "燙髮" at bounding box center [381, 53] width 30 height 15
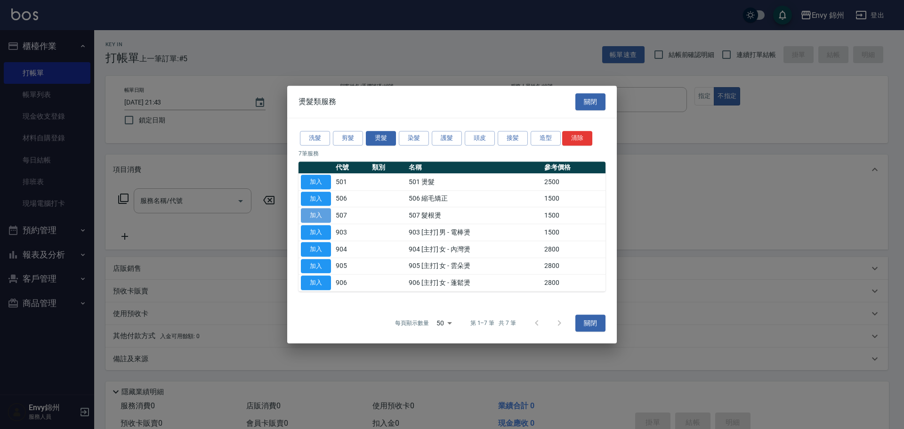
click at [320, 215] on button "加入" at bounding box center [316, 215] width 30 height 15
type input "507 髮根燙(507)"
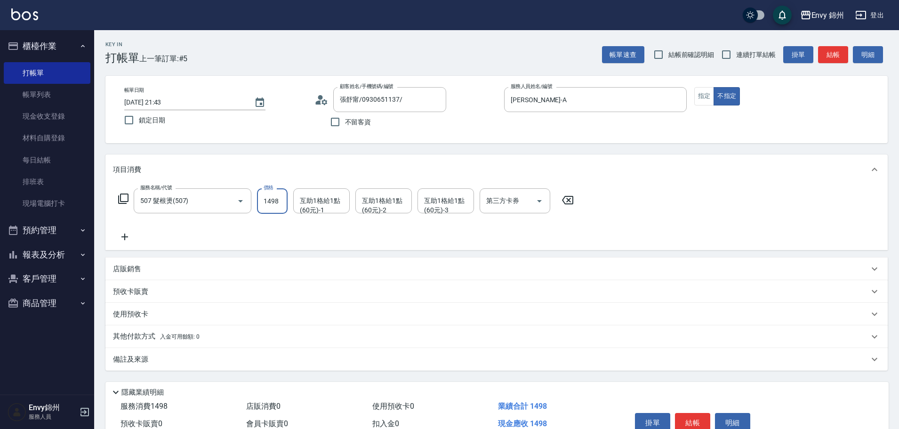
type input "1498"
click at [154, 369] on div "備註及來源" at bounding box center [496, 359] width 782 height 23
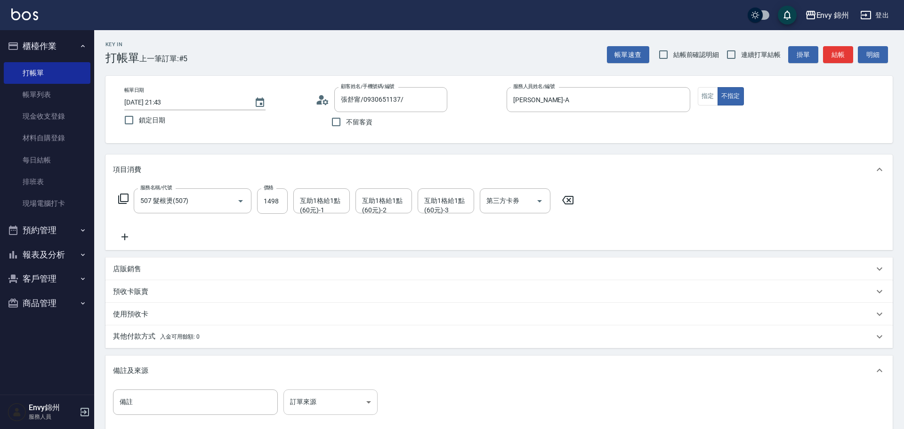
click at [315, 396] on body "Envy 錦州 登出 櫃檯作業 打帳單 帳單列表 現金收支登錄 材料自購登錄 每日結帳 排班表 現場電腦打卡 預約管理 預約管理 單日預約紀錄 單週預約紀錄 …" at bounding box center [452, 268] width 904 height 536
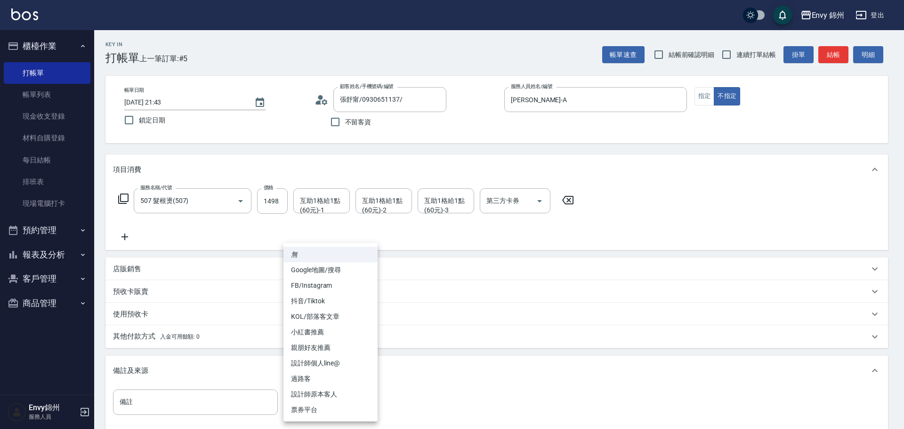
click at [326, 397] on li "設計師原本客人" at bounding box center [330, 394] width 94 height 16
type input "設計師原本客人"
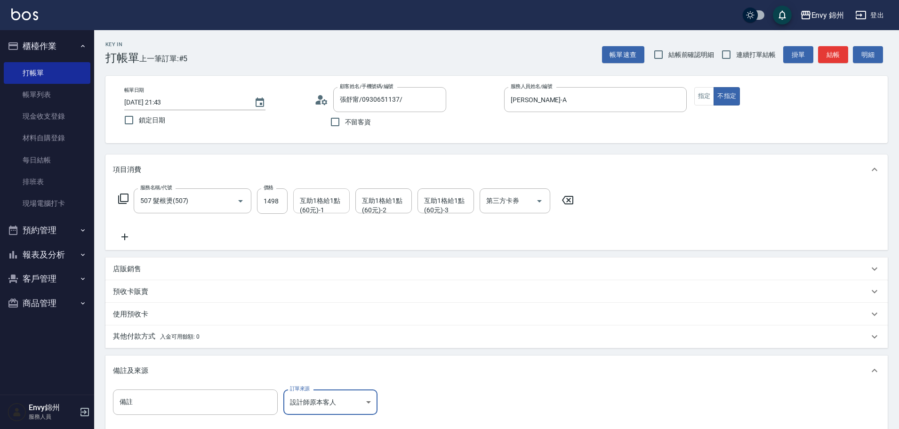
click at [305, 209] on input "互助1格給1點(60元)-1" at bounding box center [321, 201] width 48 height 16
click at [332, 225] on div "玉米 -M" at bounding box center [321, 225] width 56 height 16
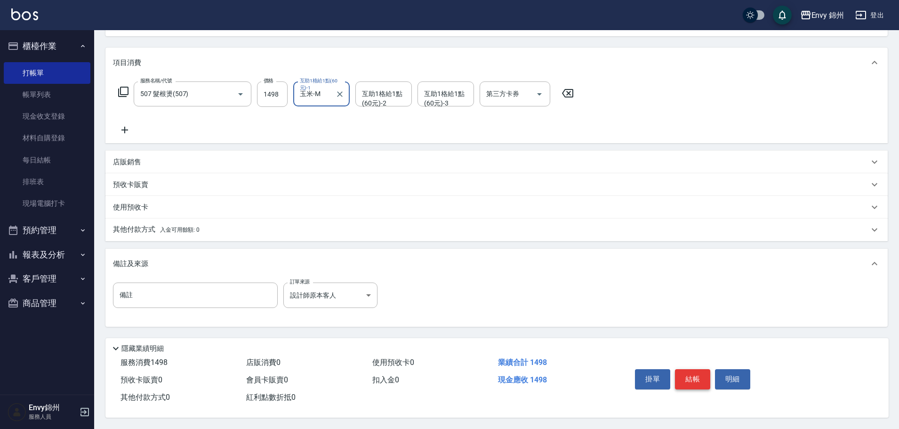
type input "玉米-M"
click at [680, 374] on button "結帳" at bounding box center [692, 379] width 35 height 20
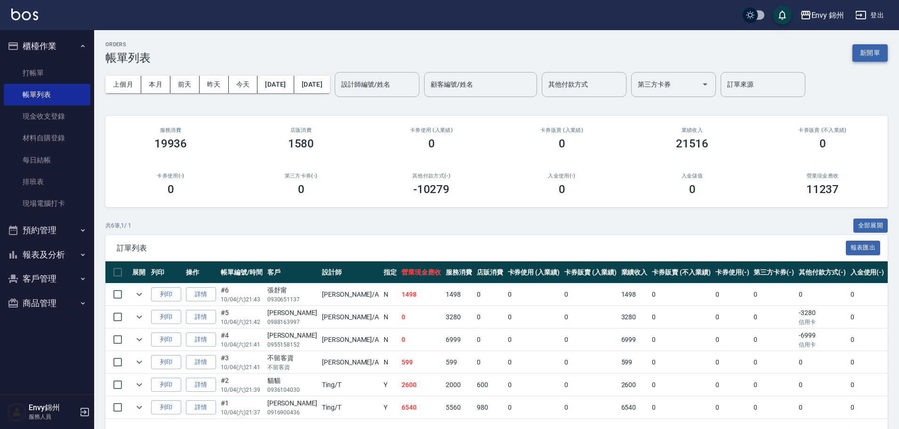
click at [870, 46] on button "新開單" at bounding box center [869, 52] width 35 height 17
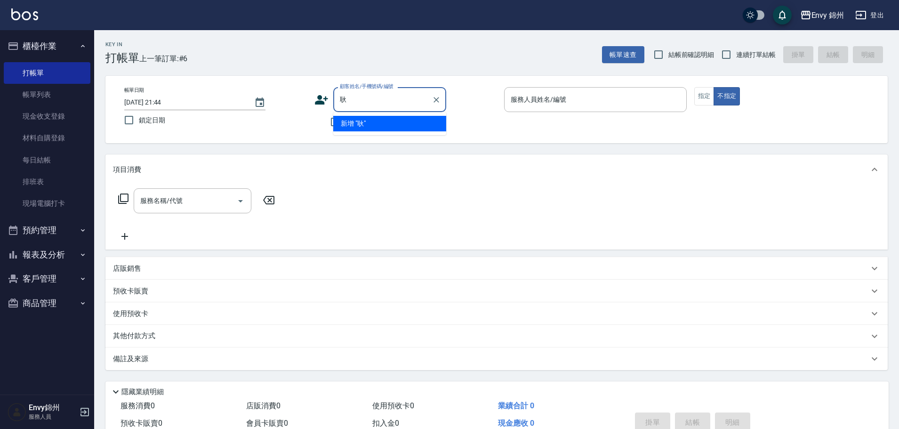
type input "耿"
click at [313, 98] on div "帳單日期 2025/10/04 21:44 鎖定日期 顧客姓名/手機號碼/編號 顧客姓名/手機號碼/編號 不留客資 服務人員姓名/編號 服務人員姓名/編號 指…" at bounding box center [497, 109] width 760 height 45
click at [321, 97] on icon at bounding box center [321, 99] width 13 height 9
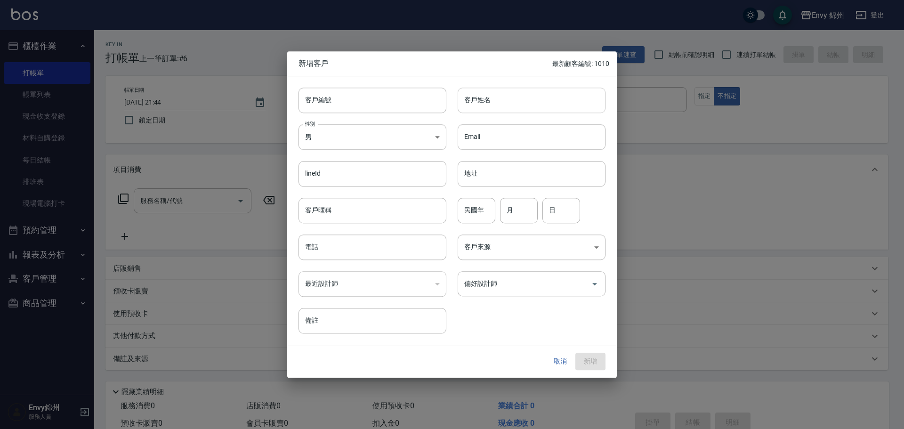
click at [545, 102] on input "客戶姓名" at bounding box center [532, 100] width 148 height 25
type input "耿珮馨"
click at [325, 143] on body "Envy 錦州 登出 櫃檯作業 打帳單 帳單列表 現金收支登錄 材料自購登錄 每日結帳 排班表 現場電腦打卡 預約管理 預約管理 單日預約紀錄 單週預約紀錄 …" at bounding box center [452, 236] width 904 height 472
click at [332, 200] on li "女" at bounding box center [372, 193] width 148 height 16
type input "FEMALE"
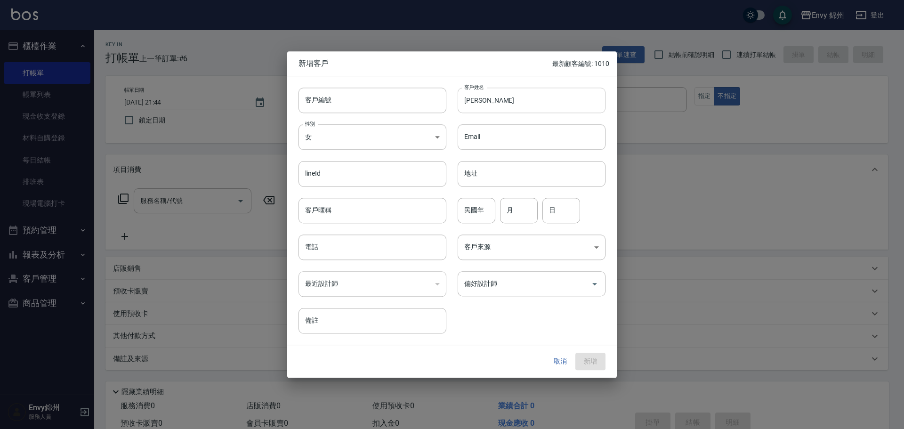
click at [509, 101] on input "耿珮馨" at bounding box center [532, 100] width 148 height 25
drag, startPoint x: 338, startPoint y: 250, endPoint x: 346, endPoint y: 250, distance: 8.0
click at [338, 250] on input "電話" at bounding box center [372, 246] width 148 height 25
paste input "耿珮馨"
type input "耿珮馨"
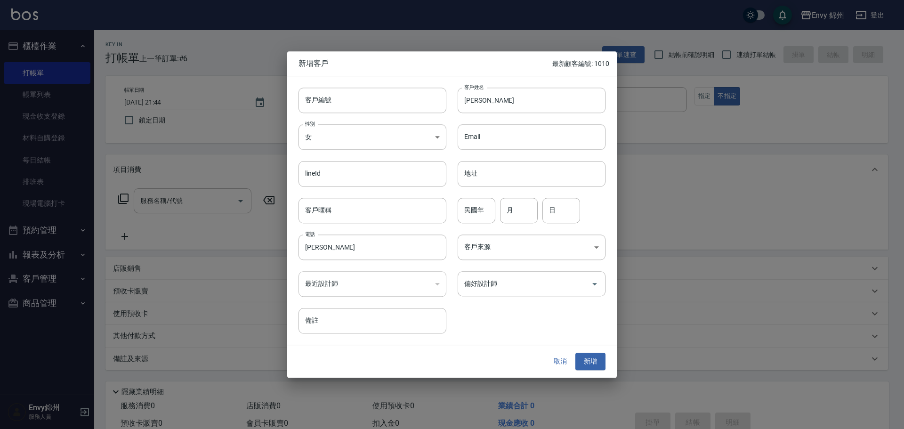
click at [519, 260] on div "偏好設計師 偏好設計師" at bounding box center [525, 278] width 159 height 37
click at [520, 257] on body "Envy 錦州 登出 櫃檯作業 打帳單 帳單列表 現金收支登錄 材料自購登錄 每日結帳 排班表 現場電腦打卡 預約管理 預約管理 單日預約紀錄 單週預約紀錄 …" at bounding box center [452, 236] width 904 height 472
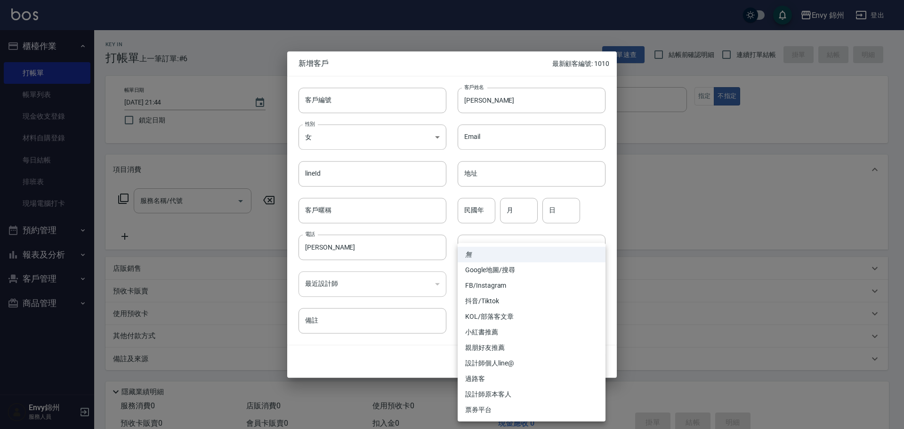
click at [546, 391] on li "設計師原本客人" at bounding box center [532, 394] width 148 height 16
type input "設計師原本客人"
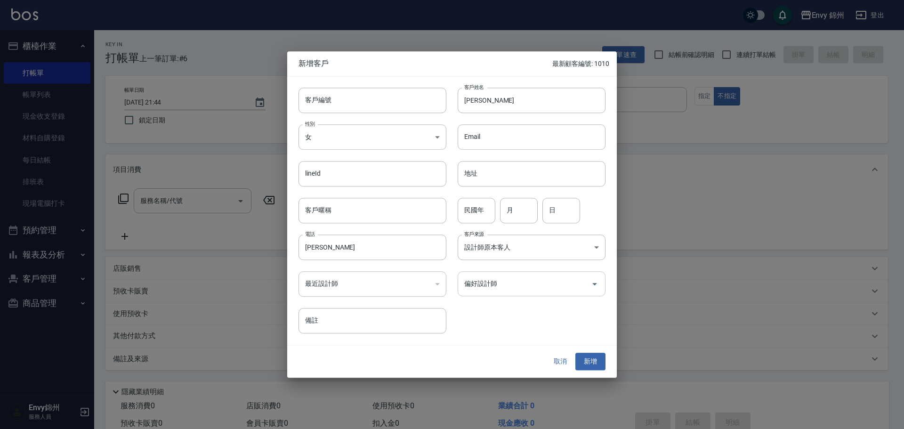
click at [538, 283] on input "偏好設計師" at bounding box center [524, 283] width 125 height 16
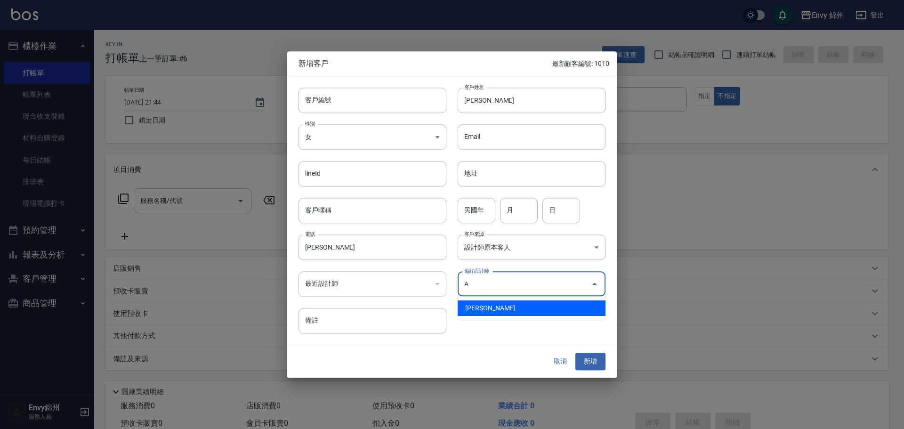
click at [511, 308] on li "鄭怡秀-A" at bounding box center [532, 308] width 148 height 16
type input "鄭怡秀"
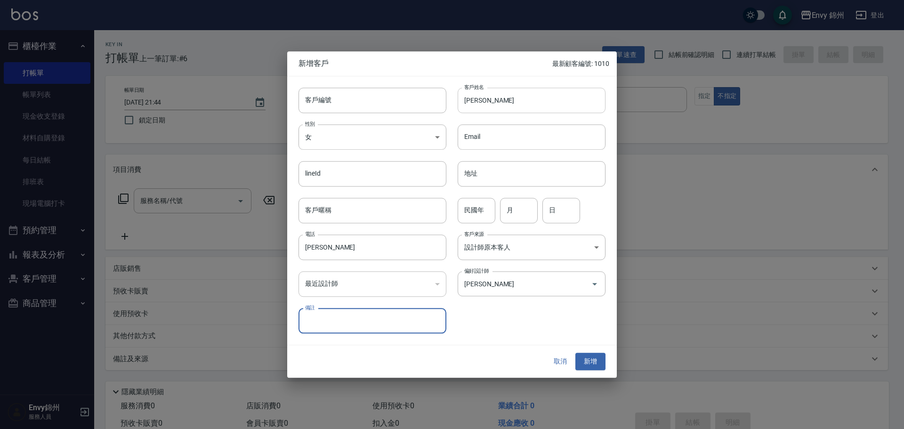
click at [510, 95] on input "耿珮馨" at bounding box center [532, 100] width 148 height 25
click at [596, 353] on button "新增" at bounding box center [590, 361] width 30 height 17
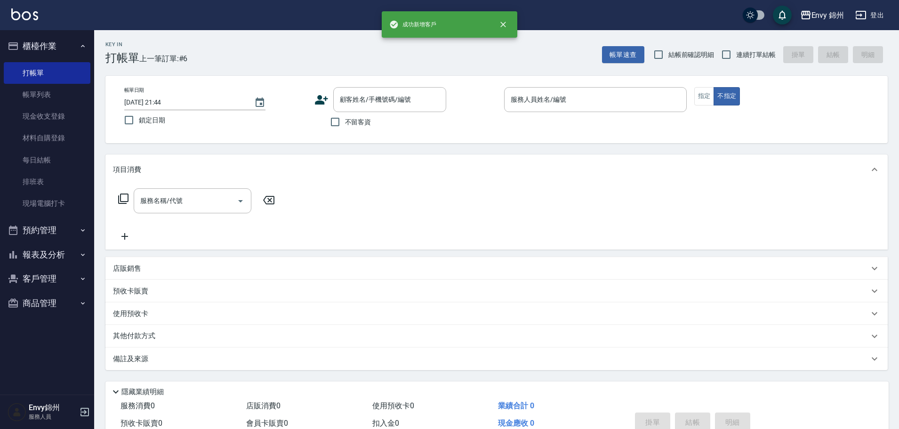
click at [378, 72] on div "Key In 打帳單 上一筆訂單:#6 帳單速查 結帳前確認明細 連續打單結帳 掛單 結帳 明細 帳單日期 2025/10/04 21:44 鎖定日期 顧客姓…" at bounding box center [496, 251] width 805 height 442
click at [381, 88] on div "顧客姓名/手機號碼/編號" at bounding box center [389, 99] width 113 height 25
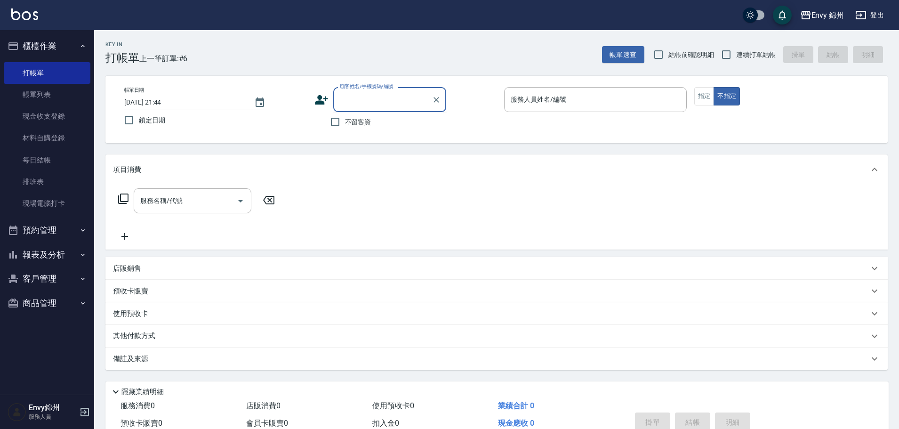
paste input "耿珮馨"
click at [367, 122] on li "耿珮馨/耿珮馨/" at bounding box center [389, 124] width 113 height 16
type input "耿珮馨/耿珮馨/"
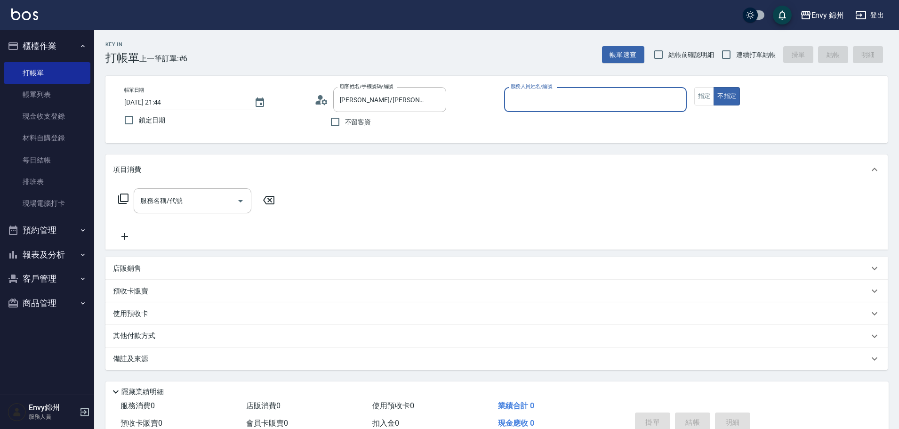
type input "Annie-A"
click at [165, 202] on input "服務名稱/代號" at bounding box center [185, 201] width 95 height 16
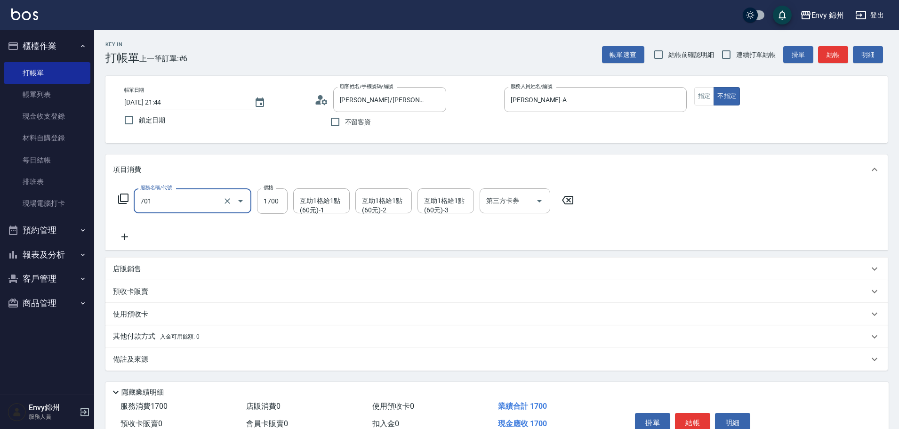
type input "701 染髮(701)"
type input "5280"
click at [119, 241] on icon at bounding box center [125, 236] width 24 height 11
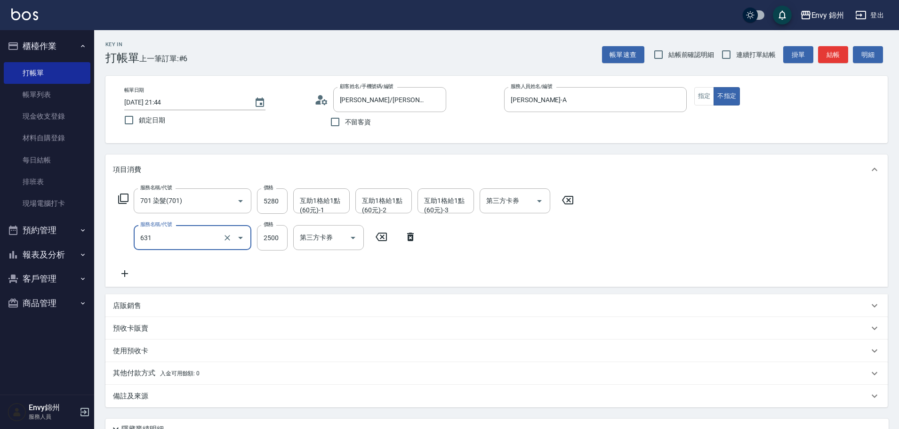
type input "京喚羽系統修護(短髮)(631)"
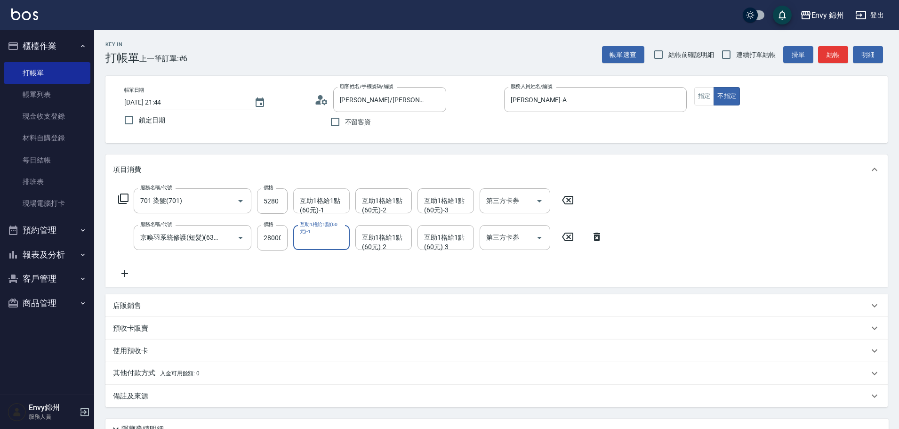
drag, startPoint x: 354, startPoint y: 209, endPoint x: 330, endPoint y: 201, distance: 25.5
click at [353, 209] on form "互助1格給1點(60元)-1 互助1格給1點(60元)-1" at bounding box center [324, 200] width 62 height 25
click at [290, 235] on div "服務名稱/代號 京喚羽系統修護(短髮)(631) 服務名稱/代號 價格 28000 價格 互助1格給1點(60元)-1 互助1格給1點(60元)-1 互助1格…" at bounding box center [361, 237] width 496 height 25
click at [280, 234] on input "28000" at bounding box center [272, 237] width 31 height 25
click at [274, 238] on input "28000" at bounding box center [272, 237] width 31 height 25
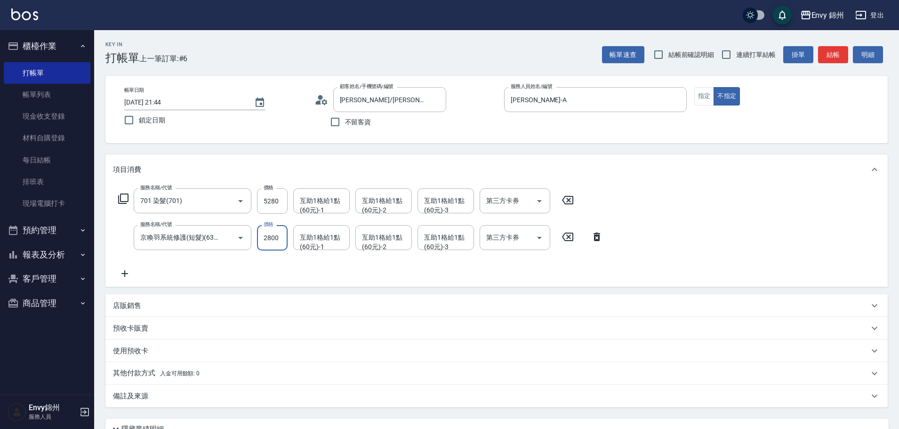
type input "2800"
click at [328, 188] on div "服務名稱/代號 701 染髮(701) 服務名稱/代號 價格 5280 價格 互助1格給1點(60元)-1 互助1格給1點(60元)-1 互助1格給1點(60…" at bounding box center [496, 236] width 782 height 102
click at [328, 214] on body "Envy 錦州 登出 櫃檯作業 打帳單 帳單列表 現金收支登錄 材料自購登錄 每日結帳 排班表 現場電腦打卡 預約管理 預約管理 單日預約紀錄 單週預約紀錄 …" at bounding box center [449, 254] width 899 height 509
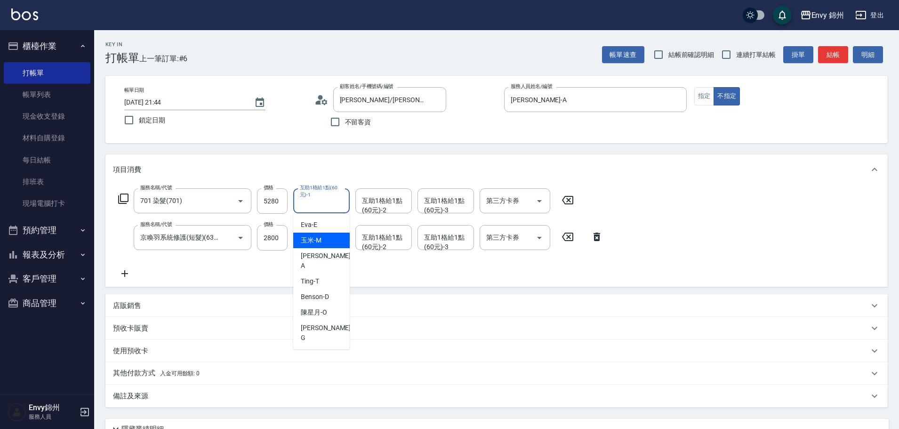
click at [321, 237] on div "玉米 -M" at bounding box center [321, 241] width 56 height 16
type input "玉米-M"
click at [337, 203] on icon "Clear" at bounding box center [339, 200] width 9 height 9
click at [320, 203] on input "互助1格給1點(60元)-1" at bounding box center [321, 201] width 48 height 16
type input "Ting-T"
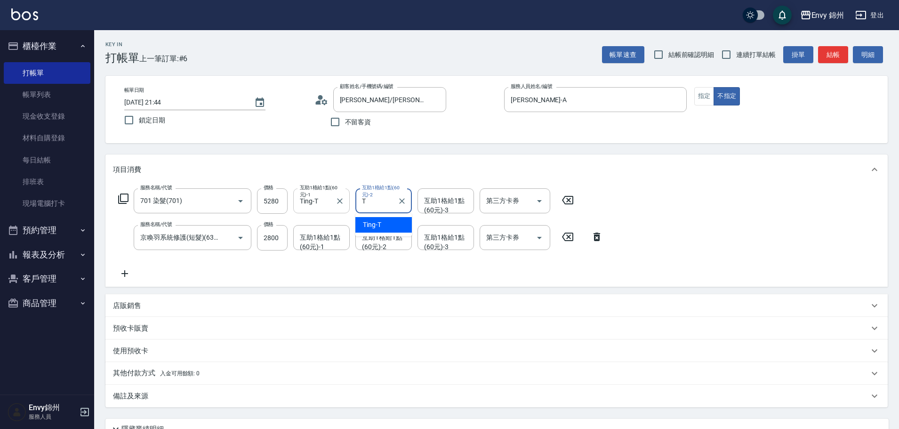
type input "Ting-T"
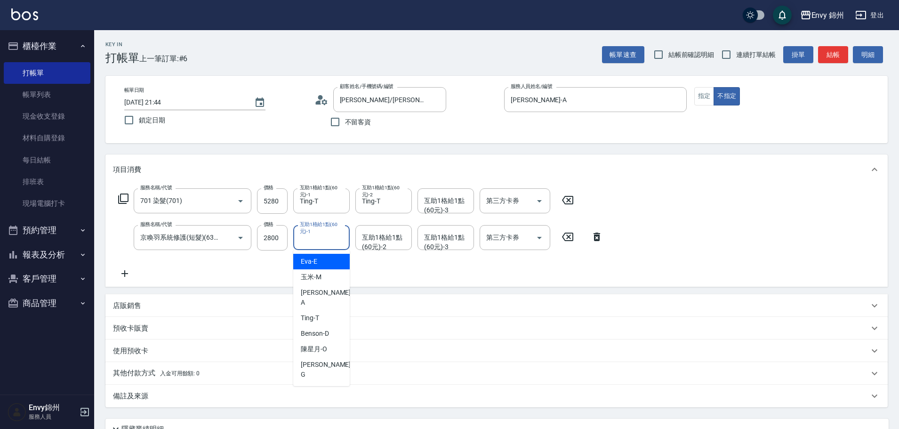
click at [314, 236] on div "互助1格給1點(60元)-1 互助1格給1點(60元)-1" at bounding box center [321, 237] width 56 height 25
click at [329, 264] on div "玉米 -M" at bounding box center [321, 262] width 56 height 16
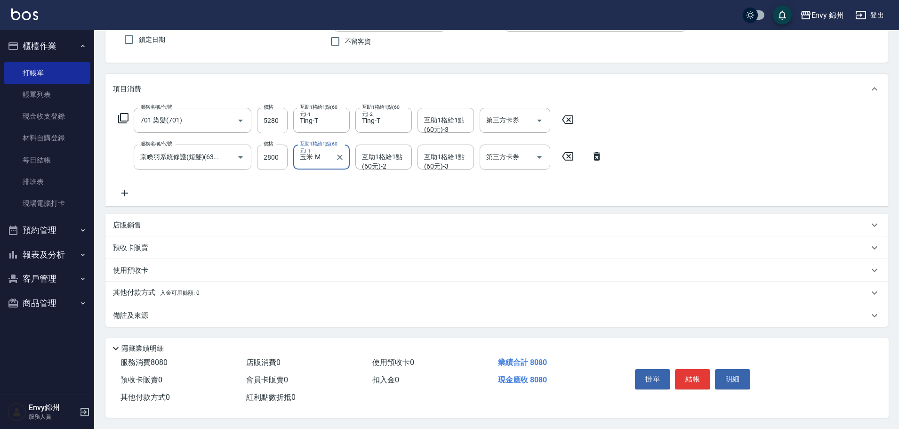
type input "玉米-M"
click at [149, 304] on div "備註及來源" at bounding box center [496, 315] width 782 height 23
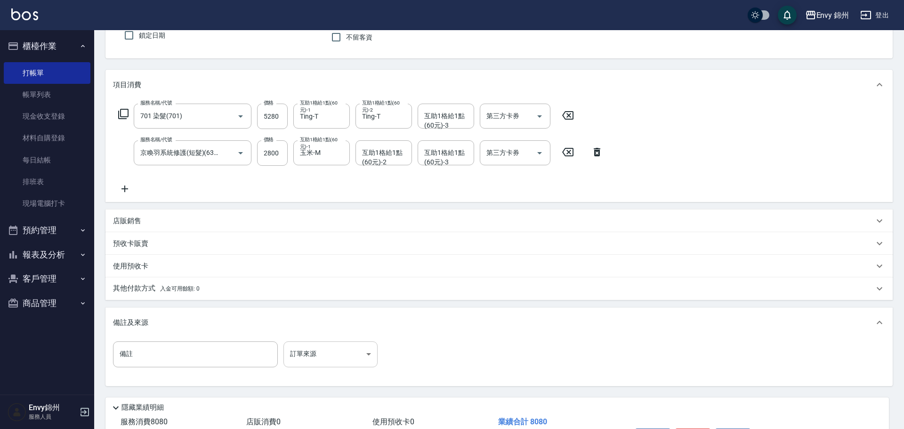
click at [312, 352] on body "Envy 錦州 登出 櫃檯作業 打帳單 帳單列表 現金收支登錄 材料自購登錄 每日結帳 排班表 現場電腦打卡 預約管理 預約管理 單日預約紀錄 單週預約紀錄 …" at bounding box center [452, 201] width 904 height 573
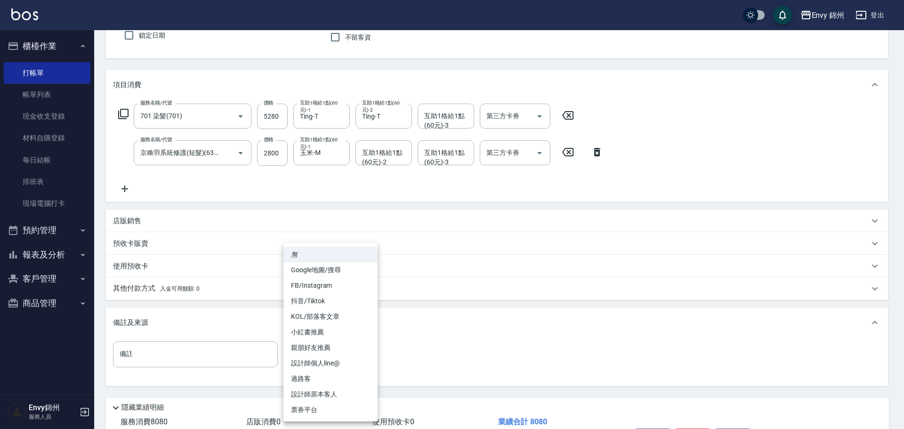
click at [321, 391] on li "設計師原本客人" at bounding box center [330, 394] width 94 height 16
type input "設計師原本客人"
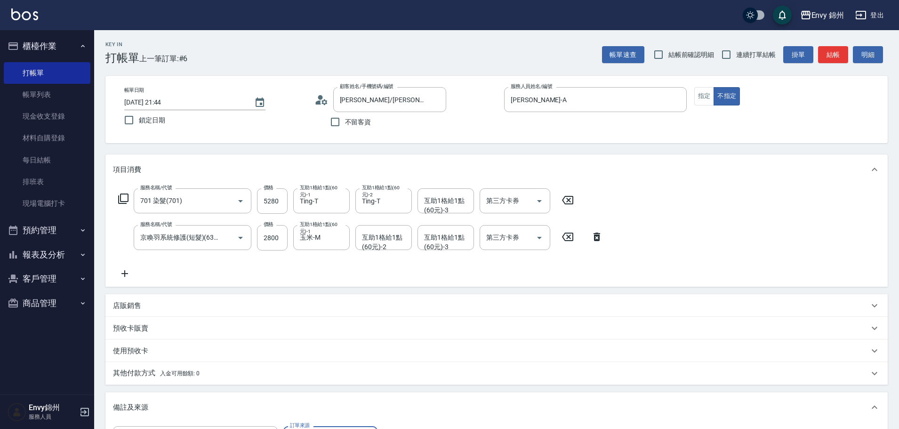
scroll to position [148, 0]
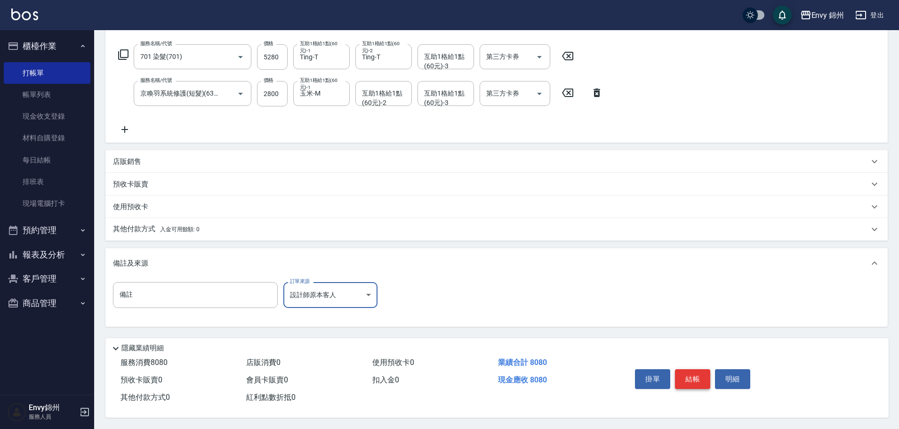
click at [690, 369] on button "結帳" at bounding box center [692, 379] width 35 height 20
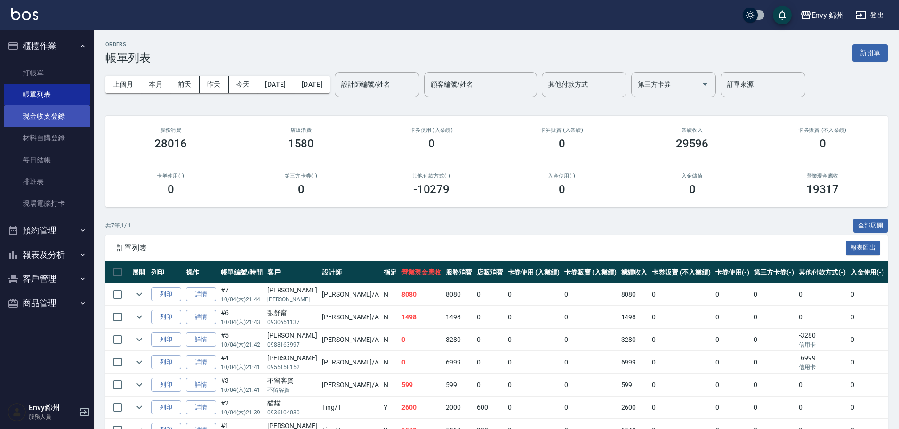
click at [48, 125] on link "現金收支登錄" at bounding box center [47, 116] width 87 height 22
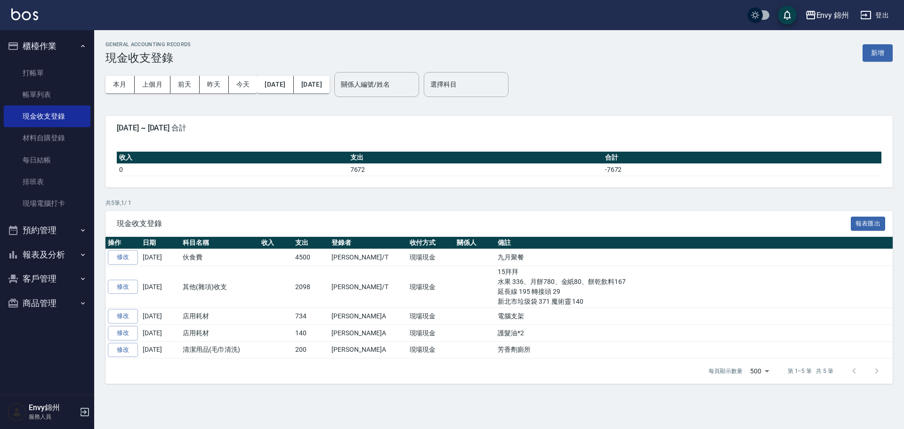
click at [866, 65] on div "本月 上個月 前天 昨天 今天 2025/10/01 2025/10/04 關係人編號/姓名 關係人編號/姓名 選擇科目 選擇科目" at bounding box center [498, 84] width 787 height 40
click at [868, 61] on button "新增" at bounding box center [877, 52] width 30 height 17
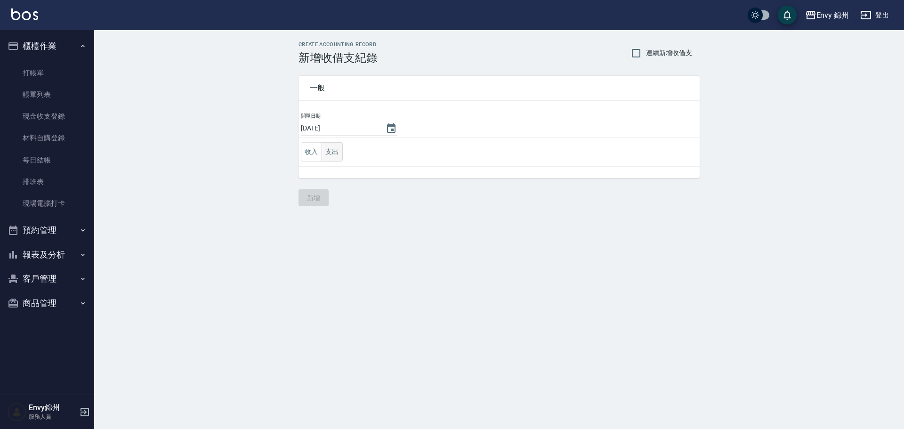
click at [341, 156] on button "支出" at bounding box center [331, 151] width 21 height 19
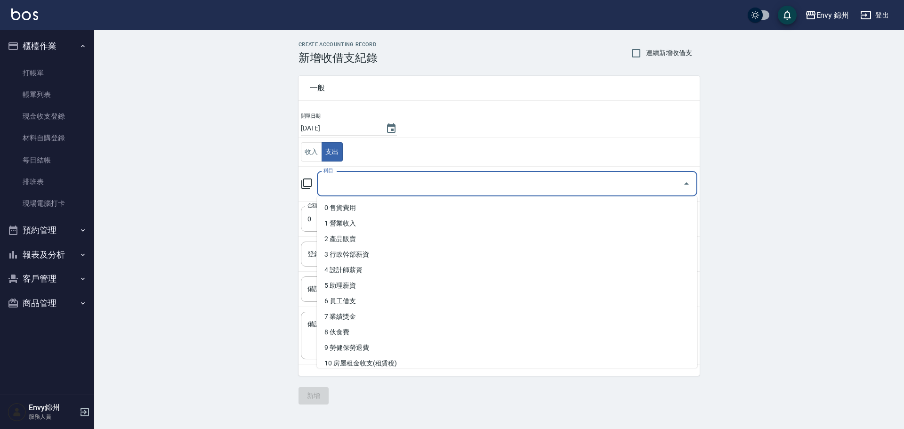
click at [334, 182] on input "科目" at bounding box center [500, 184] width 358 height 16
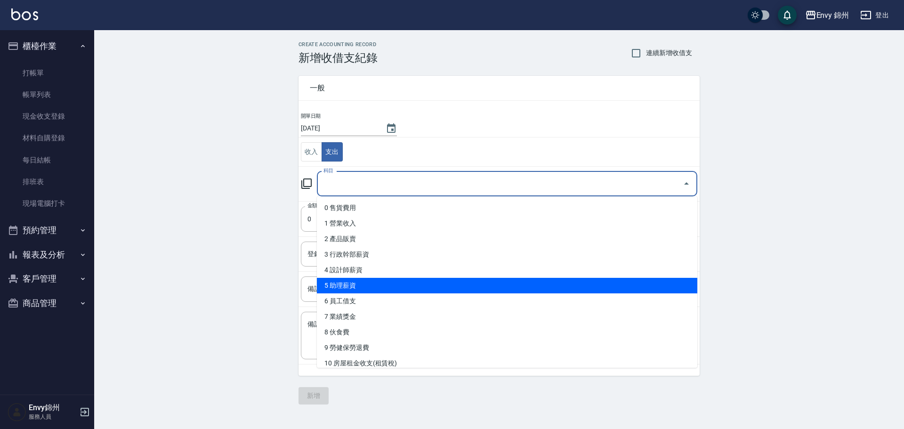
click at [351, 281] on li "5 助理薪資" at bounding box center [507, 286] width 380 height 16
type input "5 助理薪資"
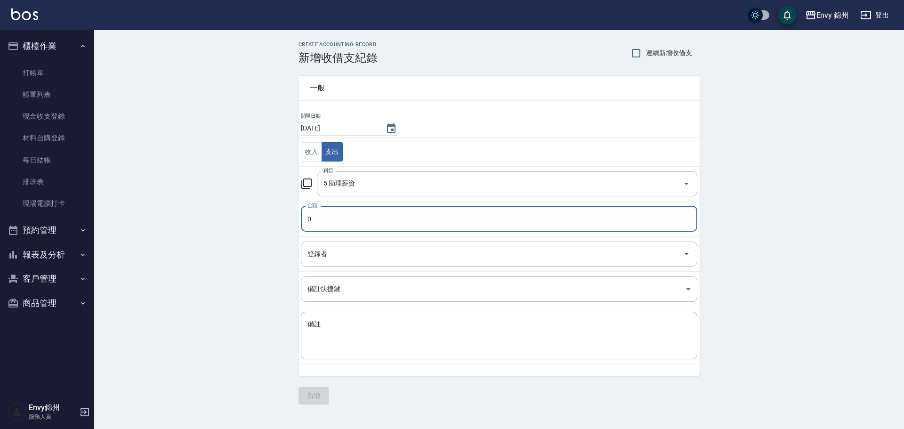
click at [329, 226] on input "0" at bounding box center [499, 218] width 396 height 25
drag, startPoint x: 324, startPoint y: 223, endPoint x: 297, endPoint y: 218, distance: 27.2
click at [297, 218] on div "一般 開單日期 2025/10/04 收入 支出 科目 5 助理薪資 科目 金額 0 金額 登錄者 登錄者 備註快捷鍵 ​ 備註快捷鍵 備註 x 備註" at bounding box center [493, 219] width 412 height 311
type input "18000"
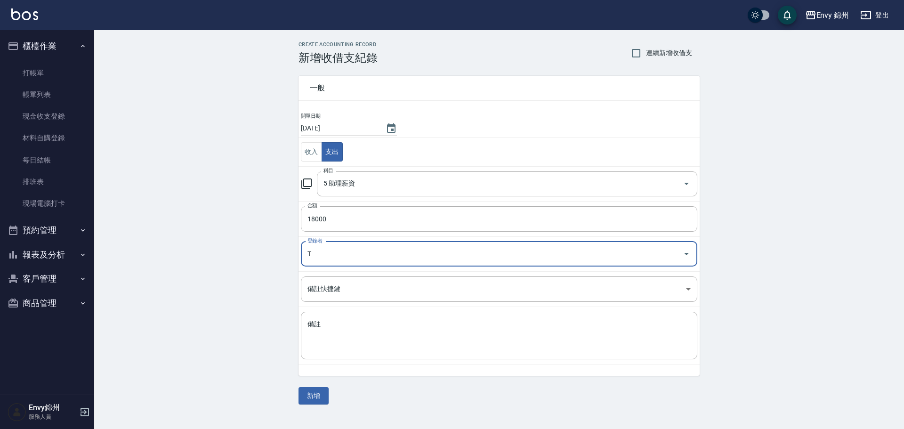
type input "潘昀廷-T"
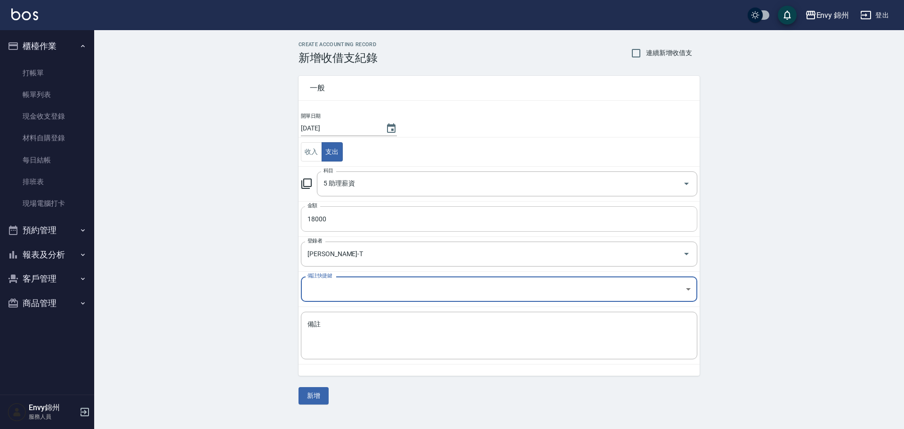
click at [346, 220] on input "18000" at bounding box center [499, 218] width 396 height 25
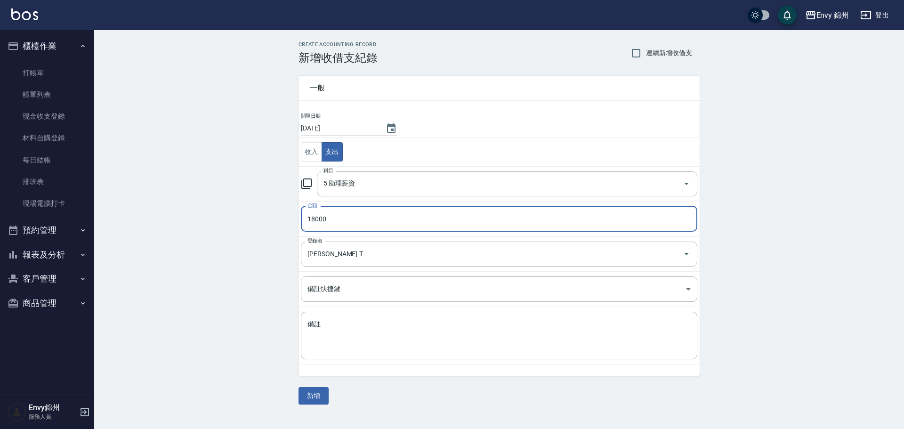
click at [346, 219] on input "18000" at bounding box center [499, 218] width 396 height 25
type input "1800"
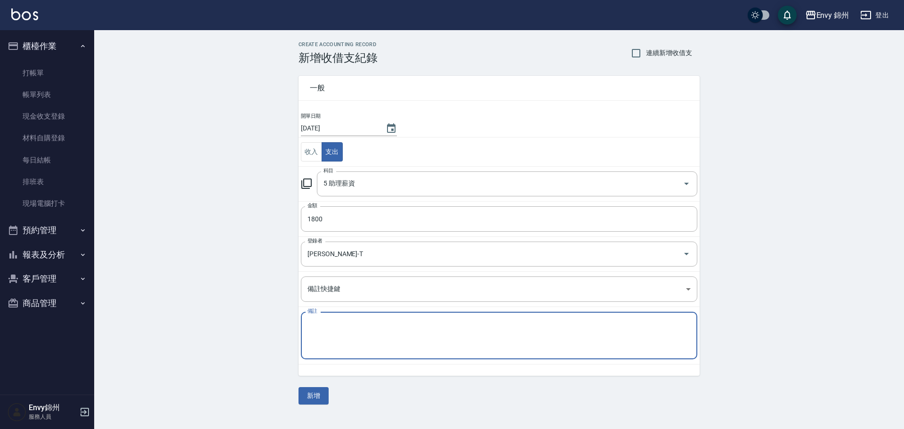
click at [342, 328] on textarea "備註" at bounding box center [498, 336] width 383 height 32
type textarea "1"
type textarea "PT 劉怡玟薪資"
click at [320, 395] on button "新增" at bounding box center [313, 395] width 30 height 17
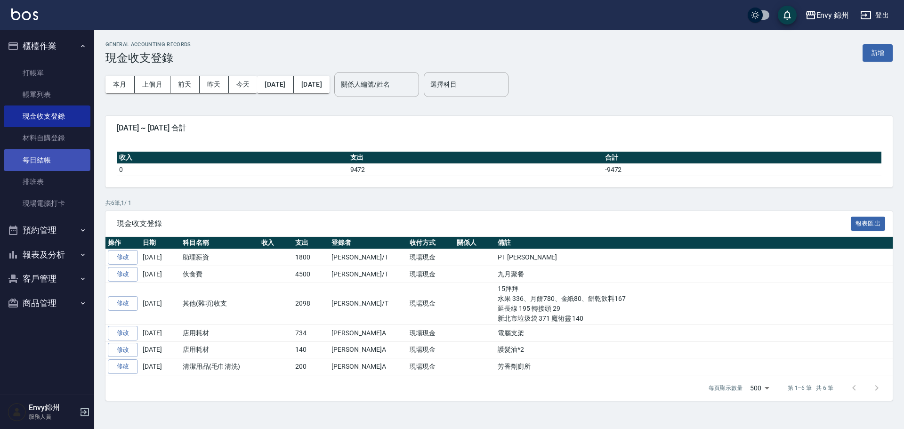
click at [53, 169] on link "每日結帳" at bounding box center [47, 160] width 87 height 22
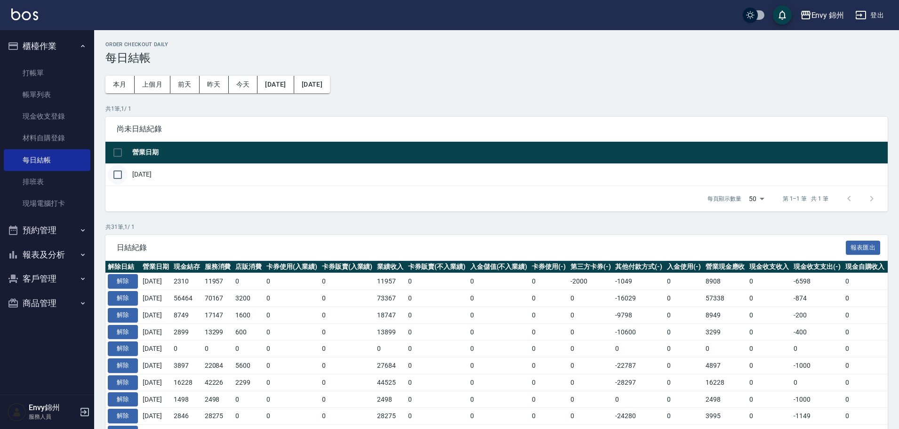
click at [125, 175] on input "checkbox" at bounding box center [118, 175] width 20 height 20
checkbox input "true"
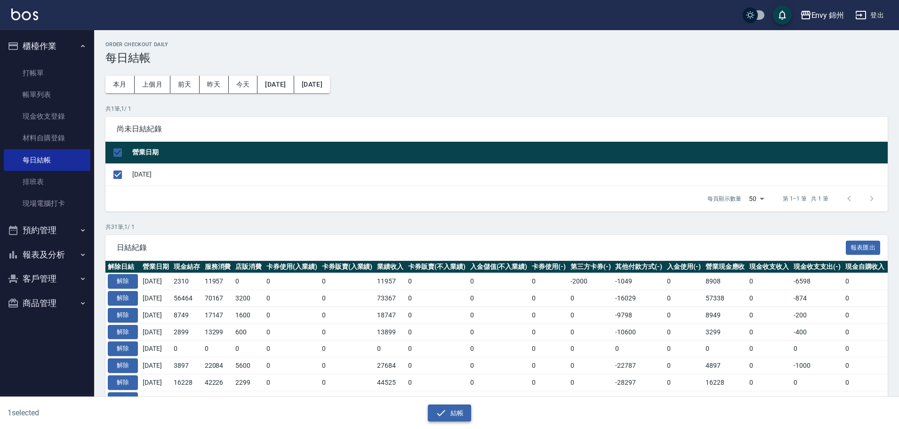
click at [435, 412] on button "結帳" at bounding box center [450, 412] width 44 height 17
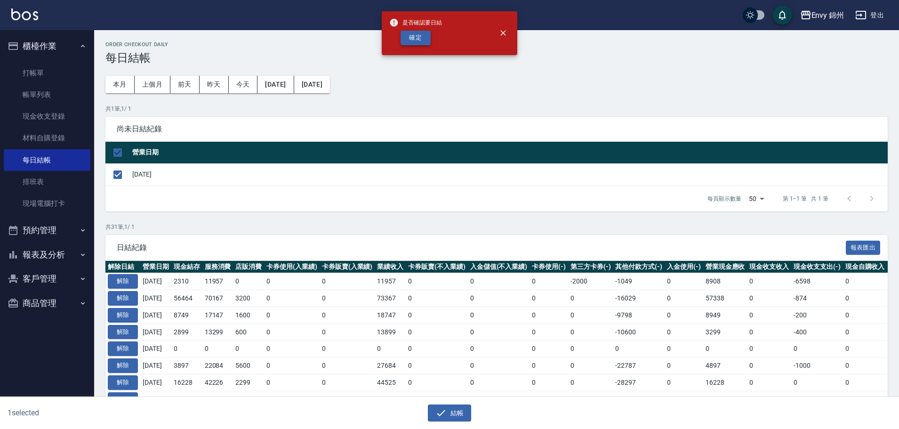
click at [419, 35] on button "確定" at bounding box center [416, 38] width 30 height 15
checkbox input "false"
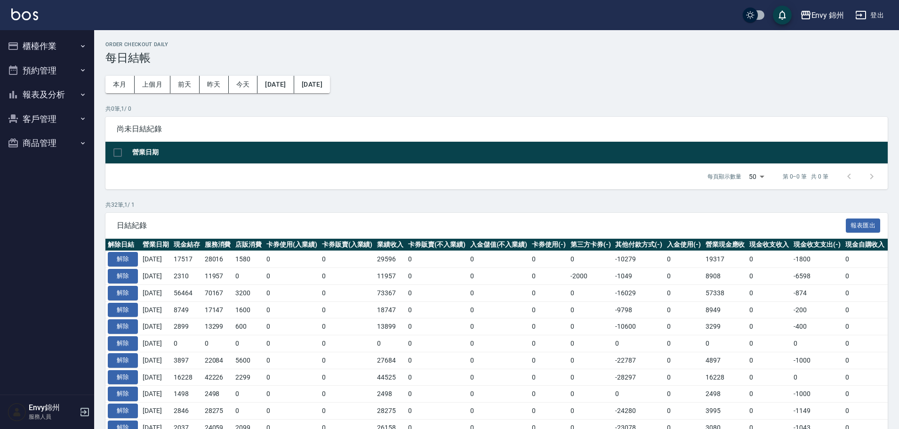
click at [865, 16] on icon "button" at bounding box center [860, 14] width 11 height 11
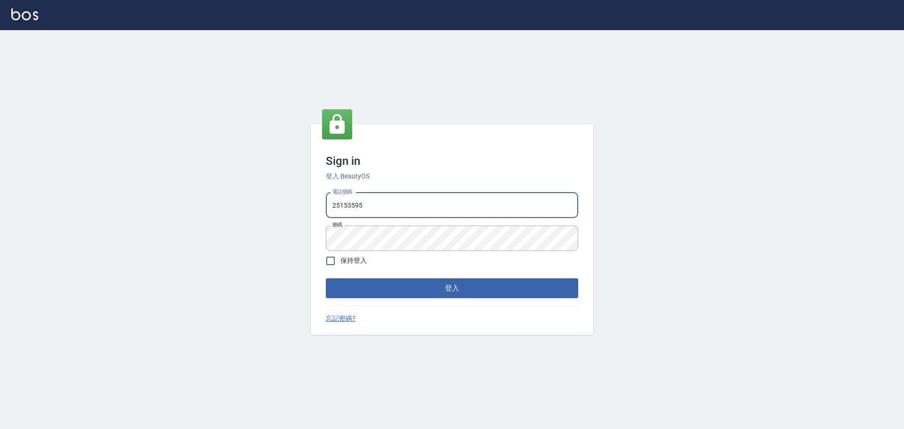
click at [386, 210] on input "25153595" at bounding box center [452, 205] width 252 height 25
type input "9990001234567"
click at [409, 288] on button "登入" at bounding box center [452, 288] width 252 height 20
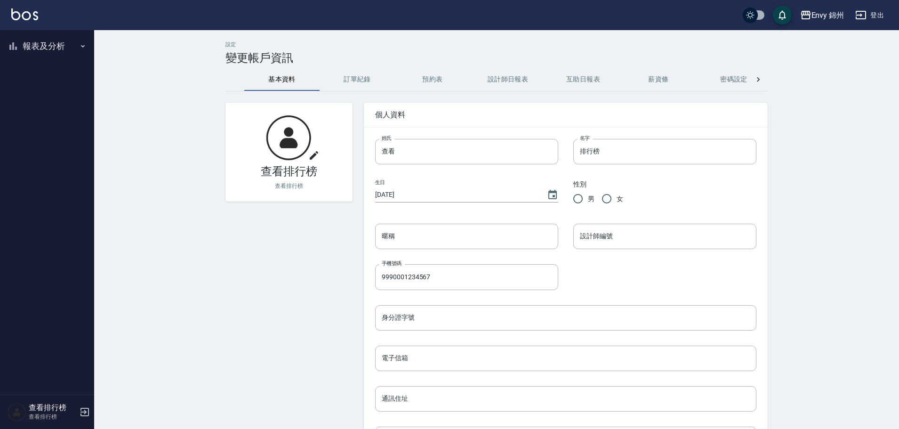
click at [49, 39] on button "報表及分析" at bounding box center [47, 46] width 87 height 24
click at [49, 107] on link "設計師排行榜" at bounding box center [47, 116] width 87 height 22
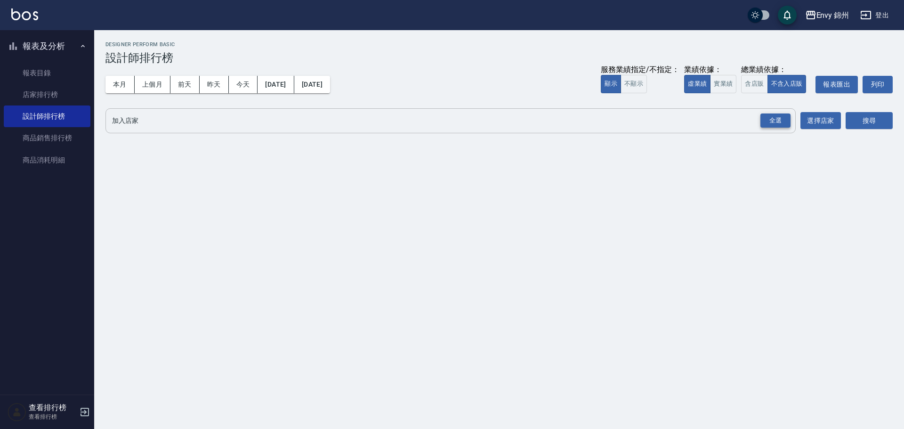
click at [766, 117] on div "全選" at bounding box center [775, 120] width 30 height 15
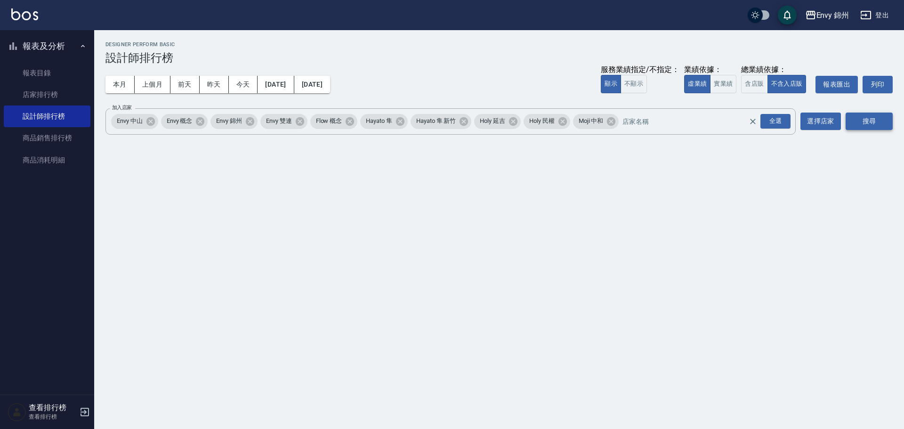
click at [880, 122] on button "搜尋" at bounding box center [868, 120] width 47 height 17
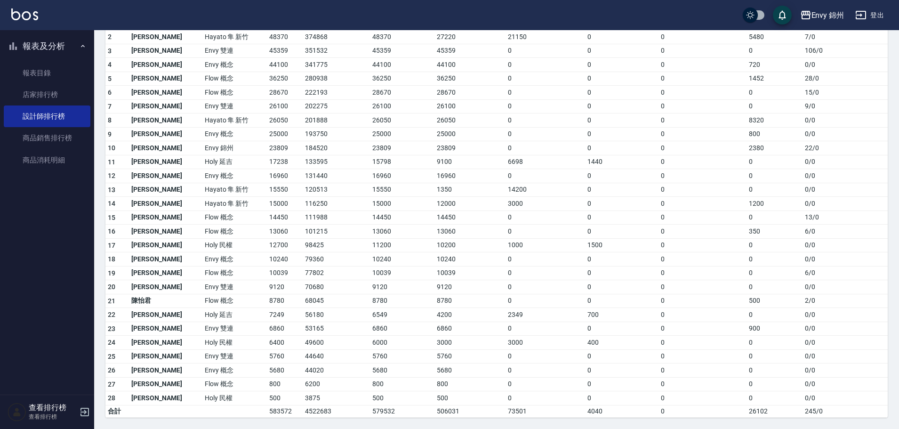
scroll to position [40, 0]
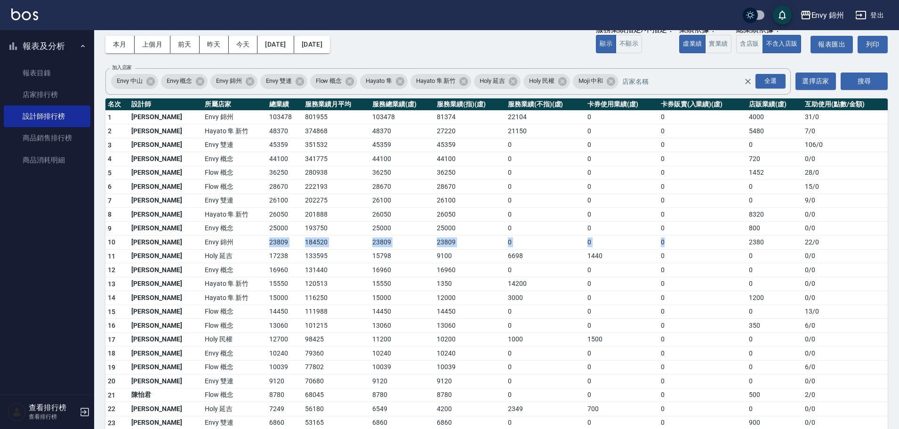
drag, startPoint x: 204, startPoint y: 243, endPoint x: 712, endPoint y: 247, distance: 507.4
click at [711, 247] on tr "10 潘昀廷 Envy 錦州 23809 184520 23809 23809 0 0 0 2380 22 / 0" at bounding box center [496, 242] width 782 height 14
click at [747, 246] on td "2380" at bounding box center [775, 242] width 56 height 14
drag, startPoint x: 754, startPoint y: 126, endPoint x: 667, endPoint y: 123, distance: 87.1
click at [676, 124] on tr "2 李仕芬 Hayato 隼 新竹 48370 374868 48370 27220 21150 0 0 5480 7 / 0" at bounding box center [496, 131] width 782 height 14
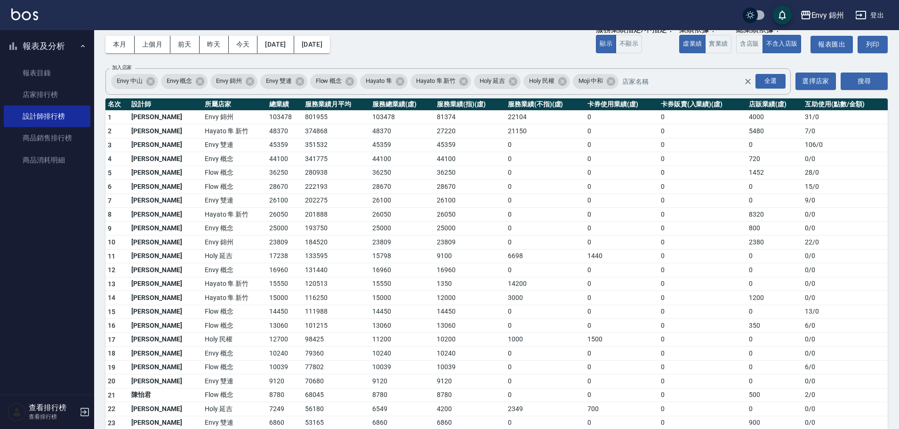
click at [705, 143] on td "0" at bounding box center [703, 145] width 88 height 14
click at [836, 16] on div "Envy 錦州" at bounding box center [827, 15] width 33 height 12
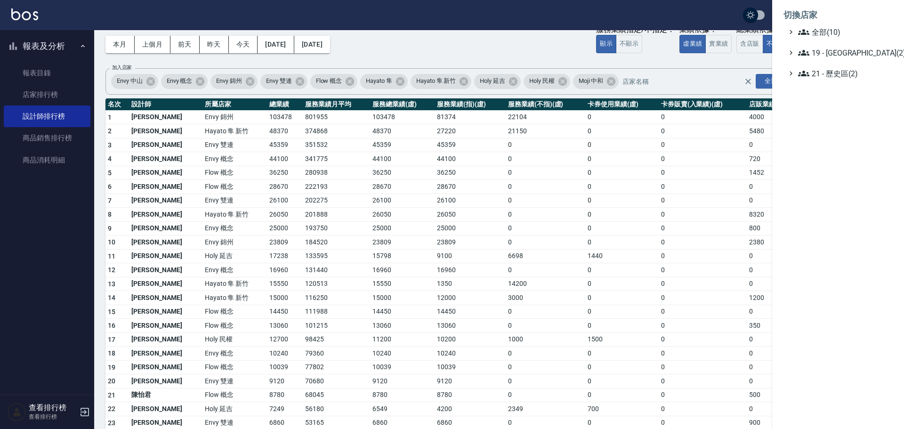
click at [722, 75] on div at bounding box center [452, 214] width 904 height 429
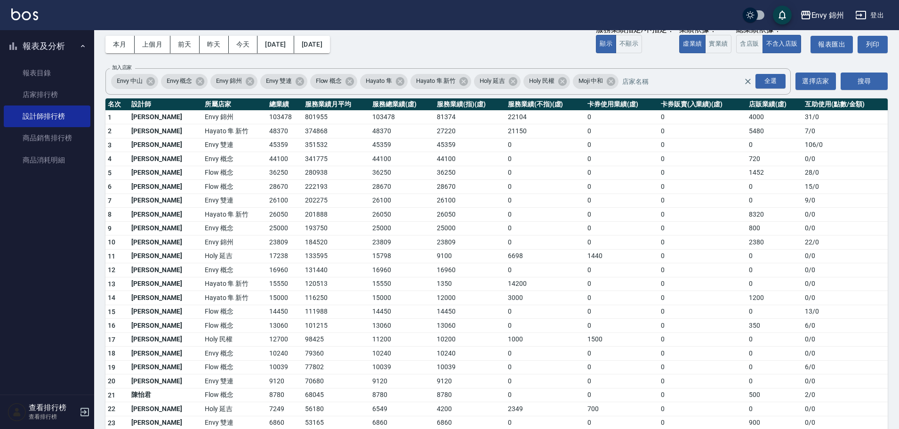
click at [892, 20] on div "Envy 錦州 登出" at bounding box center [449, 15] width 899 height 30
click at [876, 23] on button "登出" at bounding box center [870, 15] width 36 height 17
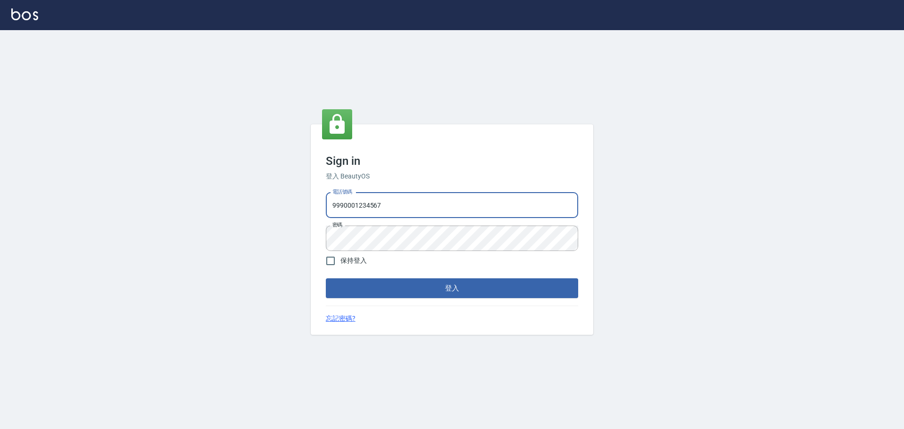
click at [374, 201] on input "9990001234567" at bounding box center [452, 205] width 252 height 25
type input "25153595"
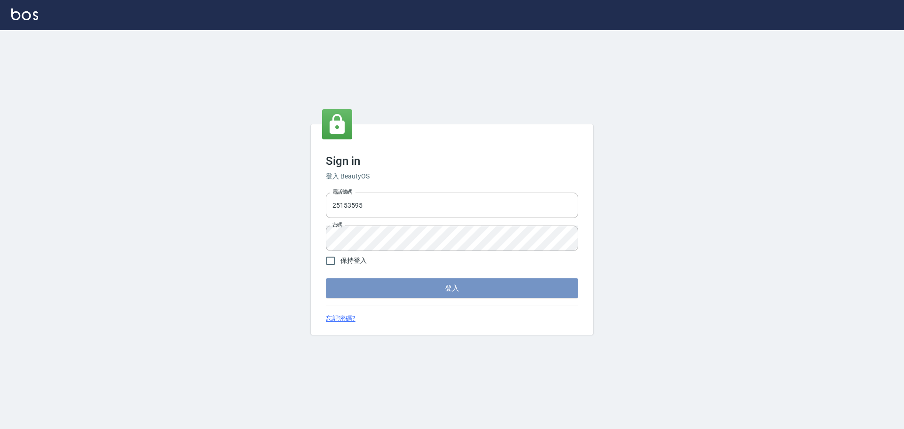
drag, startPoint x: 379, startPoint y: 298, endPoint x: 386, endPoint y: 292, distance: 8.7
click at [380, 297] on button "登入" at bounding box center [452, 288] width 252 height 20
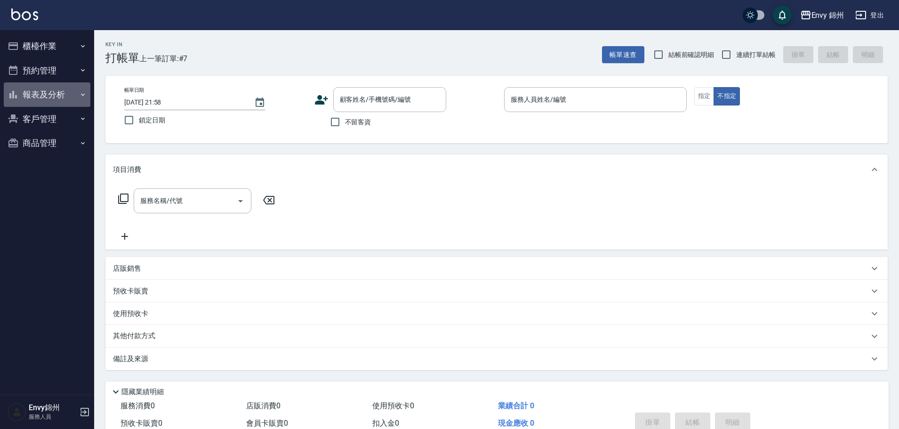
click at [59, 85] on button "報表及分析" at bounding box center [47, 94] width 87 height 24
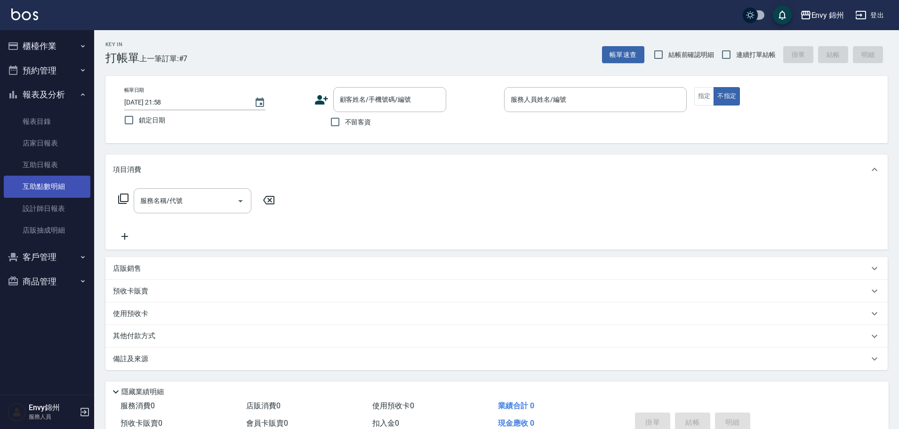
click at [47, 191] on link "互助點數明細" at bounding box center [47, 187] width 87 height 22
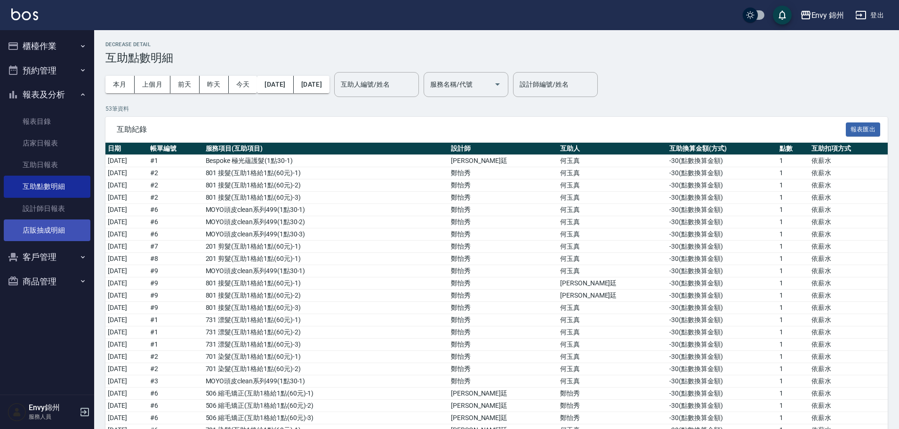
click at [50, 231] on link "店販抽成明細" at bounding box center [47, 230] width 87 height 22
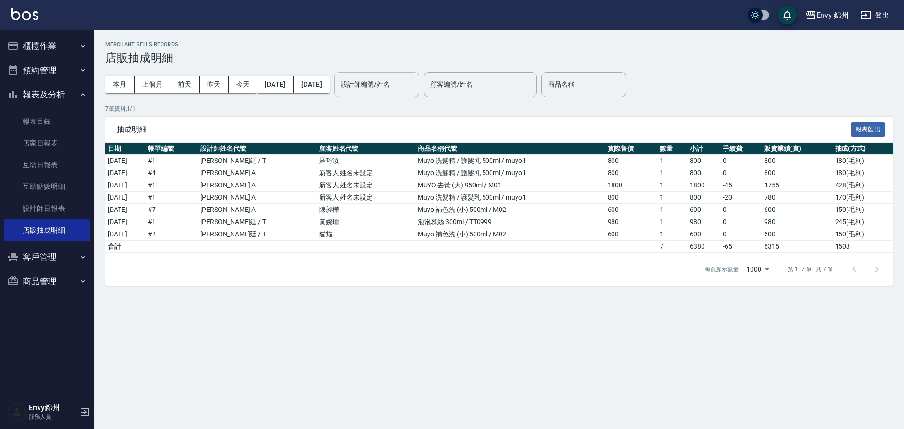
click at [394, 90] on input "設計師編號/姓名" at bounding box center [376, 84] width 76 height 16
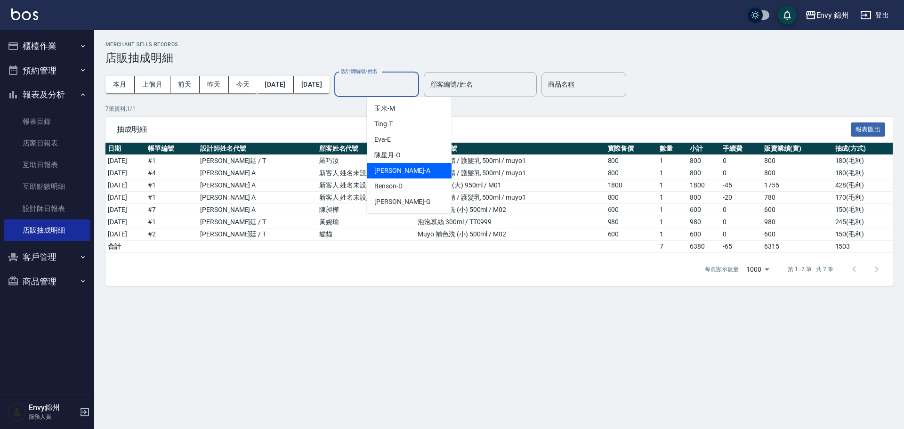
click at [561, 312] on div "Merchant Sells Records 店販抽成明細 本月 上個月 前天 昨天 今天 2025/10/01 2025/10/04 設計師編號/姓名 設計…" at bounding box center [452, 214] width 904 height 429
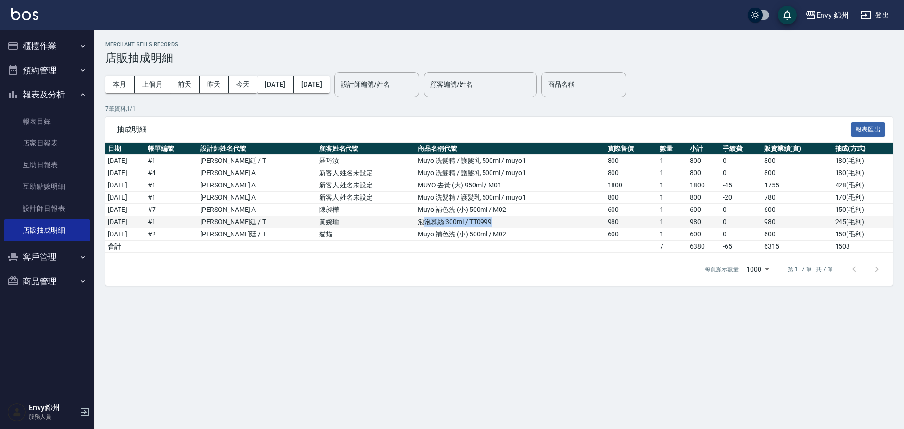
drag, startPoint x: 418, startPoint y: 225, endPoint x: 488, endPoint y: 223, distance: 69.7
click at [488, 223] on td "泡泡慕絲 300ml / TT0999" at bounding box center [510, 222] width 190 height 12
click at [410, 233] on td "貓貓" at bounding box center [366, 234] width 99 height 12
drag, startPoint x: 407, startPoint y: 232, endPoint x: 541, endPoint y: 226, distance: 134.7
click at [534, 226] on tbody "2025/10/01 # 1 潘昀廷 / T 羅巧汝 Muyo 洗髮精 / 護髮乳 500ml / muyo1 800 1 800 0 800 180 ( 毛…" at bounding box center [498, 204] width 787 height 98
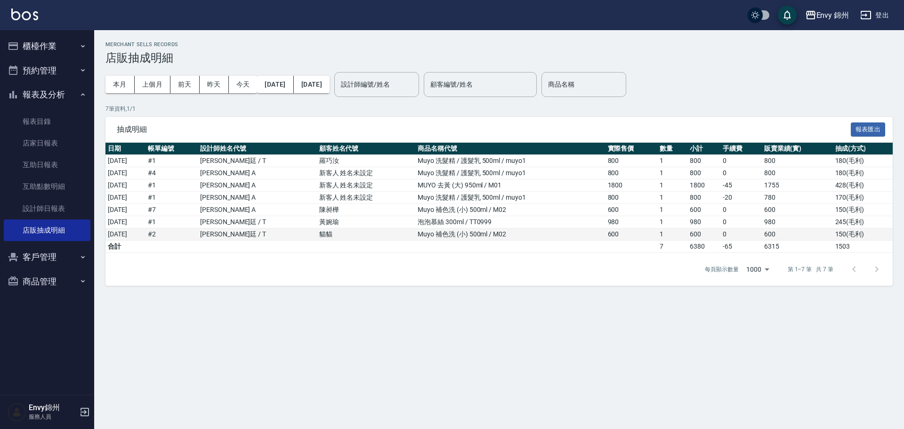
click at [564, 233] on td "Muyo 補色洗 (小) 500ml / M02" at bounding box center [510, 234] width 190 height 12
drag, startPoint x: 394, startPoint y: 159, endPoint x: 521, endPoint y: 156, distance: 126.7
click at [521, 156] on tr "2025/10/01 # 1 潘昀廷 / T 羅巧汝 Muyo 洗髮精 / 護髮乳 500ml / muyo1 800 1 800 0 800 180 ( 毛…" at bounding box center [498, 161] width 787 height 12
click at [530, 180] on td "MUYO 去黃 (大) 950ml / M01" at bounding box center [510, 185] width 190 height 12
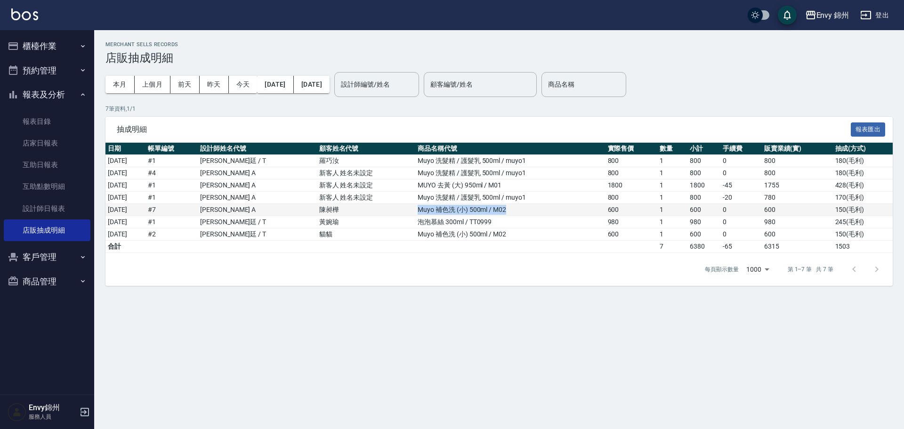
drag, startPoint x: 511, startPoint y: 203, endPoint x: 397, endPoint y: 214, distance: 114.8
click at [397, 214] on tr "2025/10/02 # 7 鄭怡秀 / A 陳昶樺 Muyo 補色洗 (小) 500ml / M02 600 1 600 0 600 150 ( 毛利 )" at bounding box center [498, 210] width 787 height 12
drag, startPoint x: 305, startPoint y: 213, endPoint x: 562, endPoint y: 206, distance: 257.1
click at [550, 206] on tr "2025/10/02 # 7 鄭怡秀 / A 陳昶樺 Muyo 補色洗 (小) 500ml / M02 600 1 600 0 600 150 ( 毛利 )" at bounding box center [498, 210] width 787 height 12
click at [571, 207] on td "Muyo 補色洗 (小) 500ml / M02" at bounding box center [510, 210] width 190 height 12
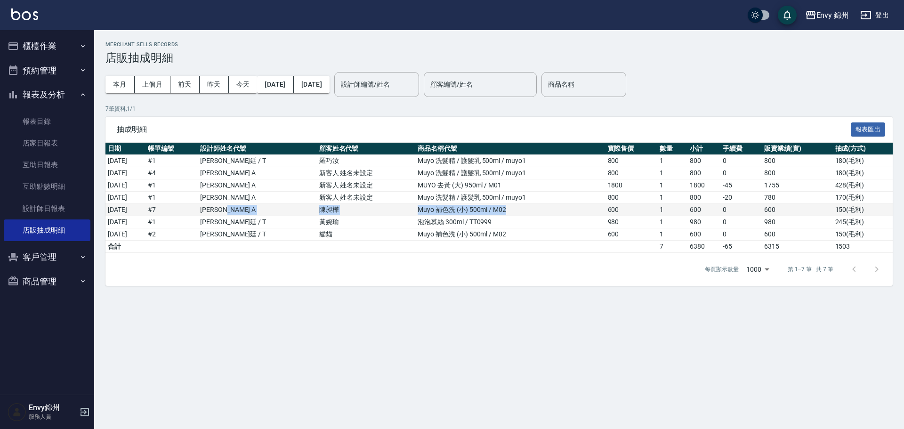
drag, startPoint x: 290, startPoint y: 209, endPoint x: 560, endPoint y: 208, distance: 269.2
click at [560, 208] on tr "2025/10/02 # 7 鄭怡秀 / A 陳昶樺 Muyo 補色洗 (小) 500ml / M02 600 1 600 0 600 150 ( 毛利 )" at bounding box center [498, 210] width 787 height 12
click at [45, 39] on button "櫃檯作業" at bounding box center [47, 46] width 87 height 24
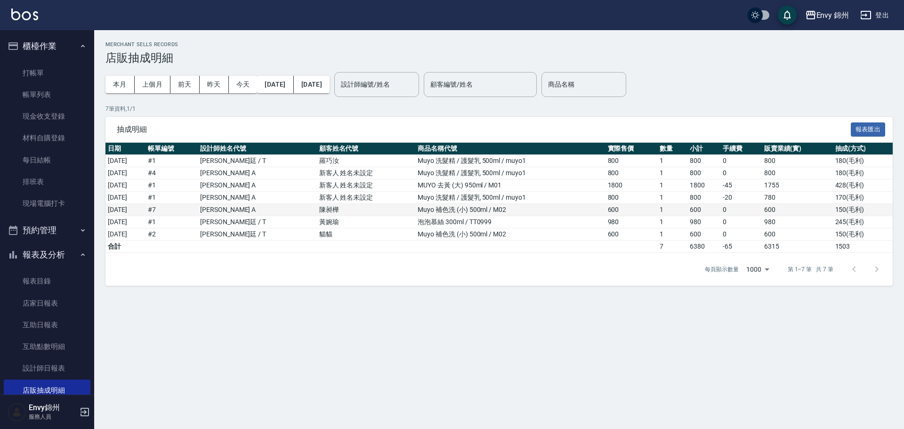
click at [145, 210] on td "[DATE]" at bounding box center [125, 210] width 40 height 12
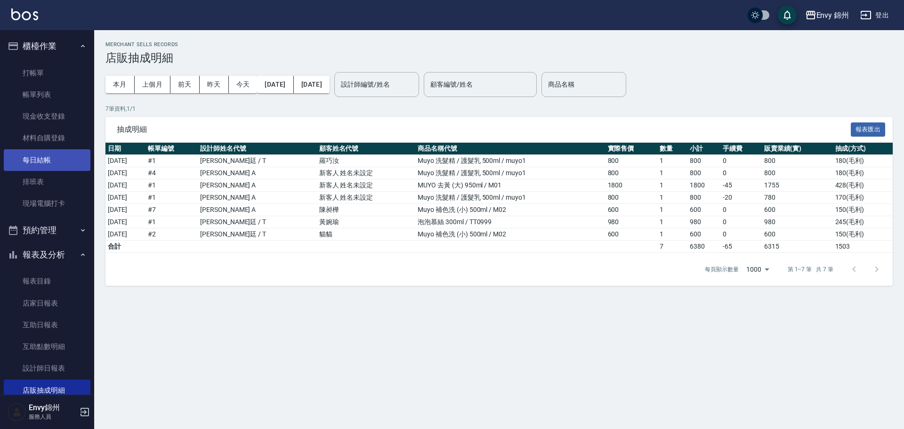
click at [49, 155] on link "每日結帳" at bounding box center [47, 160] width 87 height 22
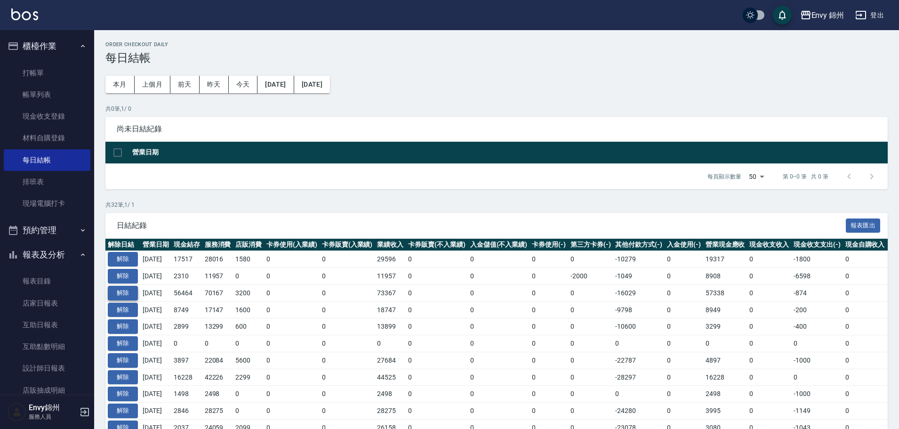
click at [127, 292] on button "解除" at bounding box center [123, 293] width 30 height 15
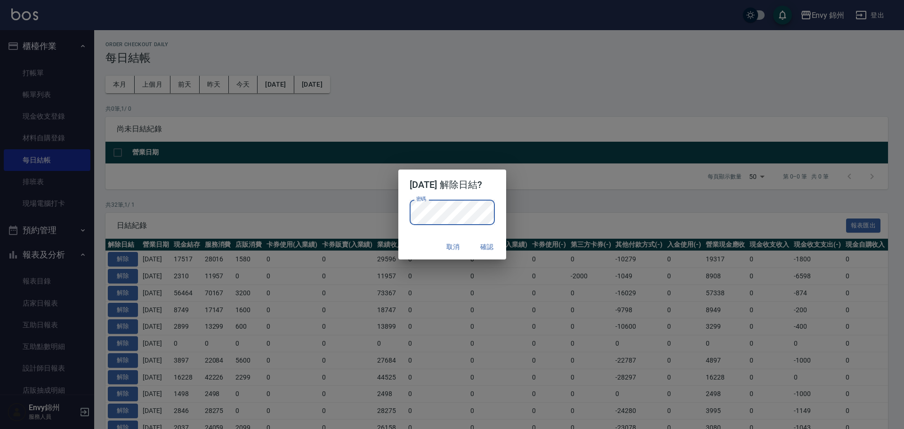
click at [345, 214] on div "2025/10/02 解除日結? 密碼 密碼 取消 確認" at bounding box center [452, 214] width 904 height 429
click at [505, 213] on div "密碼 密碼" at bounding box center [452, 217] width 108 height 35
click at [492, 243] on button "確認" at bounding box center [487, 246] width 30 height 17
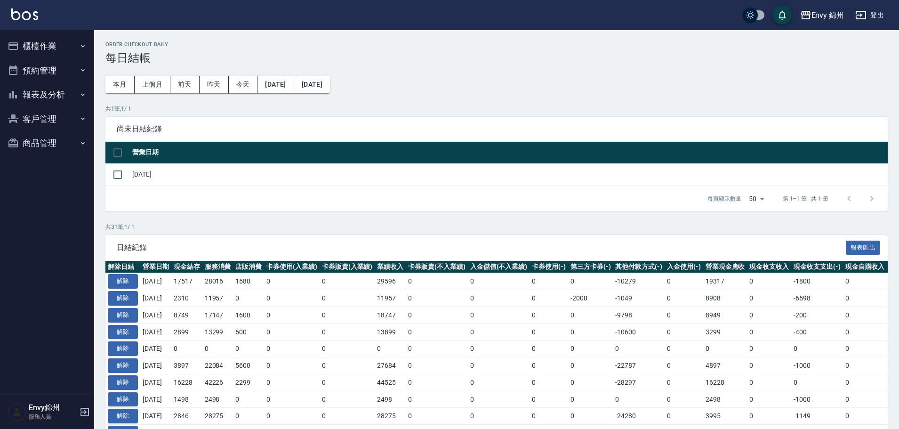
click at [21, 29] on div "Envy 錦州 登出" at bounding box center [449, 15] width 899 height 30
click at [49, 54] on button "櫃檯作業" at bounding box center [47, 46] width 87 height 24
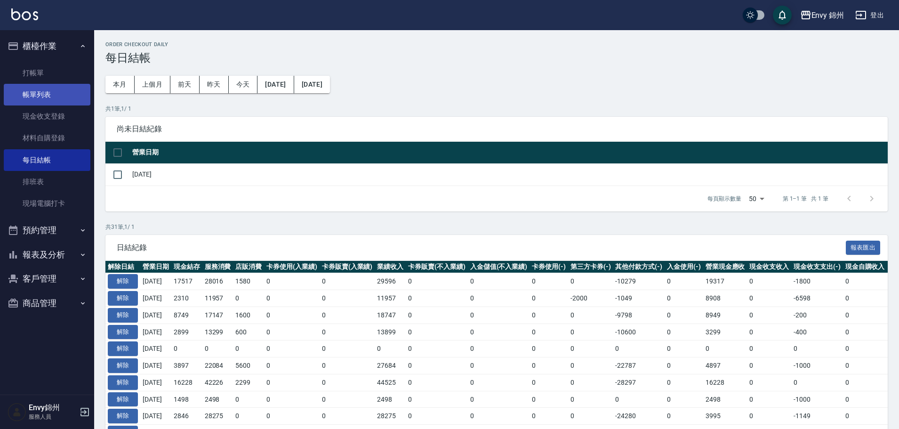
click at [58, 93] on link "帳單列表" at bounding box center [47, 95] width 87 height 22
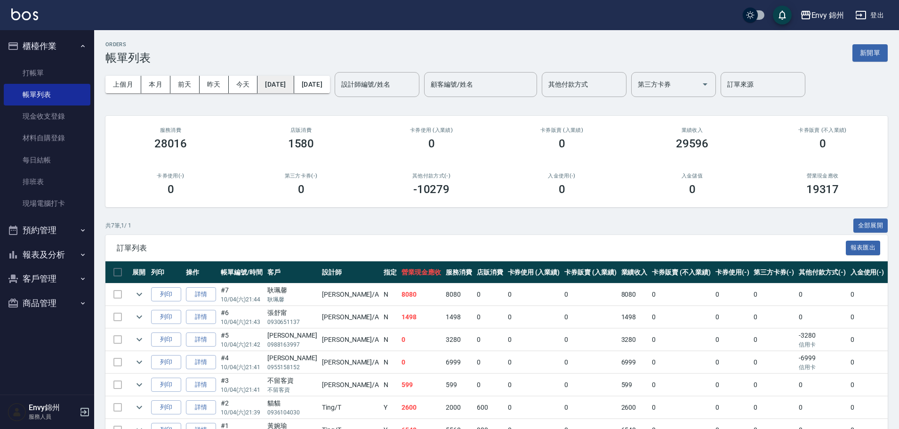
click at [282, 85] on button "[DATE]" at bounding box center [275, 84] width 36 height 17
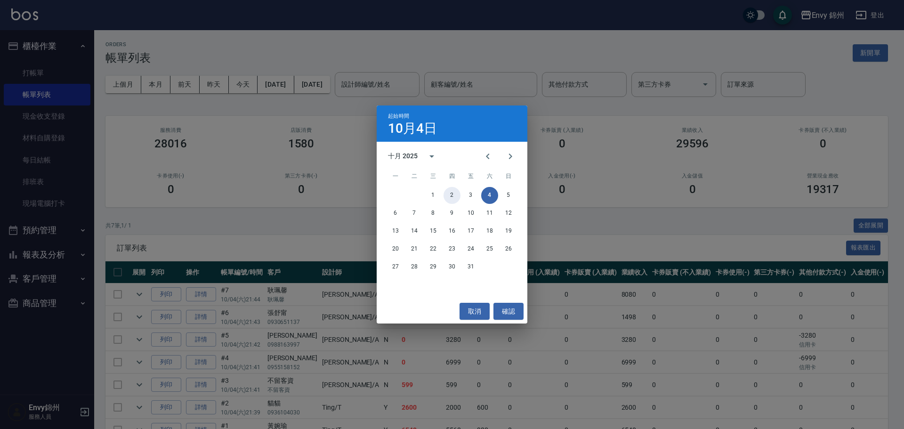
click at [449, 195] on button "2" at bounding box center [451, 195] width 17 height 17
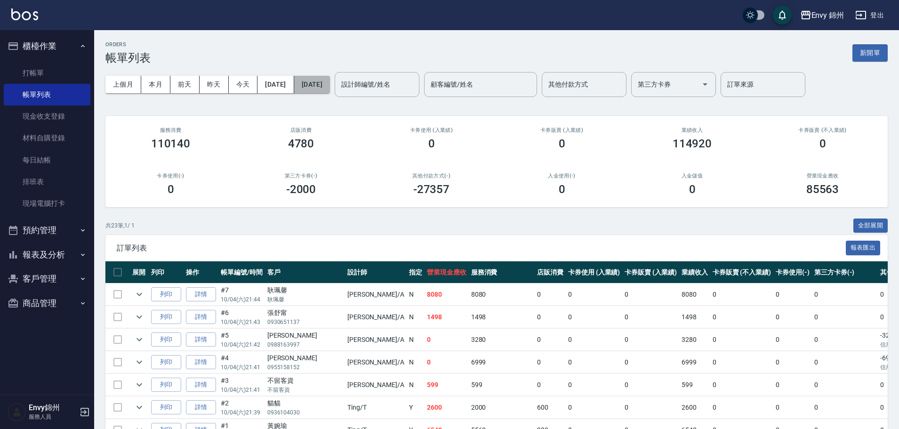
click at [323, 86] on button "[DATE]" at bounding box center [312, 84] width 36 height 17
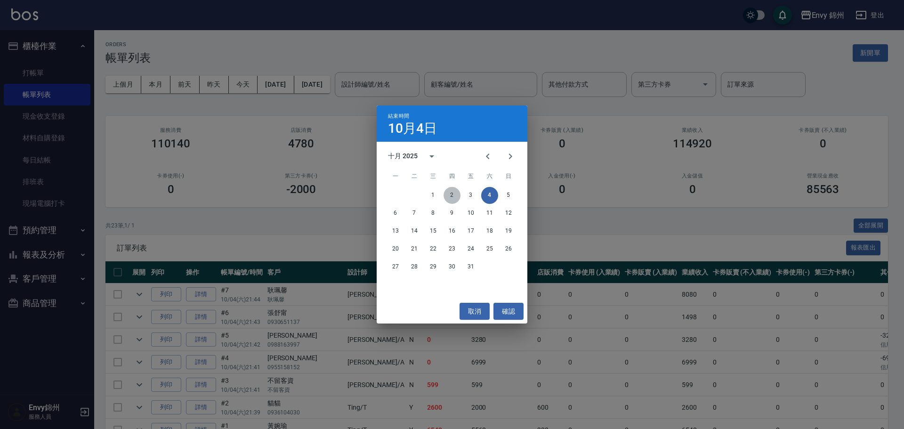
click at [450, 196] on button "2" at bounding box center [451, 195] width 17 height 17
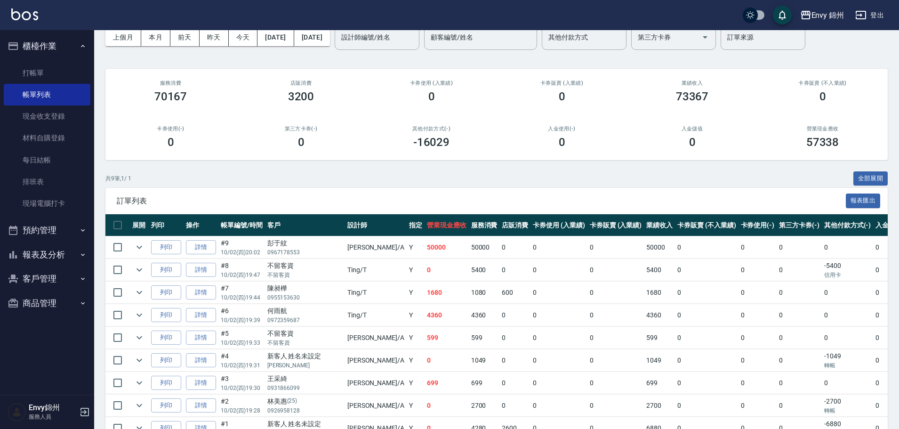
scroll to position [94, 0]
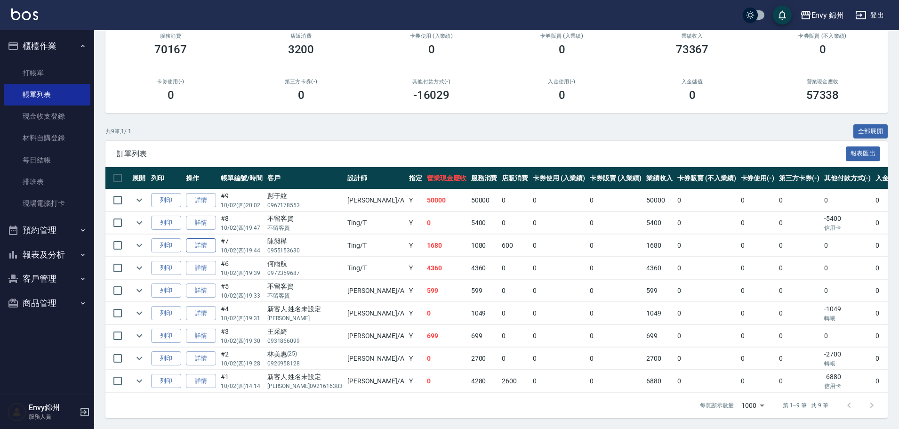
click at [208, 246] on link "詳情" at bounding box center [201, 245] width 30 height 15
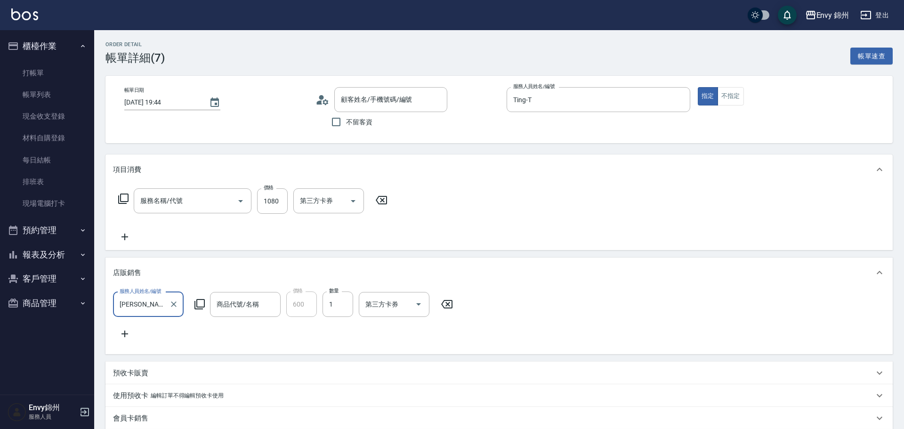
type input "2025/10/02 19:44"
type input "Ting-T"
type input "設計師原本客人"
type input "701 染髮(701)"
type input "Muyo 補色洗 (小) 500ml"
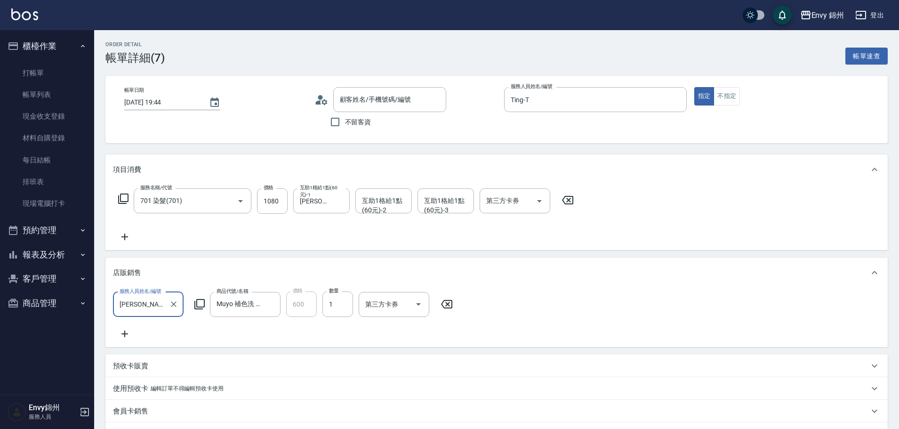
type input "陳昶樺/0955153630/"
drag, startPoint x: 177, startPoint y: 305, endPoint x: 165, endPoint y: 306, distance: 12.2
click at [176, 304] on icon "Clear" at bounding box center [173, 303] width 9 height 9
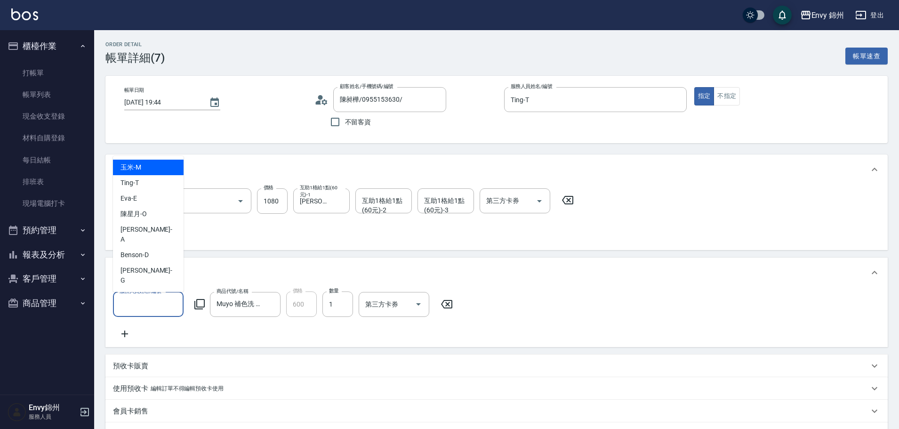
click at [161, 305] on input "服務人員姓名/編號" at bounding box center [148, 304] width 62 height 16
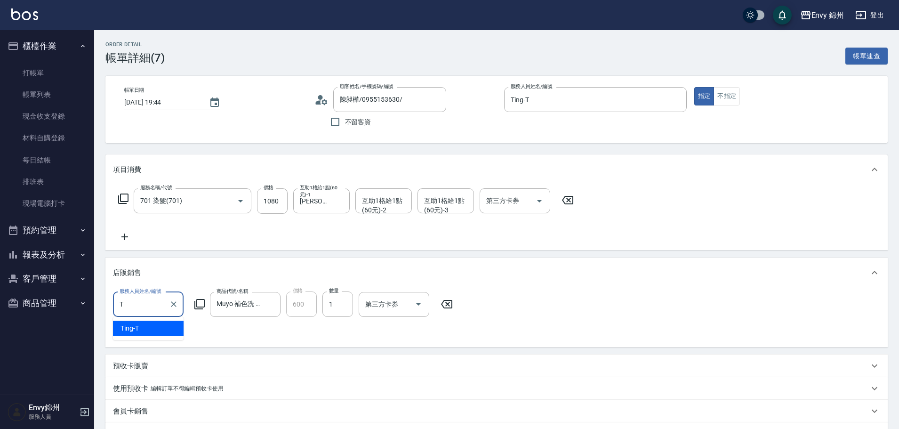
click at [165, 328] on div "Ting -T" at bounding box center [148, 329] width 71 height 16
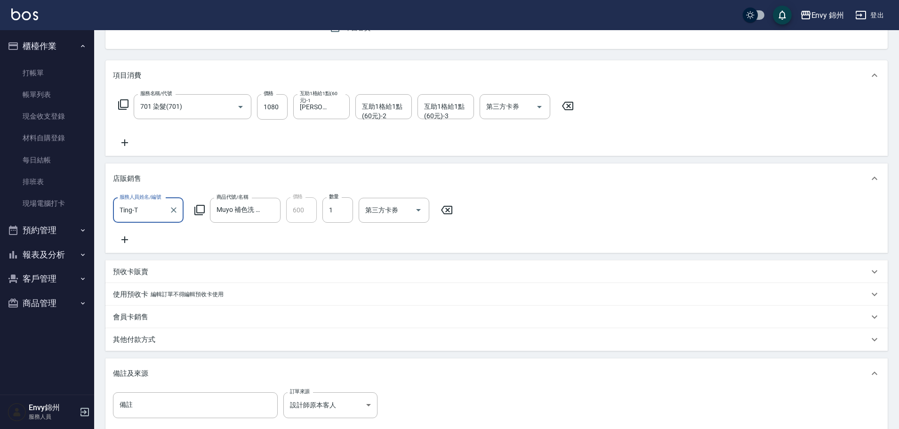
scroll to position [211, 0]
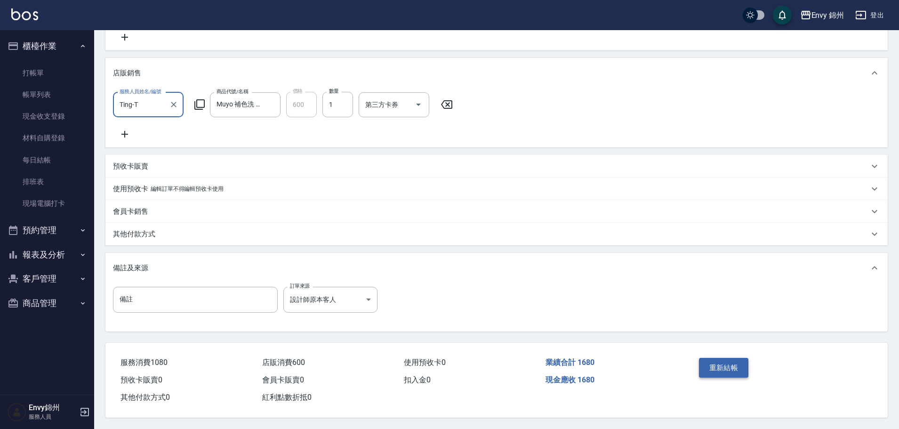
type input "Ting-T"
click at [711, 358] on button "重新結帳" at bounding box center [724, 368] width 50 height 20
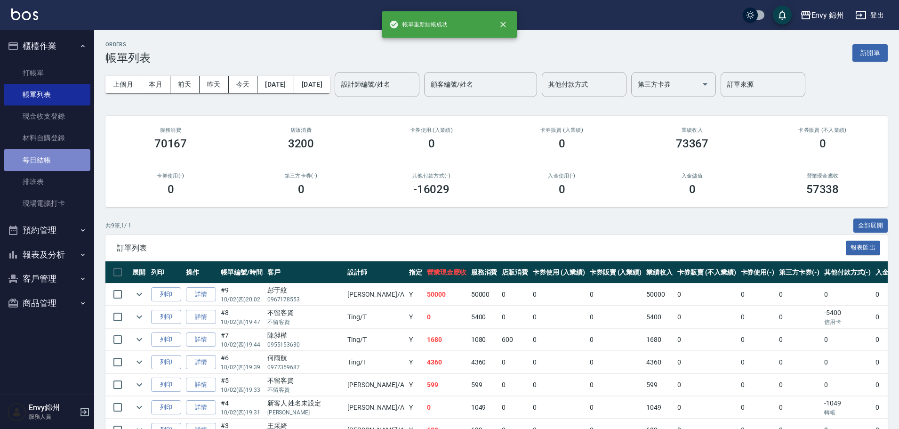
click at [71, 160] on link "每日結帳" at bounding box center [47, 160] width 87 height 22
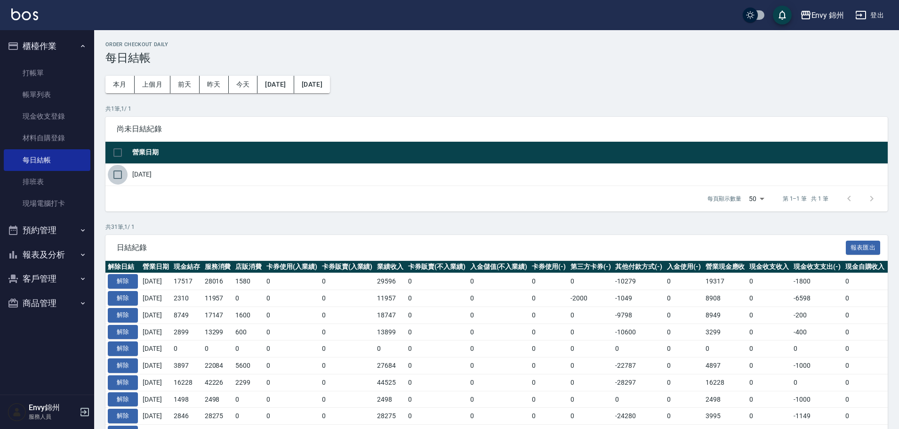
click at [119, 176] on input "checkbox" at bounding box center [118, 175] width 20 height 20
checkbox input "true"
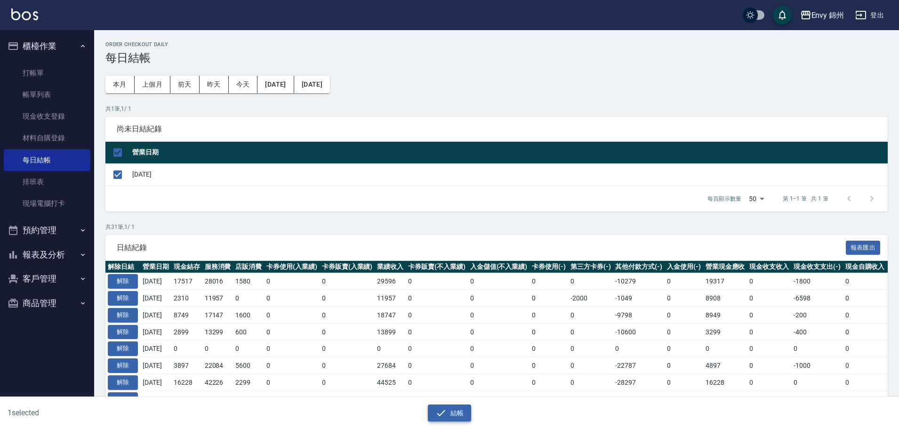
click at [458, 409] on button "結帳" at bounding box center [450, 412] width 44 height 17
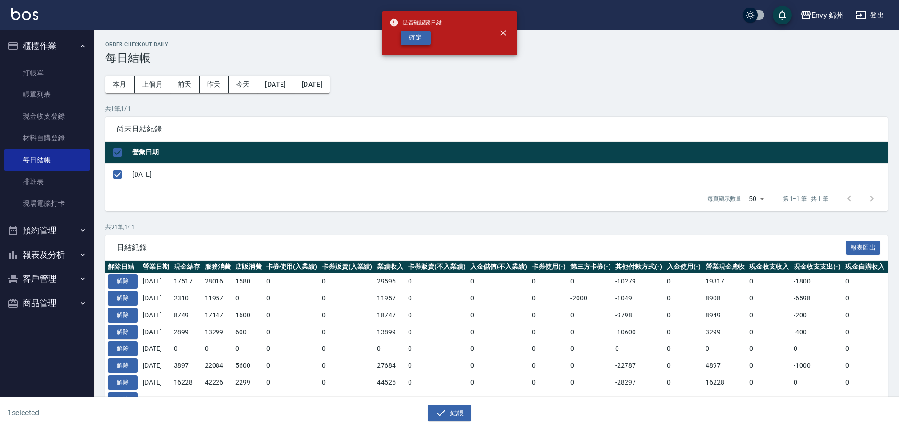
click at [415, 36] on button "確定" at bounding box center [416, 38] width 30 height 15
checkbox input "false"
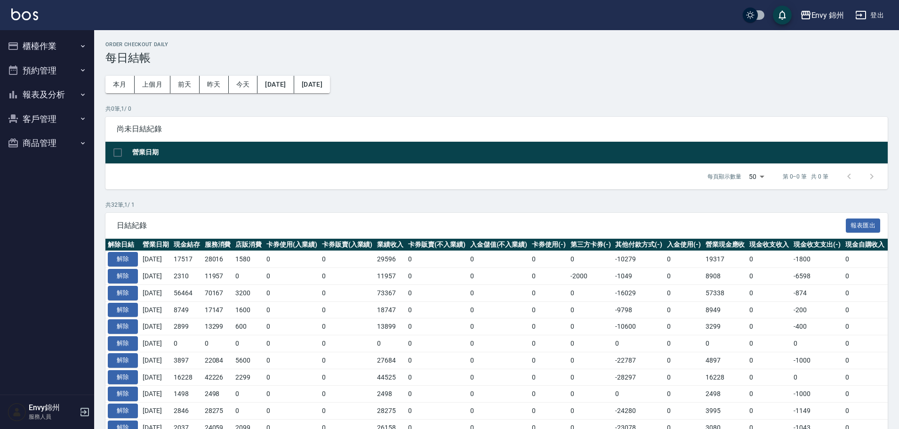
drag, startPoint x: 27, startPoint y: 40, endPoint x: 42, endPoint y: 46, distance: 16.3
click at [29, 41] on button "櫃檯作業" at bounding box center [47, 46] width 87 height 24
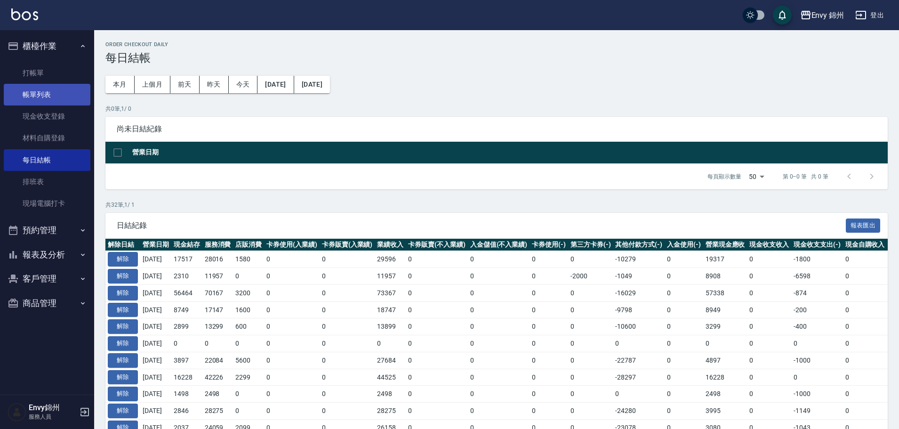
click at [42, 96] on link "帳單列表" at bounding box center [47, 95] width 87 height 22
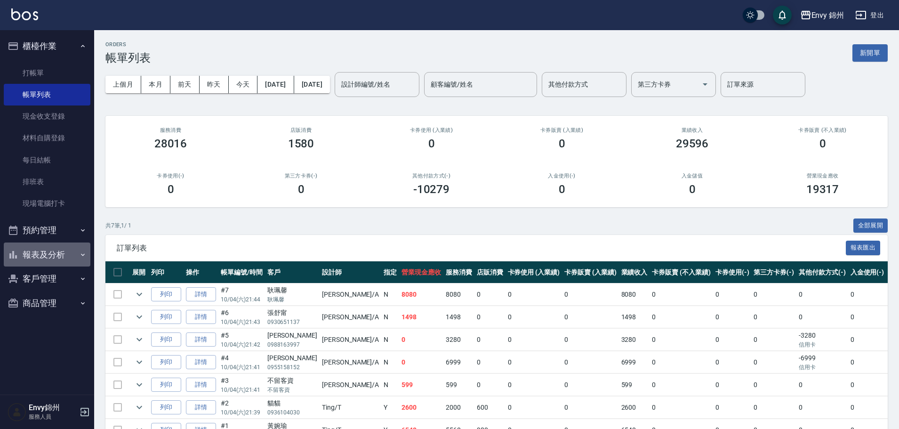
click at [54, 256] on button "報表及分析" at bounding box center [47, 254] width 87 height 24
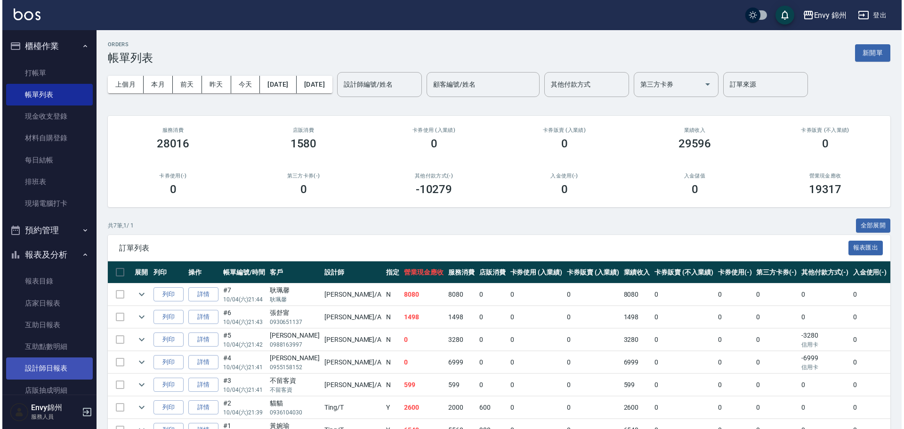
scroll to position [70, 0]
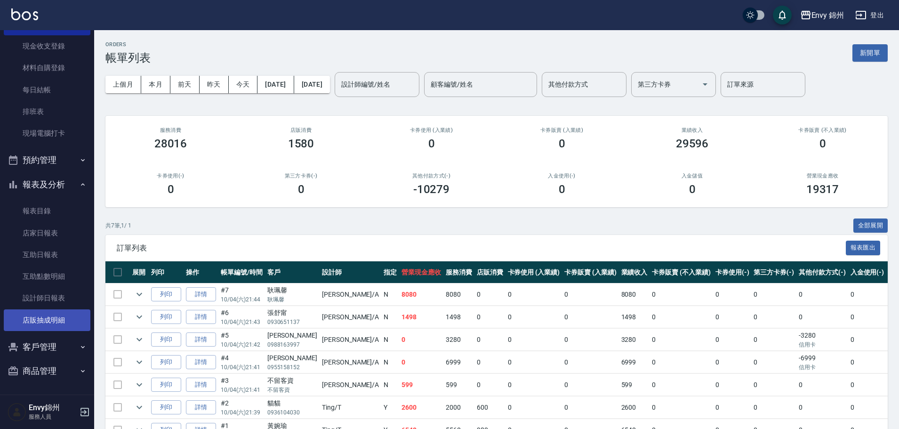
click at [52, 316] on link "店販抽成明細" at bounding box center [47, 320] width 87 height 22
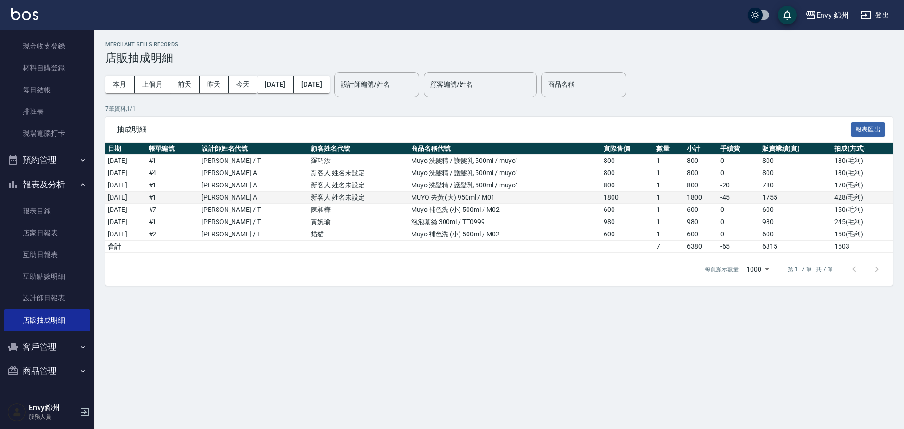
click at [241, 200] on td "[PERSON_NAME] A" at bounding box center [253, 198] width 109 height 12
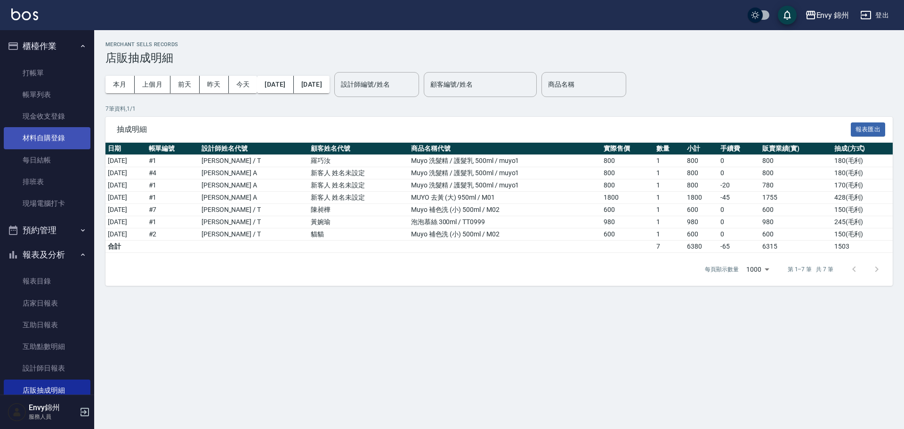
click at [50, 129] on link "材料自購登錄" at bounding box center [47, 138] width 87 height 22
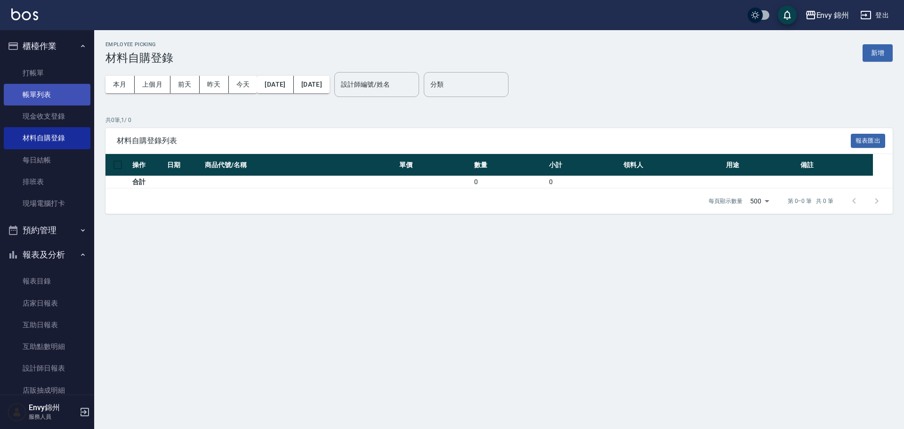
click at [51, 92] on link "帳單列表" at bounding box center [47, 95] width 87 height 22
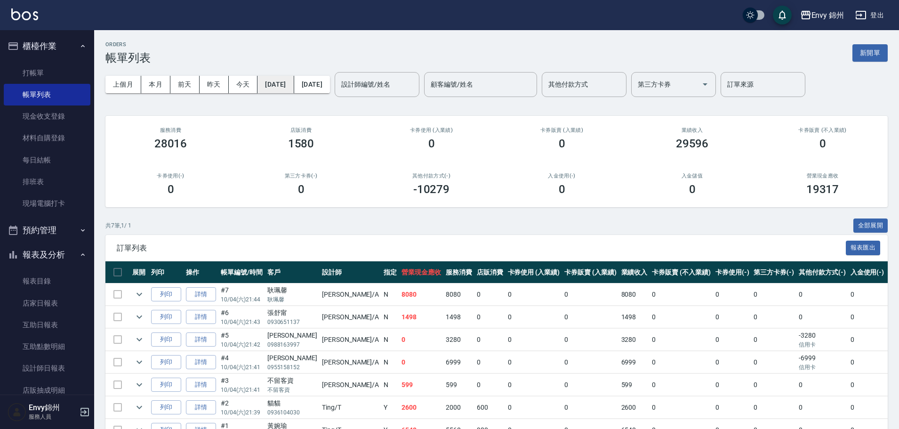
click at [277, 89] on button "[DATE]" at bounding box center [275, 84] width 36 height 17
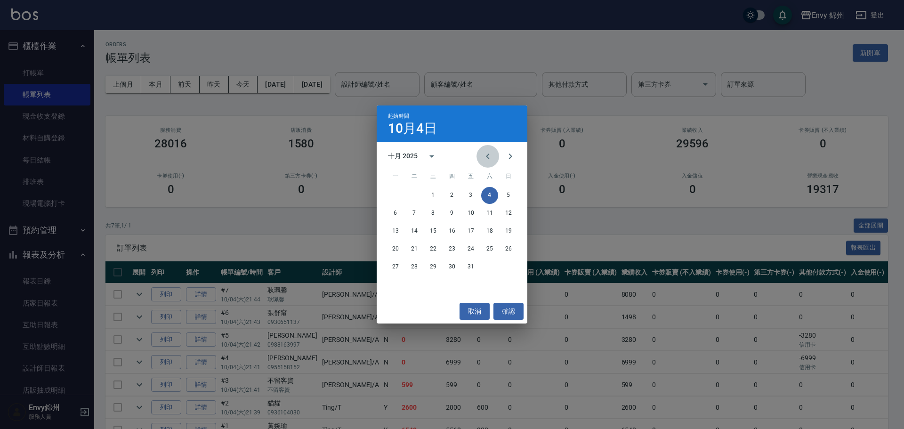
click at [489, 162] on button "Previous month" at bounding box center [487, 156] width 23 height 23
click at [515, 150] on button "Next month" at bounding box center [510, 156] width 23 height 23
click at [453, 198] on button "2" at bounding box center [451, 195] width 17 height 17
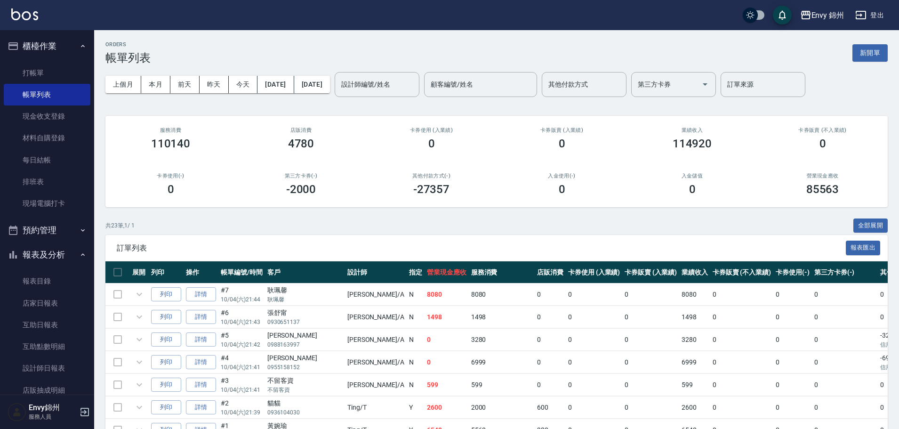
click at [332, 103] on div "上個月 本月 [DATE] [DATE] [DATE] [DATE] [DATE] 設計師編號/姓名 設計師編號/姓名 顧客編號/姓名 顧客編號/姓名 其他付…" at bounding box center [496, 84] width 782 height 40
click at [330, 84] on button "[DATE]" at bounding box center [312, 84] width 36 height 17
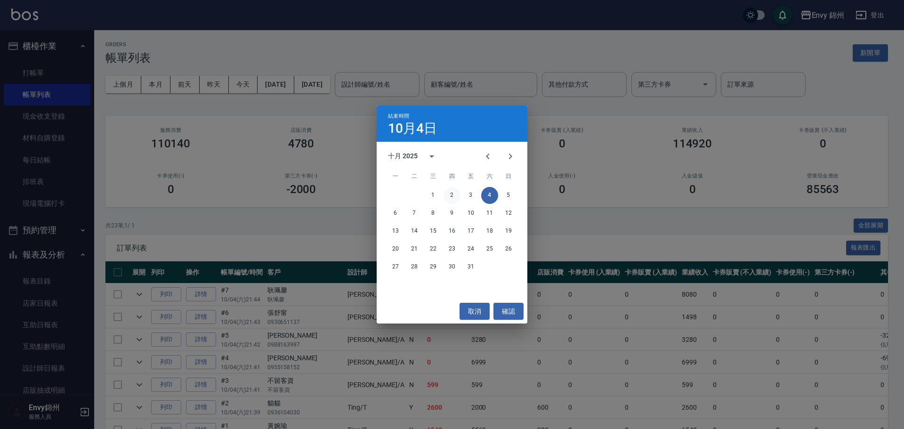
click at [453, 197] on button "2" at bounding box center [451, 195] width 17 height 17
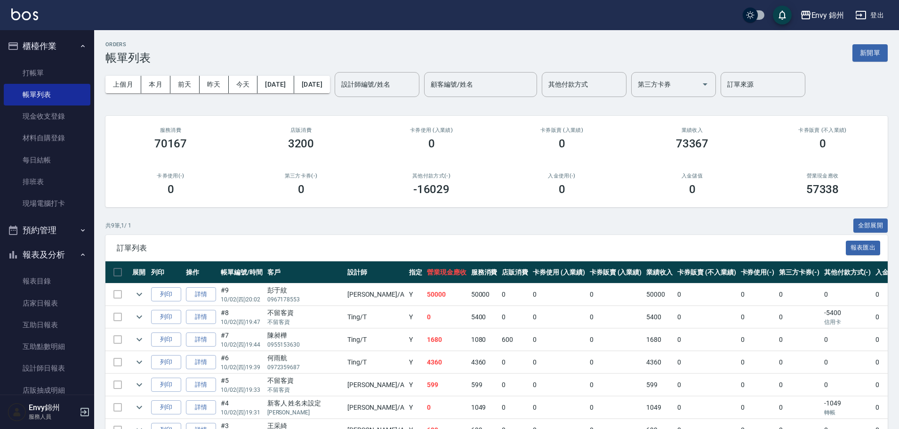
scroll to position [47, 0]
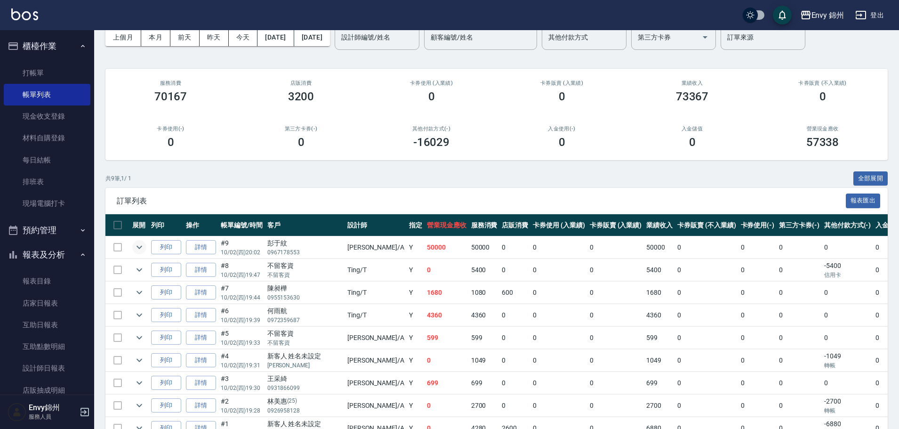
click at [142, 245] on icon "expand row" at bounding box center [139, 246] width 11 height 11
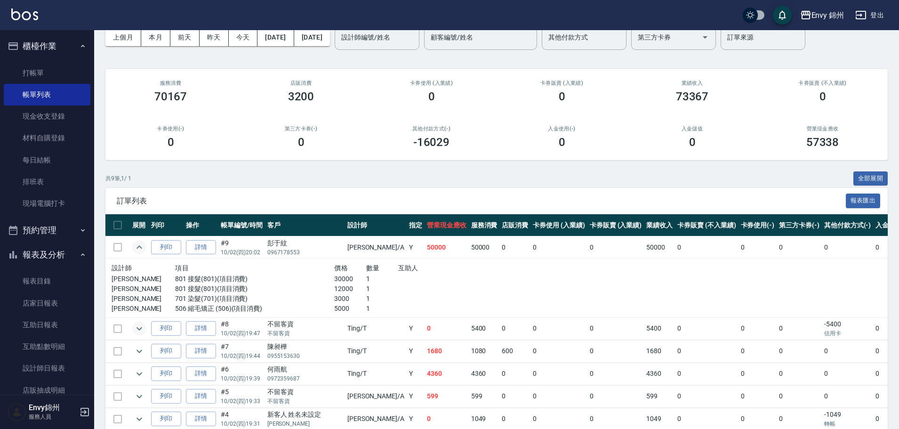
click at [141, 331] on icon "expand row" at bounding box center [139, 328] width 11 height 11
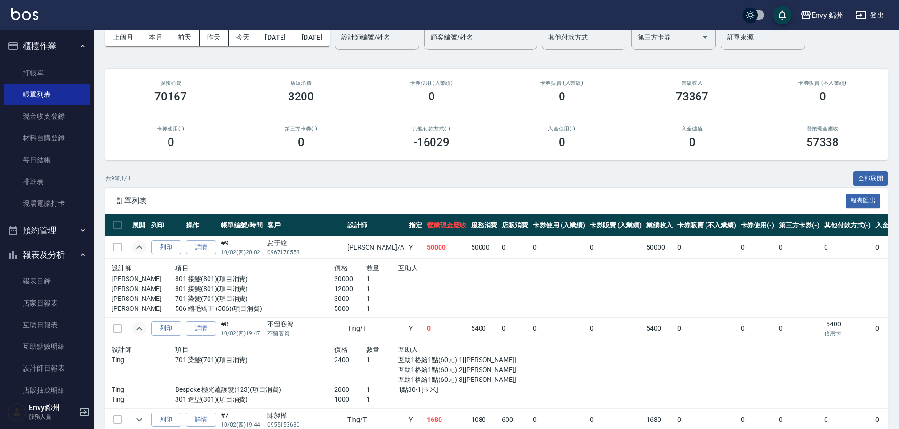
scroll to position [141, 0]
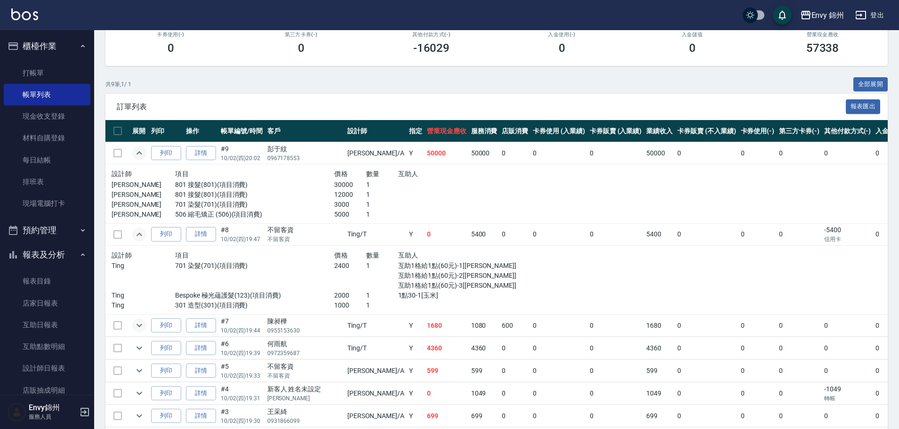
click at [141, 324] on icon "expand row" at bounding box center [139, 325] width 11 height 11
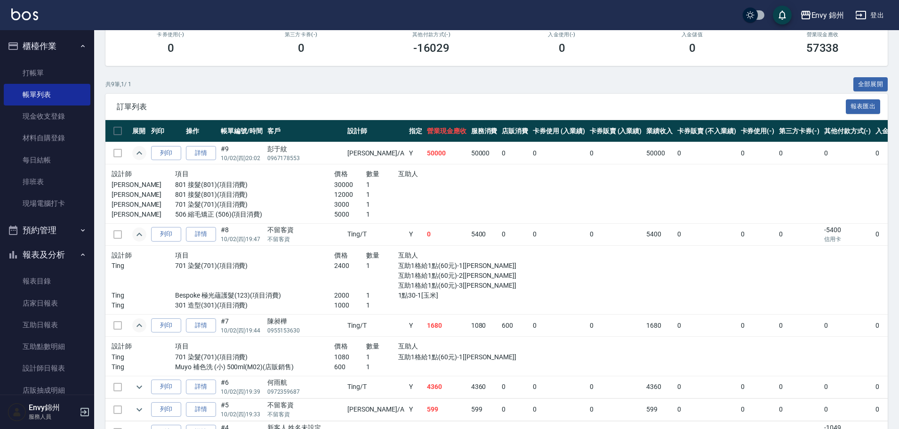
scroll to position [268, 0]
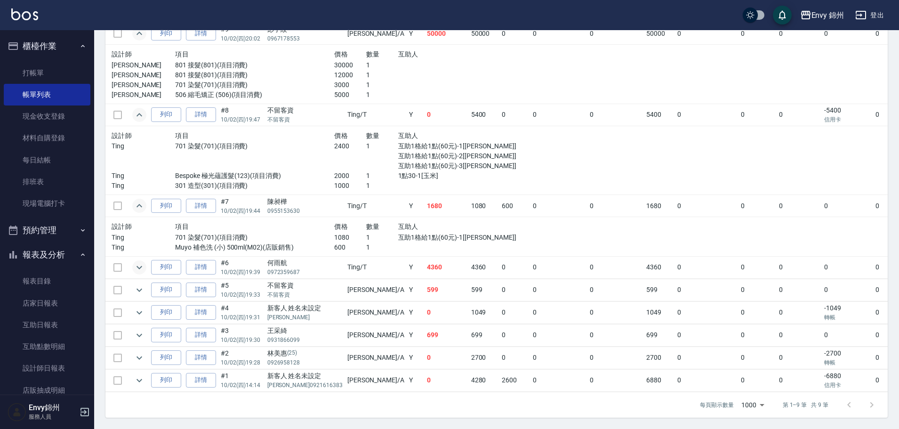
click at [141, 262] on icon "expand row" at bounding box center [139, 267] width 11 height 11
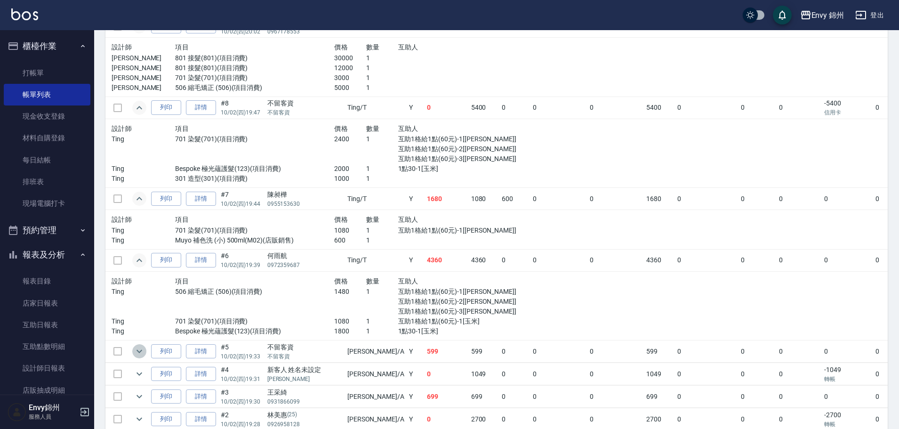
click at [145, 350] on icon "expand row" at bounding box center [139, 350] width 11 height 11
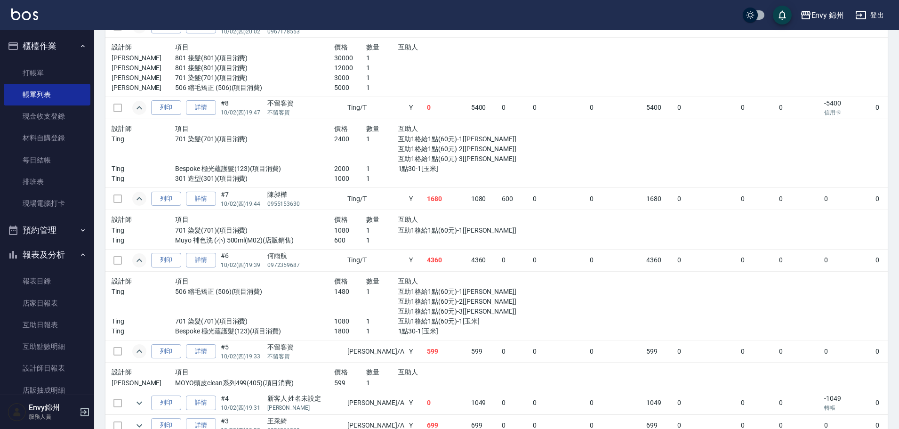
scroll to position [315, 0]
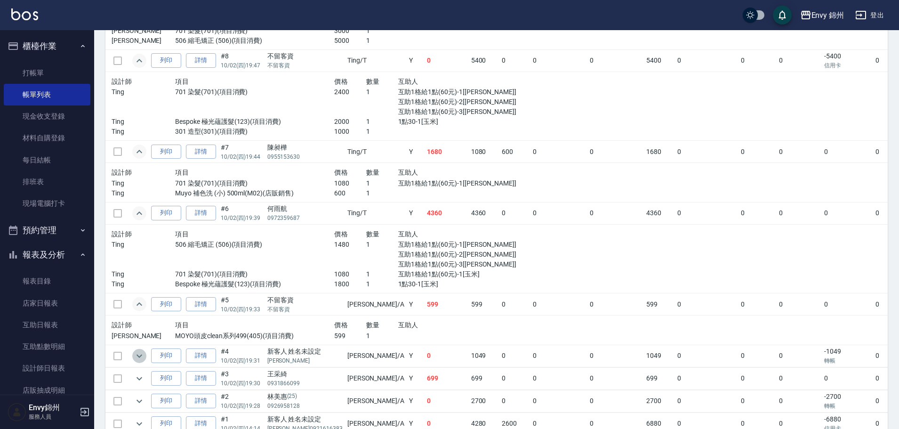
click at [137, 356] on icon "expand row" at bounding box center [139, 355] width 11 height 11
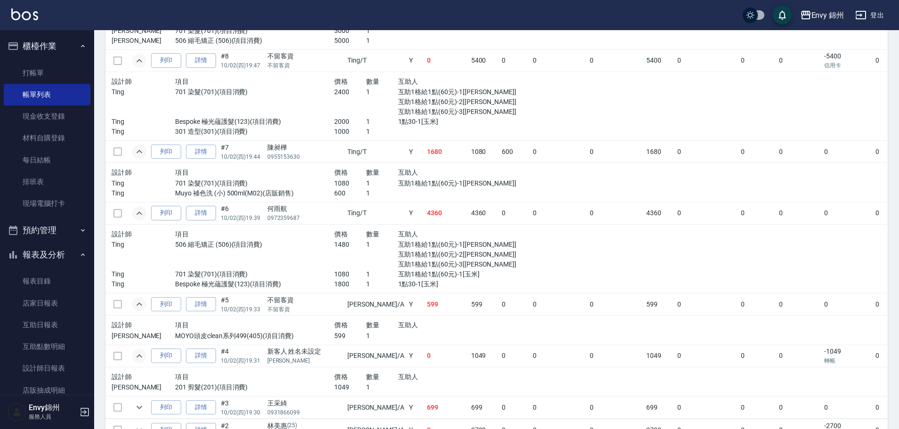
scroll to position [394, 0]
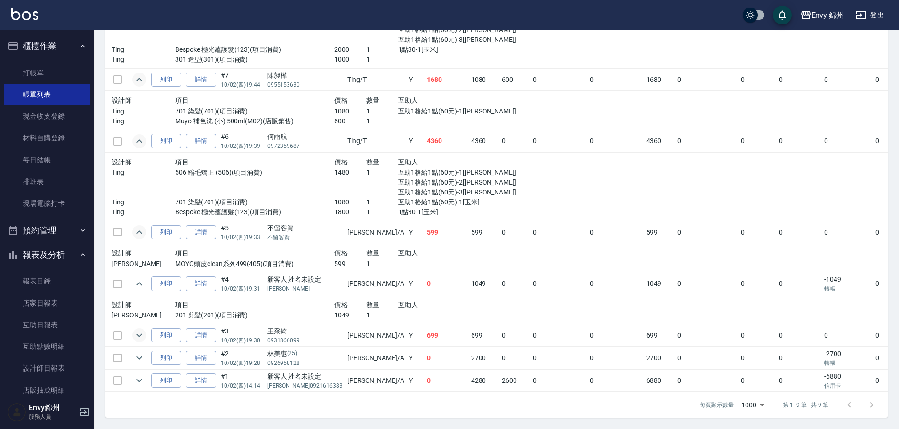
click at [142, 329] on icon "expand row" at bounding box center [139, 334] width 11 height 11
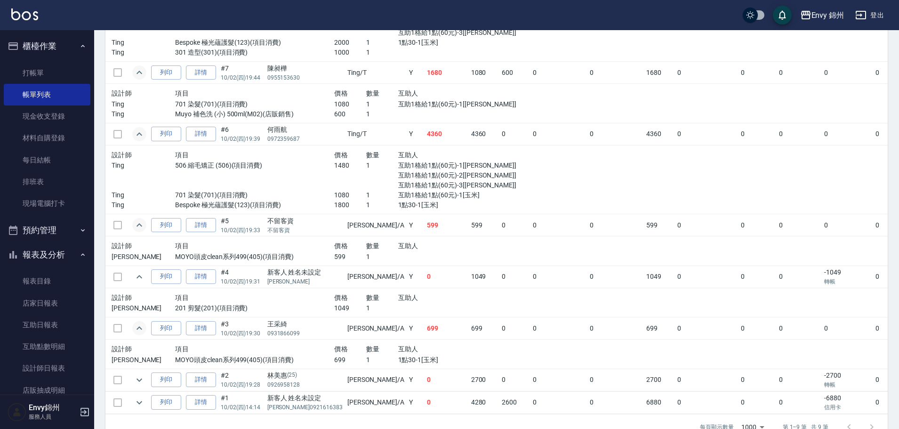
scroll to position [423, 0]
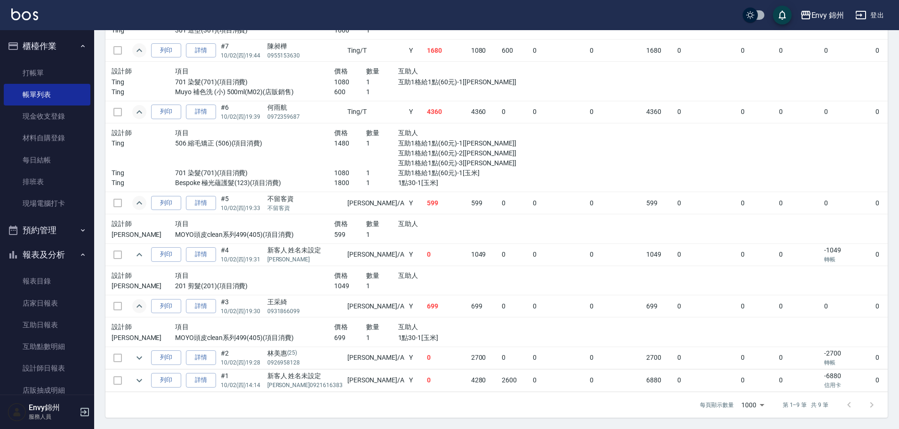
click at [142, 335] on p "[PERSON_NAME]" at bounding box center [144, 338] width 64 height 10
click at [139, 352] on icon "expand row" at bounding box center [139, 357] width 11 height 11
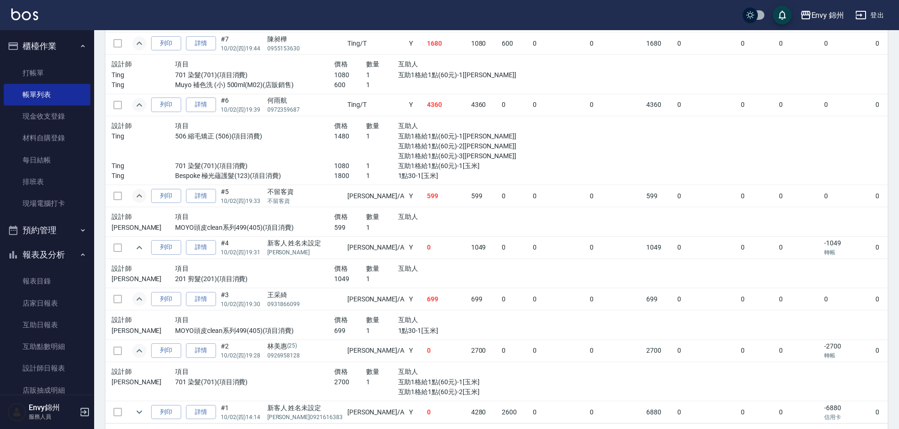
scroll to position [462, 0]
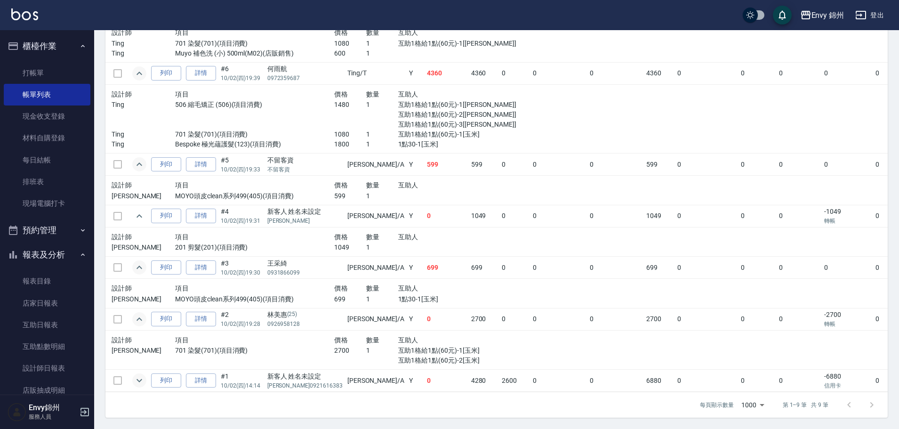
click at [140, 376] on icon "expand row" at bounding box center [139, 380] width 11 height 11
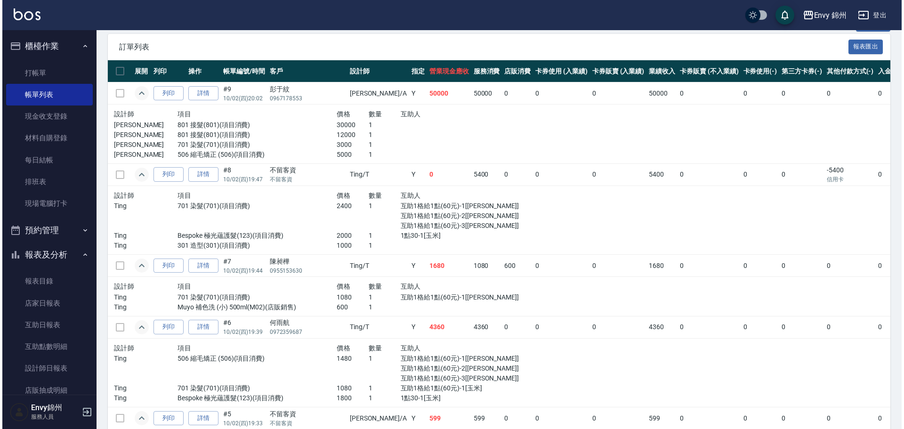
scroll to position [0, 0]
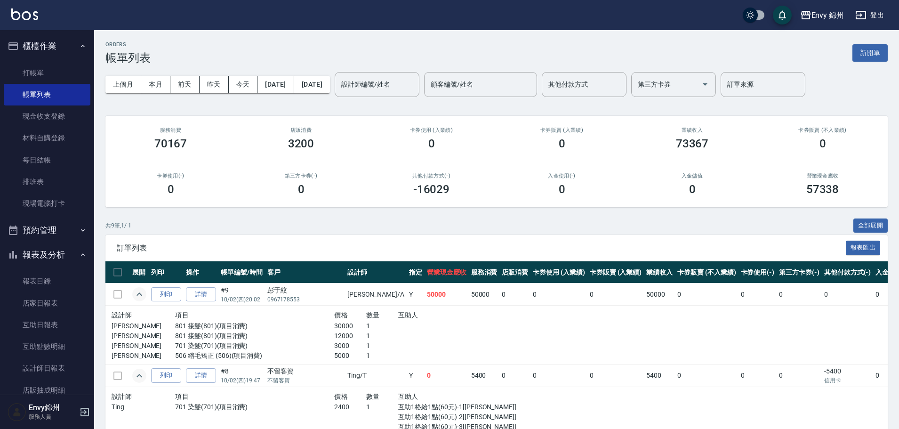
click at [868, 19] on button "登出" at bounding box center [870, 15] width 36 height 17
